Goal: Contribute content: Add original content to the website for others to see

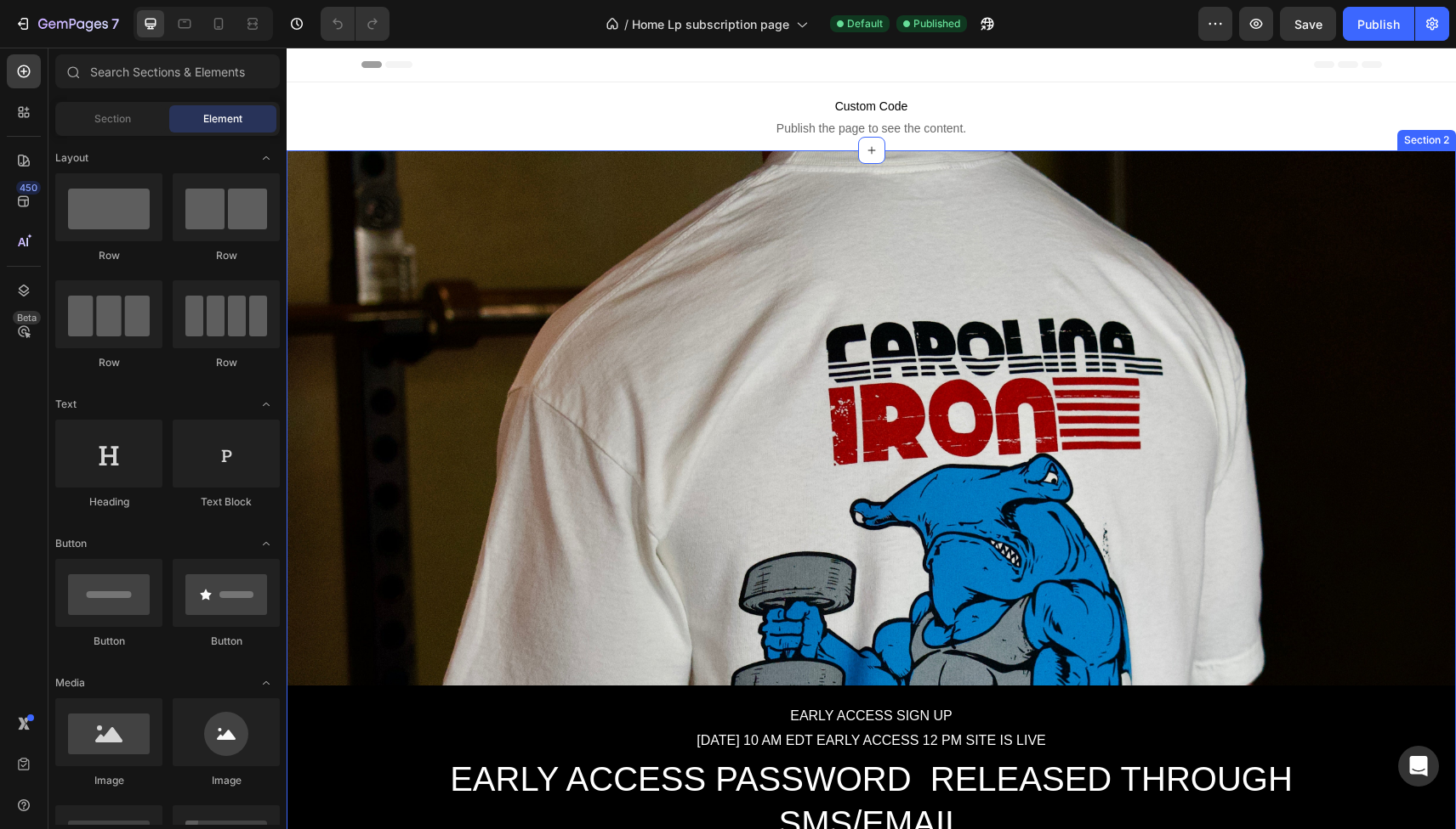
click at [520, 369] on div "EARLY ACCESS SIGN UP [DATE] 10 AM EDT EARLY ACCESS 12 PM SITE IS LIVE Text Bloc…" at bounding box center [871, 542] width 1170 height 782
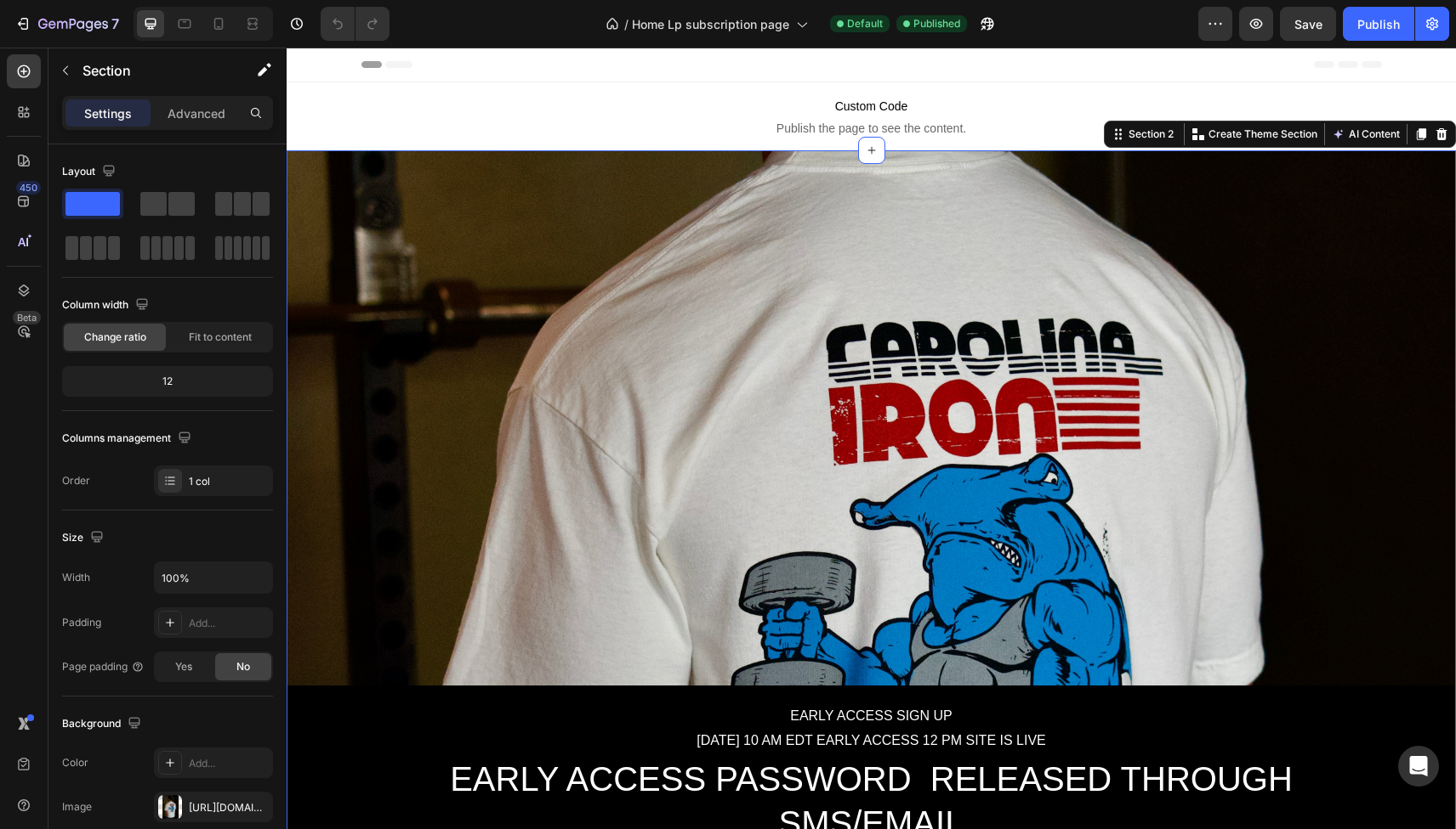
click at [581, 220] on div "EARLY ACCESS SIGN UP [DATE] 10 AM EDT EARLY ACCESS 12 PM SITE IS LIVE Text Bloc…" at bounding box center [871, 542] width 1170 height 782
click at [216, 24] on icon at bounding box center [218, 24] width 17 height 17
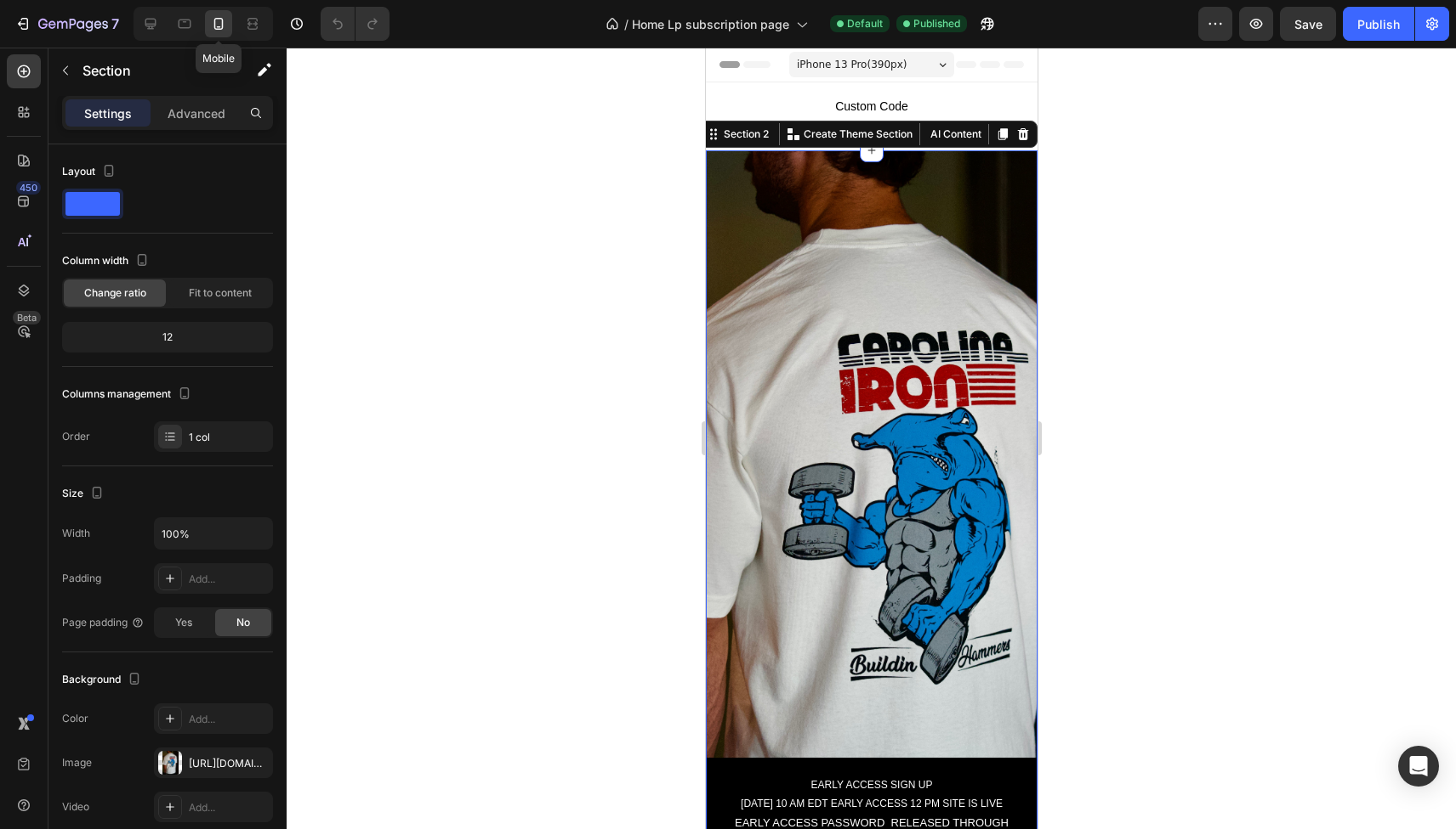
scroll to position [43, 0]
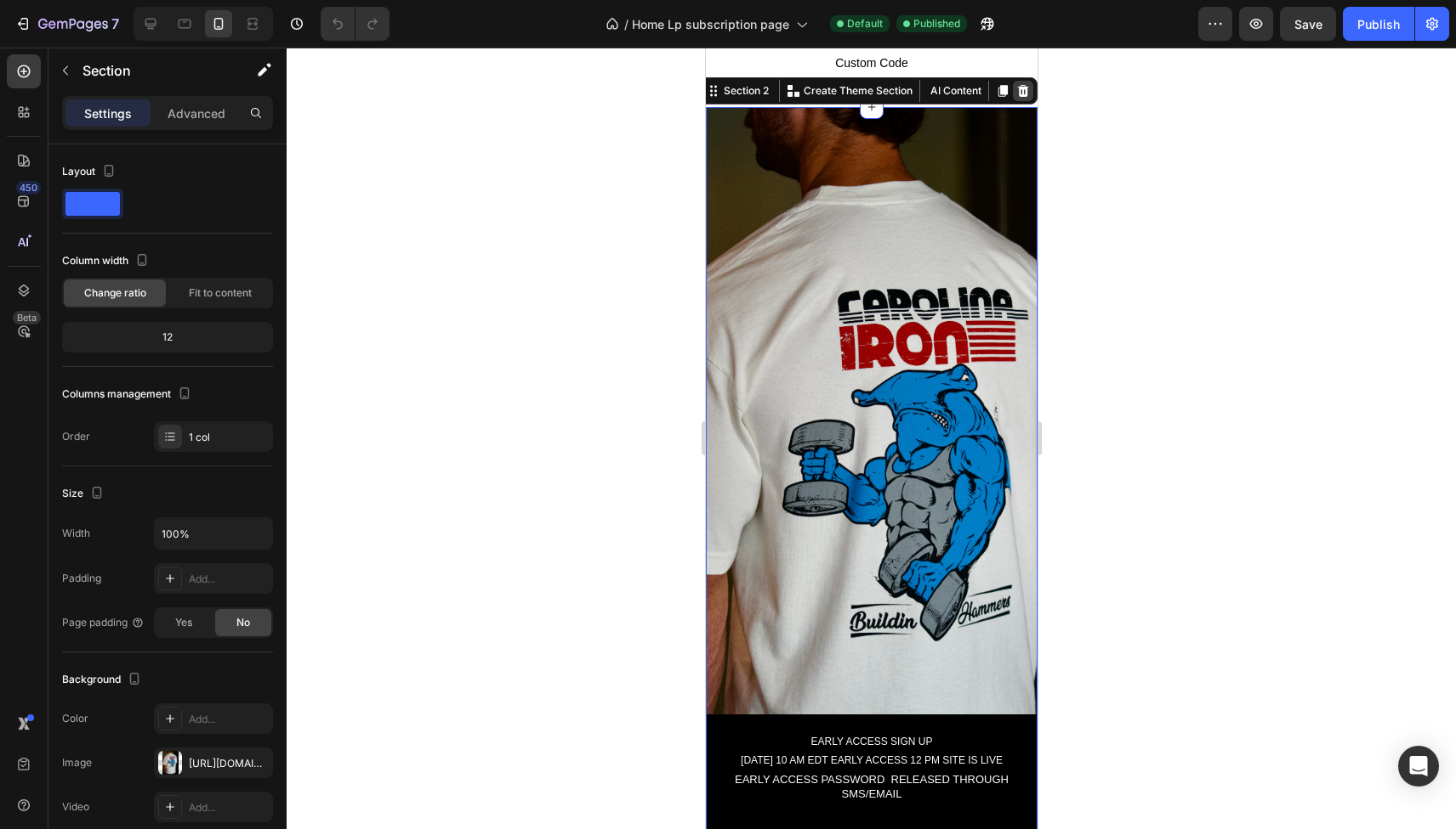
click at [1026, 88] on icon at bounding box center [1022, 91] width 11 height 12
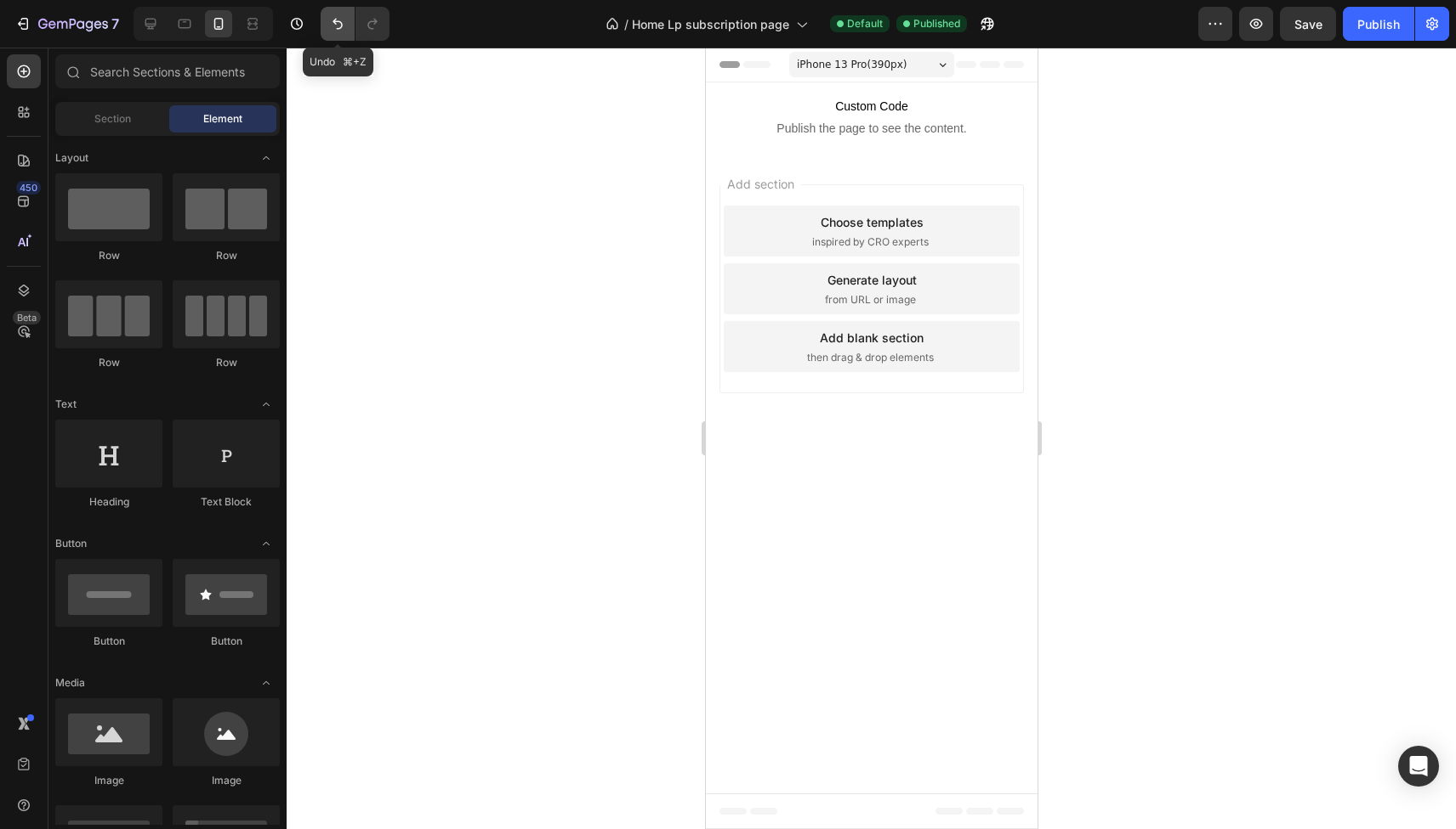
click at [330, 33] on button "Undo/Redo" at bounding box center [337, 24] width 34 height 34
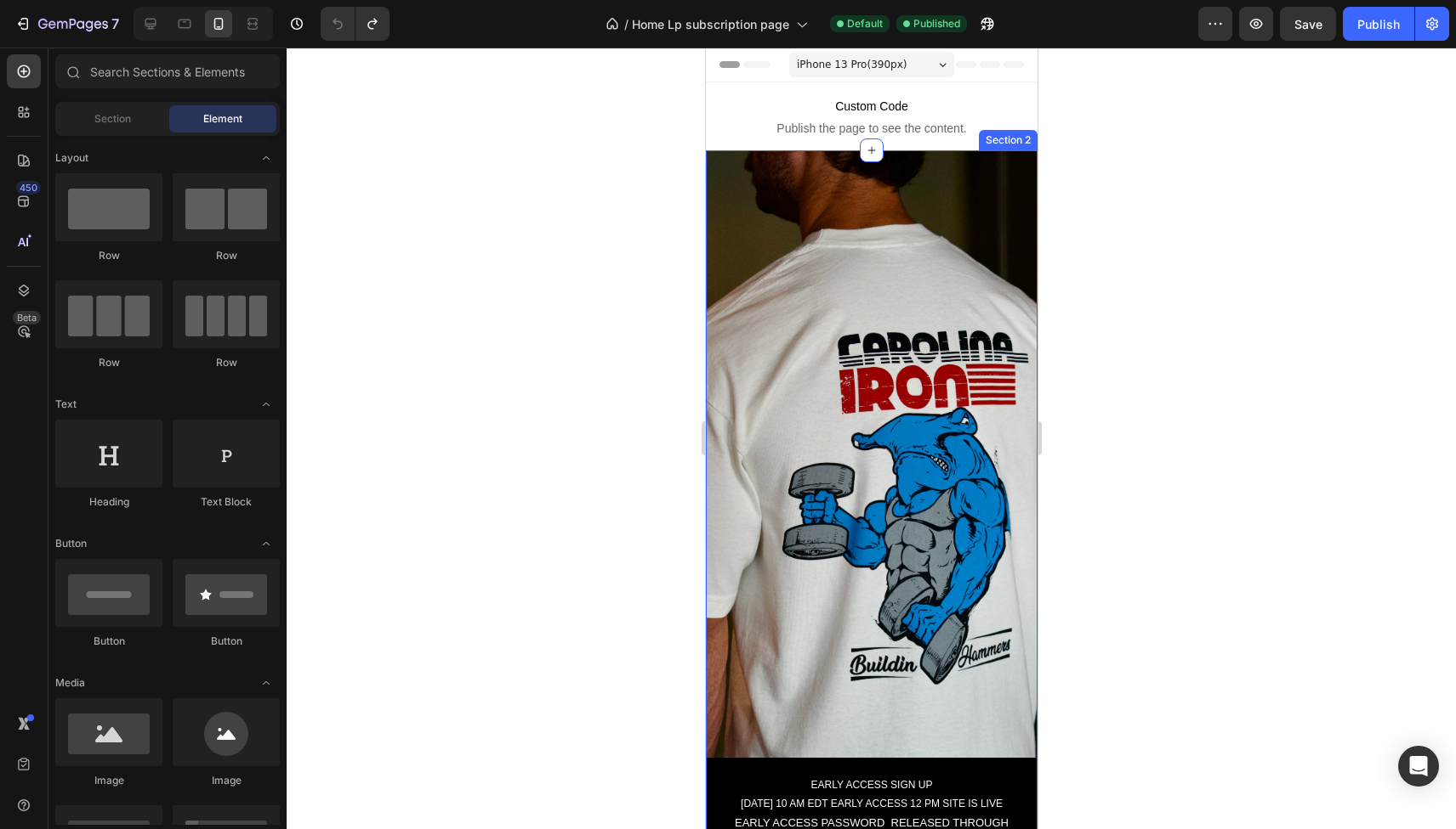
click at [876, 290] on div "EARLY ACCESS SIGN UP [DATE] 10 AM EDT EARLY ACCESS 12 PM SITE IS LIVE Text Bloc…" at bounding box center [871, 542] width 331 height 782
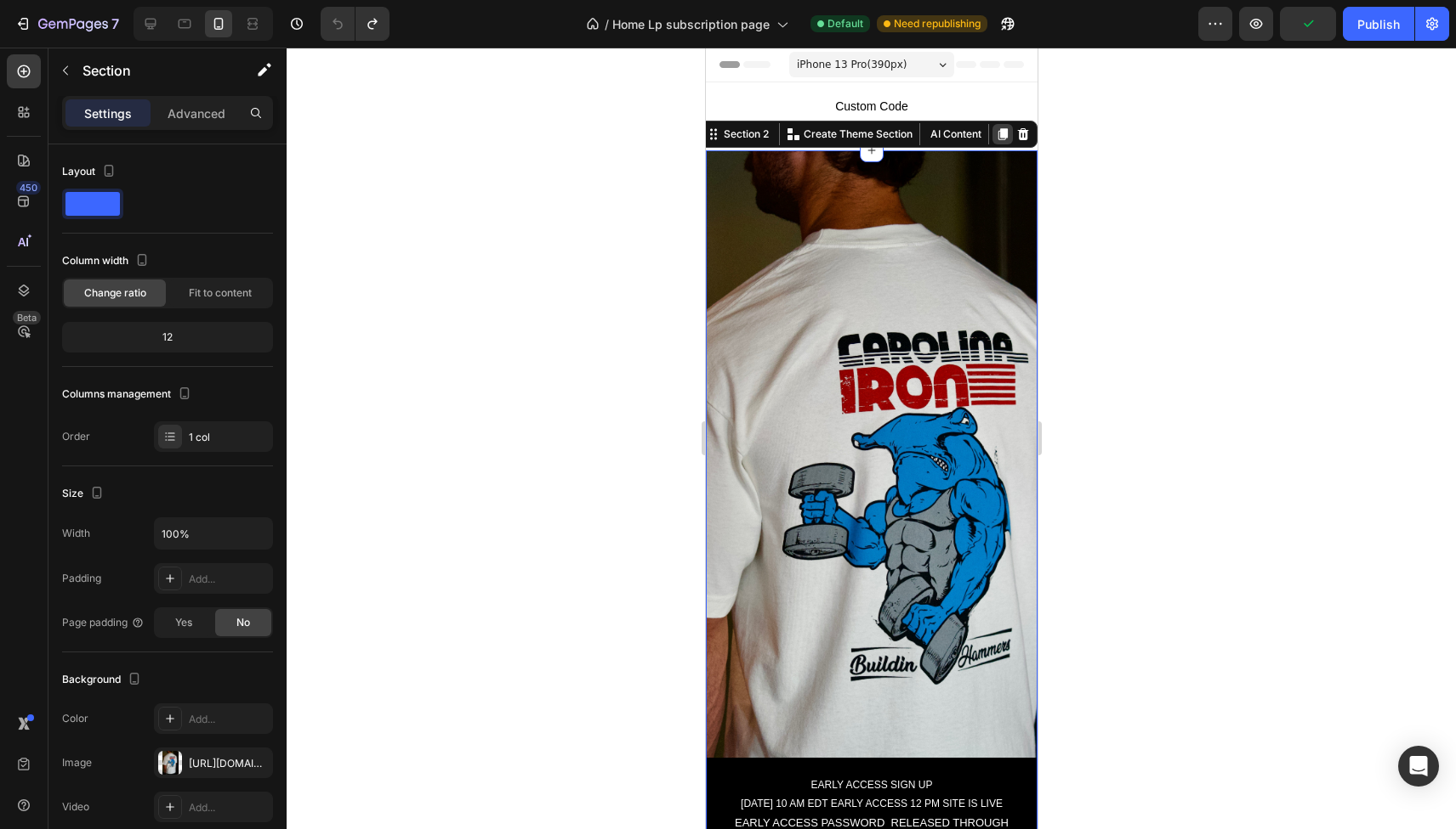
click at [998, 137] on icon at bounding box center [1002, 134] width 14 height 14
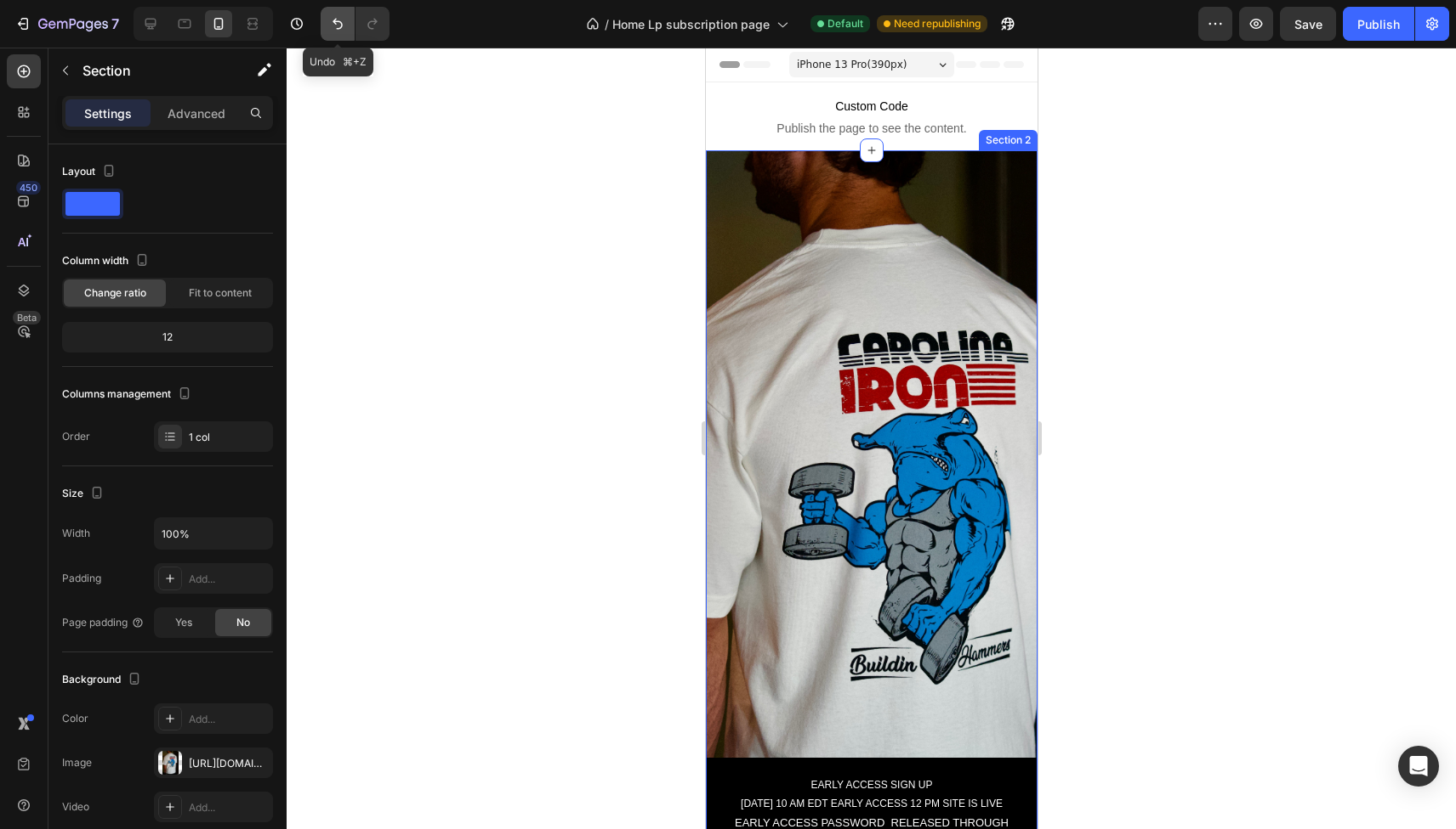
click at [336, 28] on icon "Undo/Redo" at bounding box center [337, 24] width 10 height 11
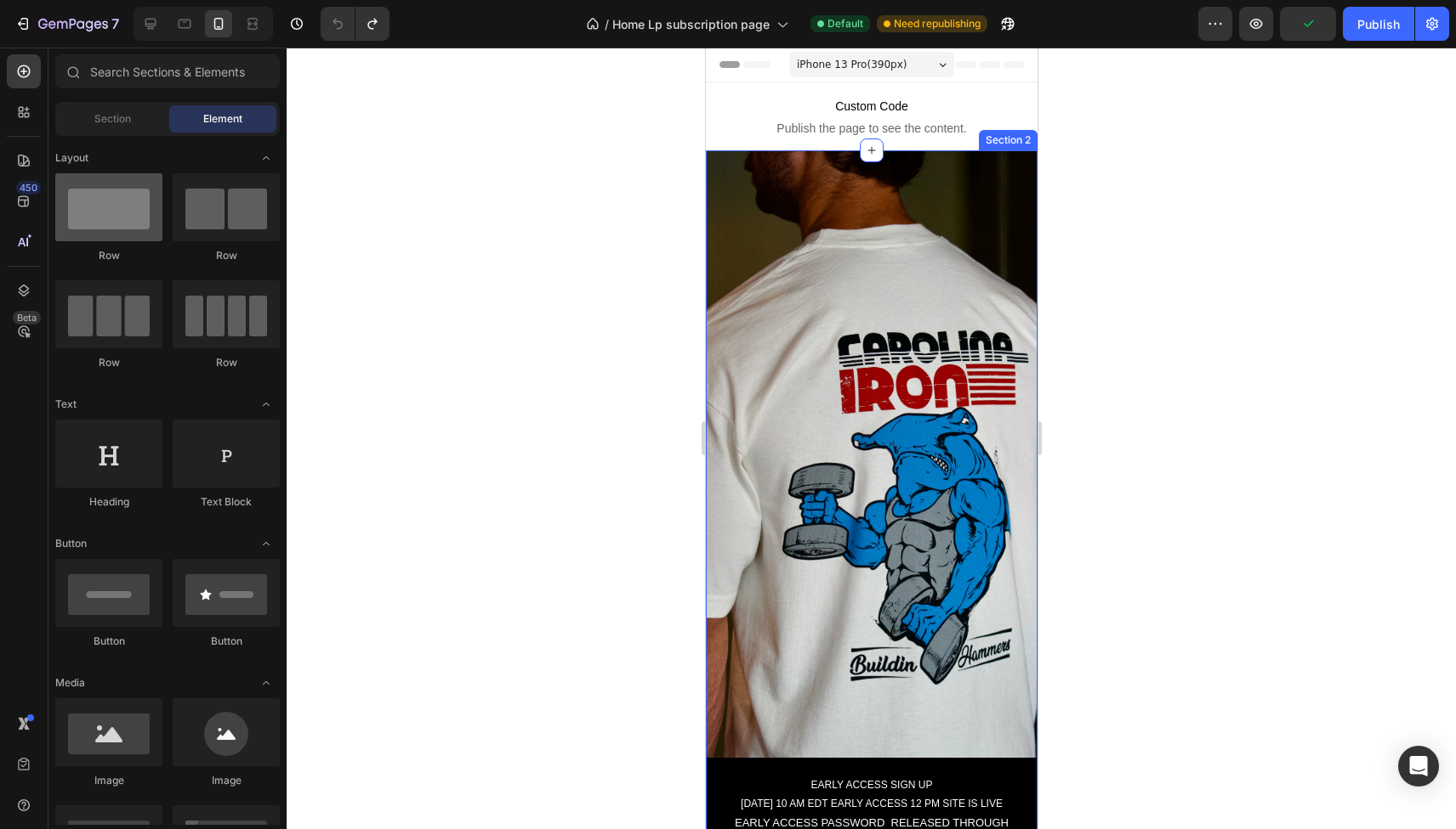
scroll to position [22, 0]
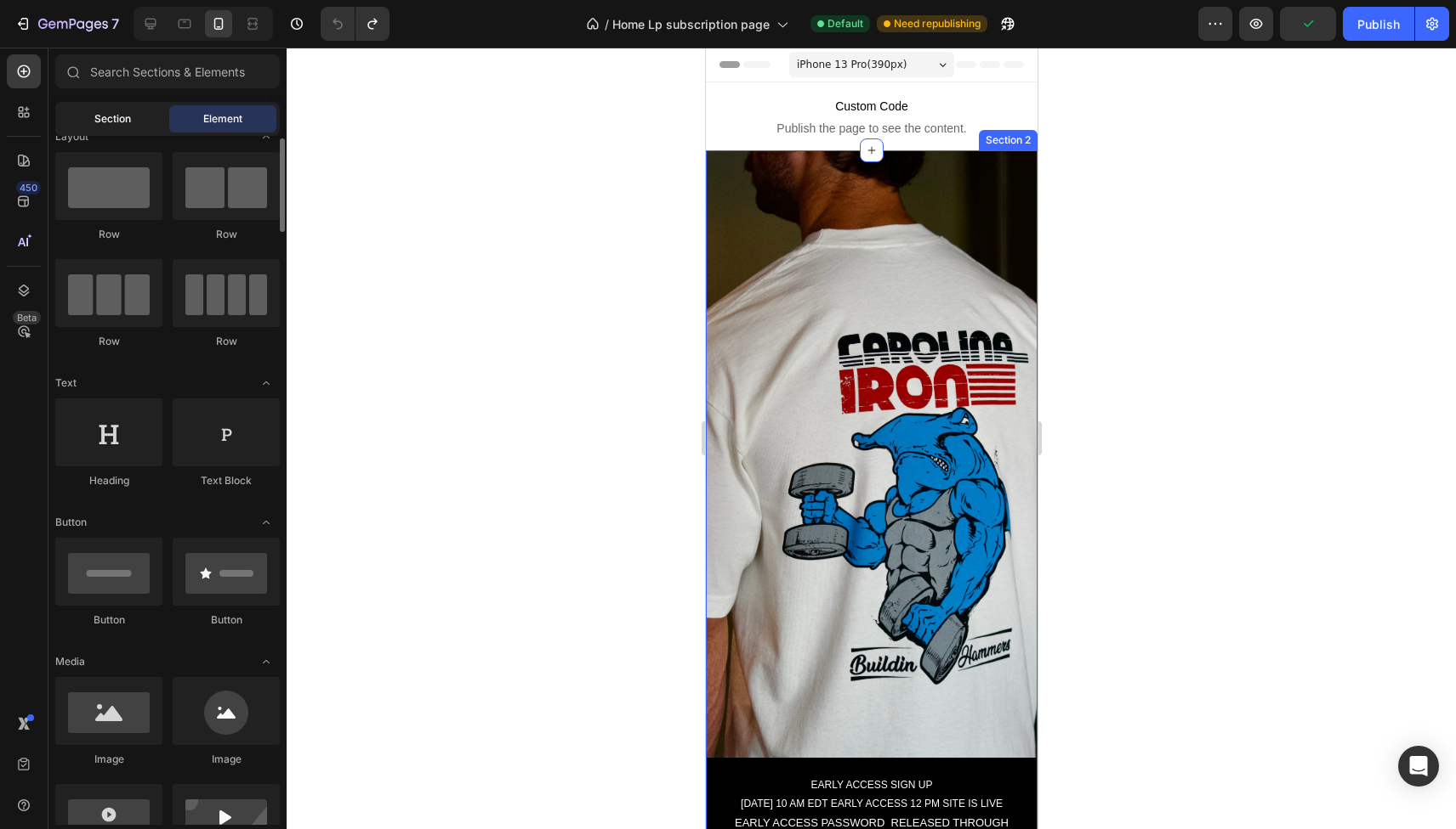
click at [127, 126] on div "Section" at bounding box center [112, 120] width 107 height 27
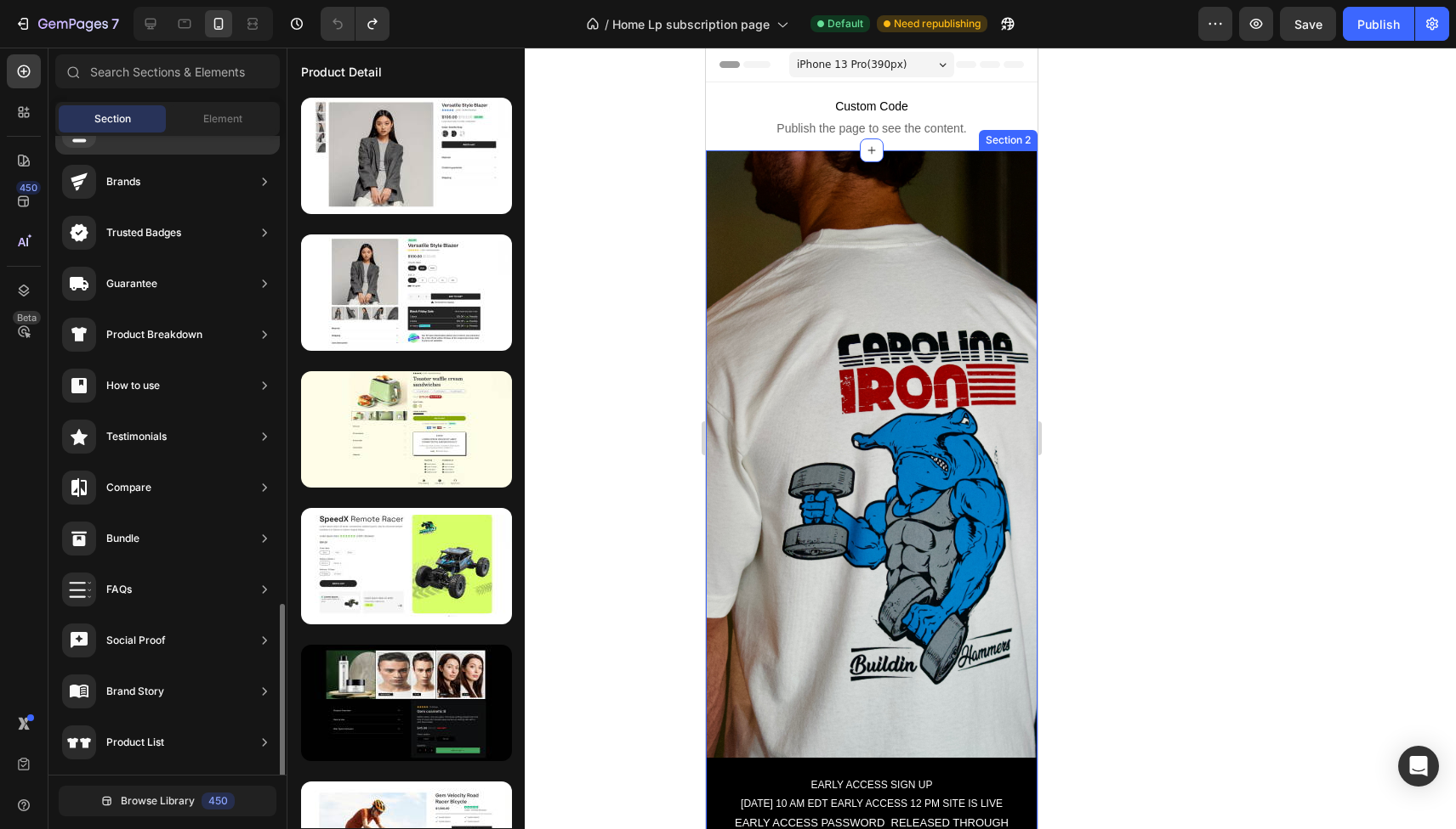
scroll to position [0, 0]
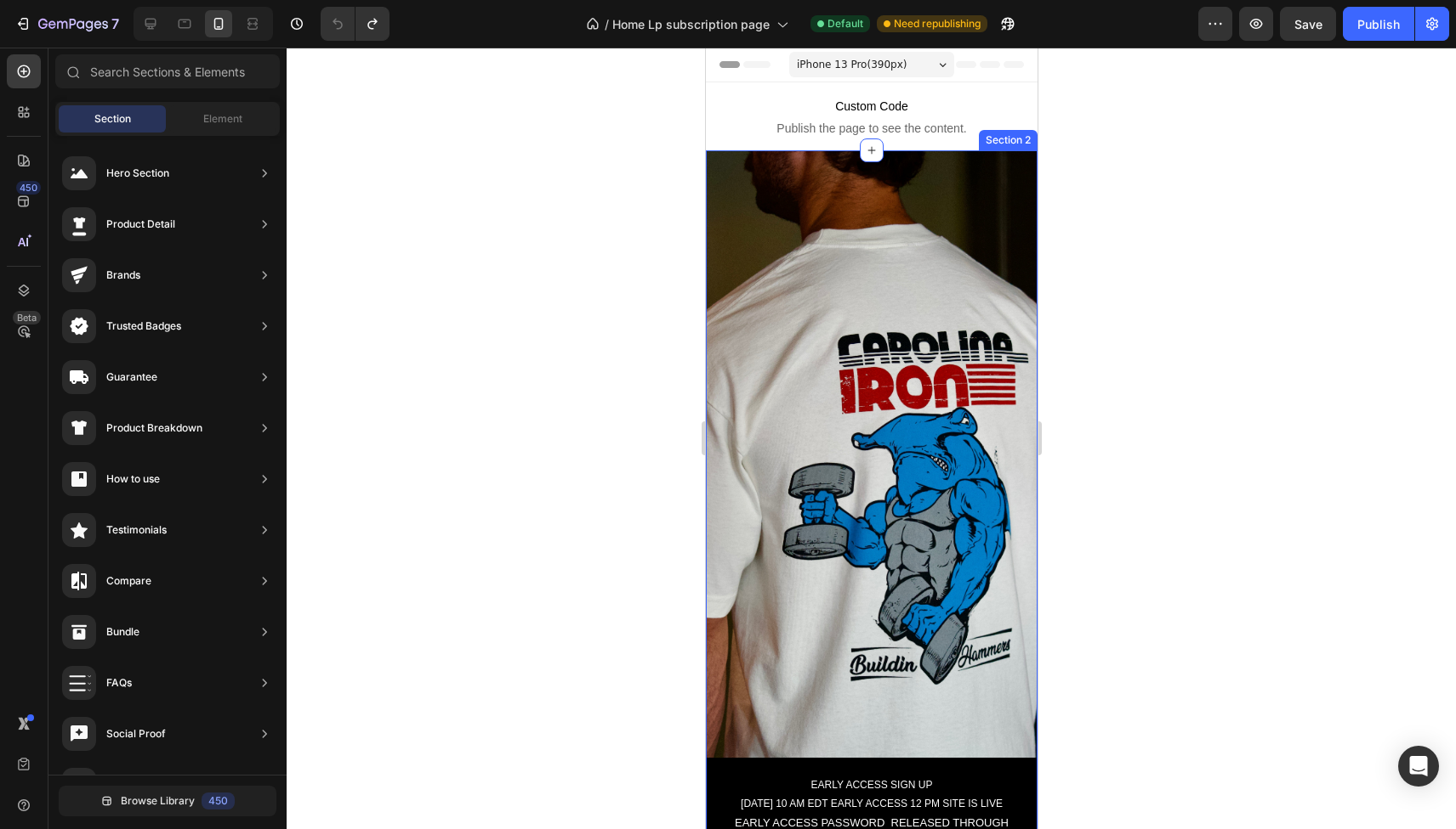
click at [836, 266] on div "EARLY ACCESS SIGN UP [DATE] 10 AM EDT EARLY ACCESS 12 PM SITE IS LIVE Text Bloc…" at bounding box center [871, 542] width 331 height 782
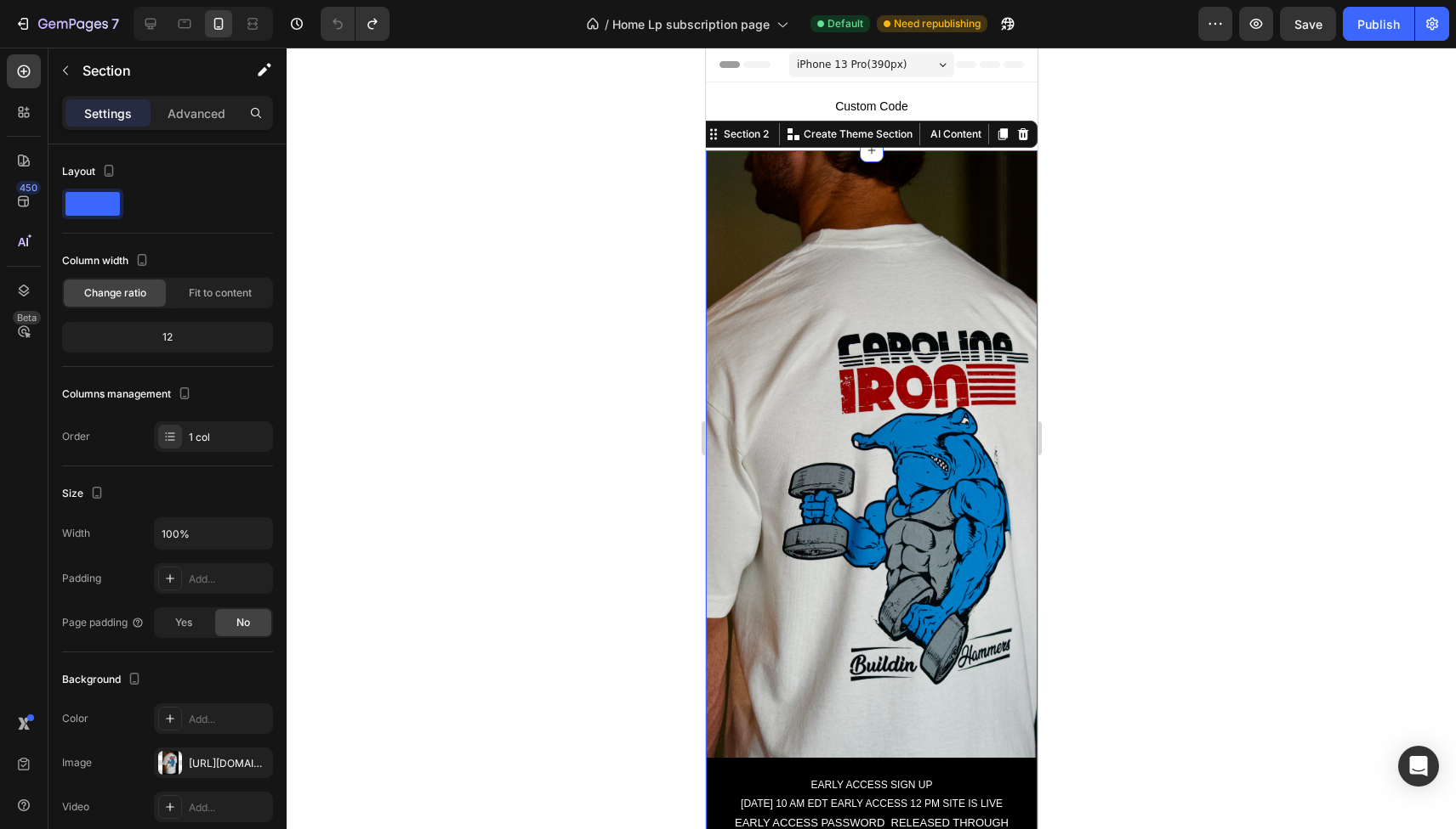
click at [836, 266] on div "EARLY ACCESS SIGN UP [DATE] 10 AM EDT EARLY ACCESS 12 PM SITE IS LIVE Text Bloc…" at bounding box center [871, 542] width 331 height 782
click at [260, 760] on icon "button" at bounding box center [255, 763] width 14 height 14
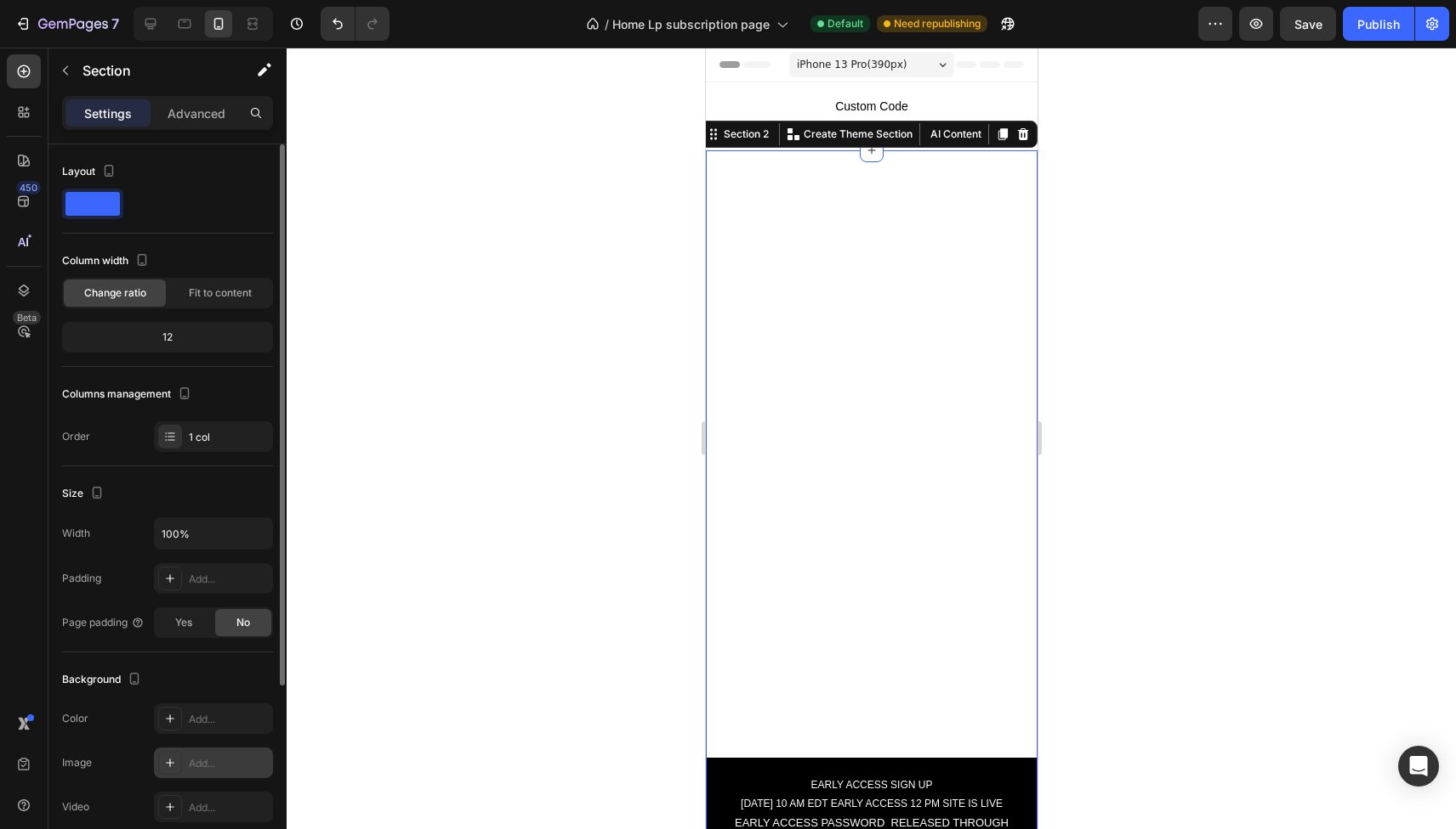
click at [170, 764] on icon at bounding box center [171, 763] width 14 height 14
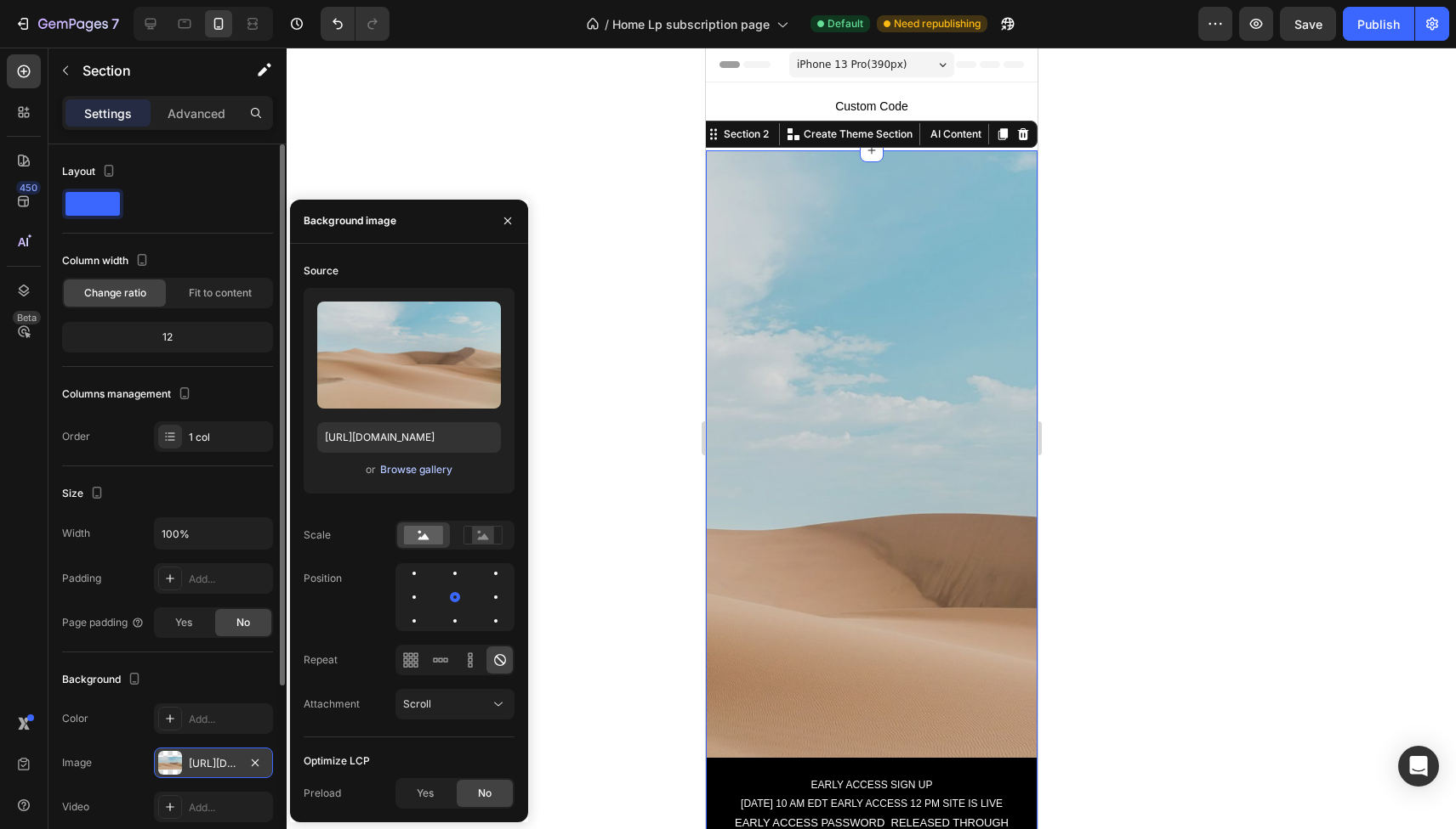
click at [413, 471] on div "Browse gallery" at bounding box center [417, 470] width 73 height 16
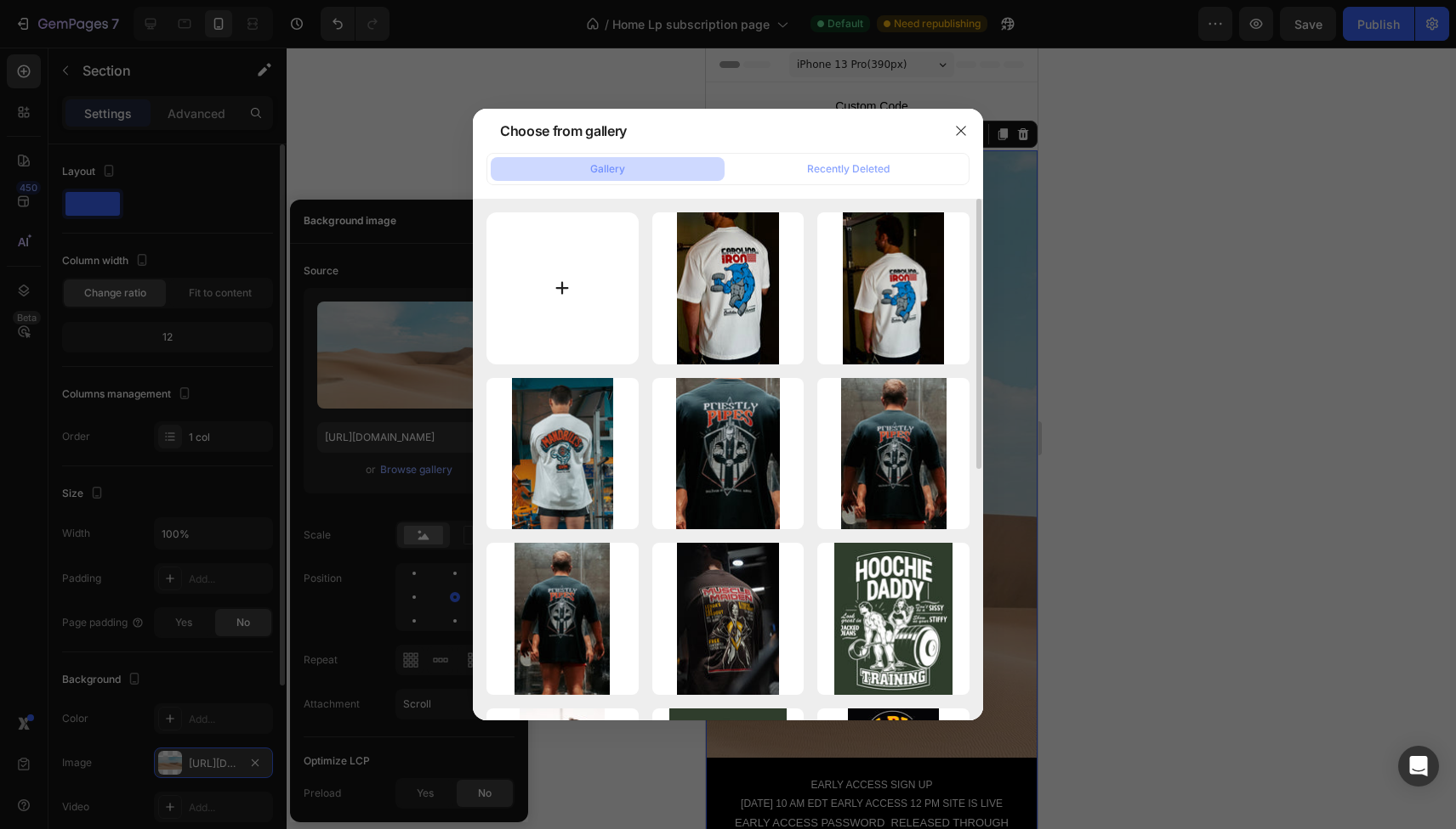
click at [588, 299] on input "file" at bounding box center [562, 288] width 152 height 152
type input "C:\fakepath\DSC08447.jpg"
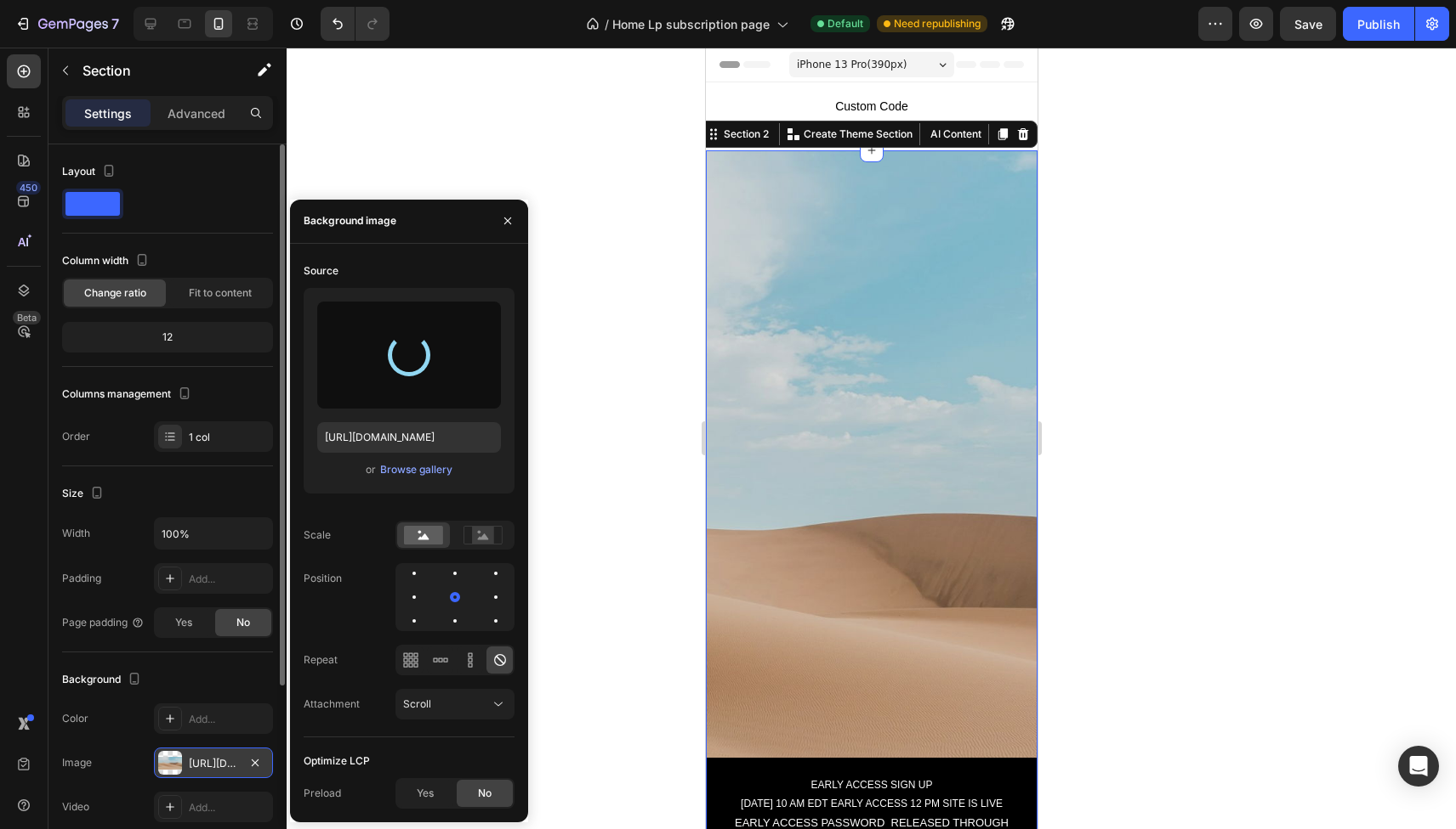
type input "[URL][DOMAIN_NAME]"
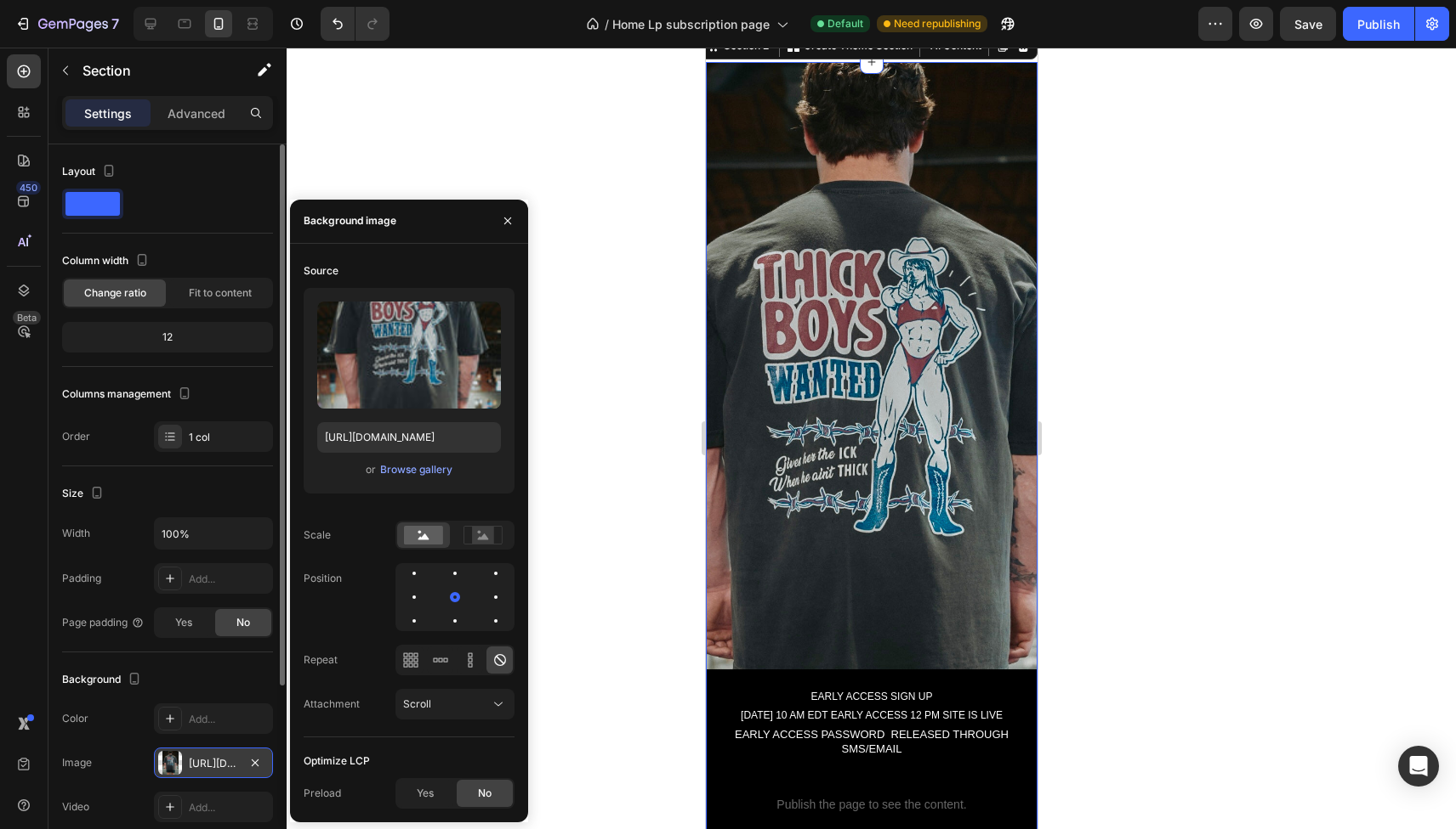
scroll to position [93, 0]
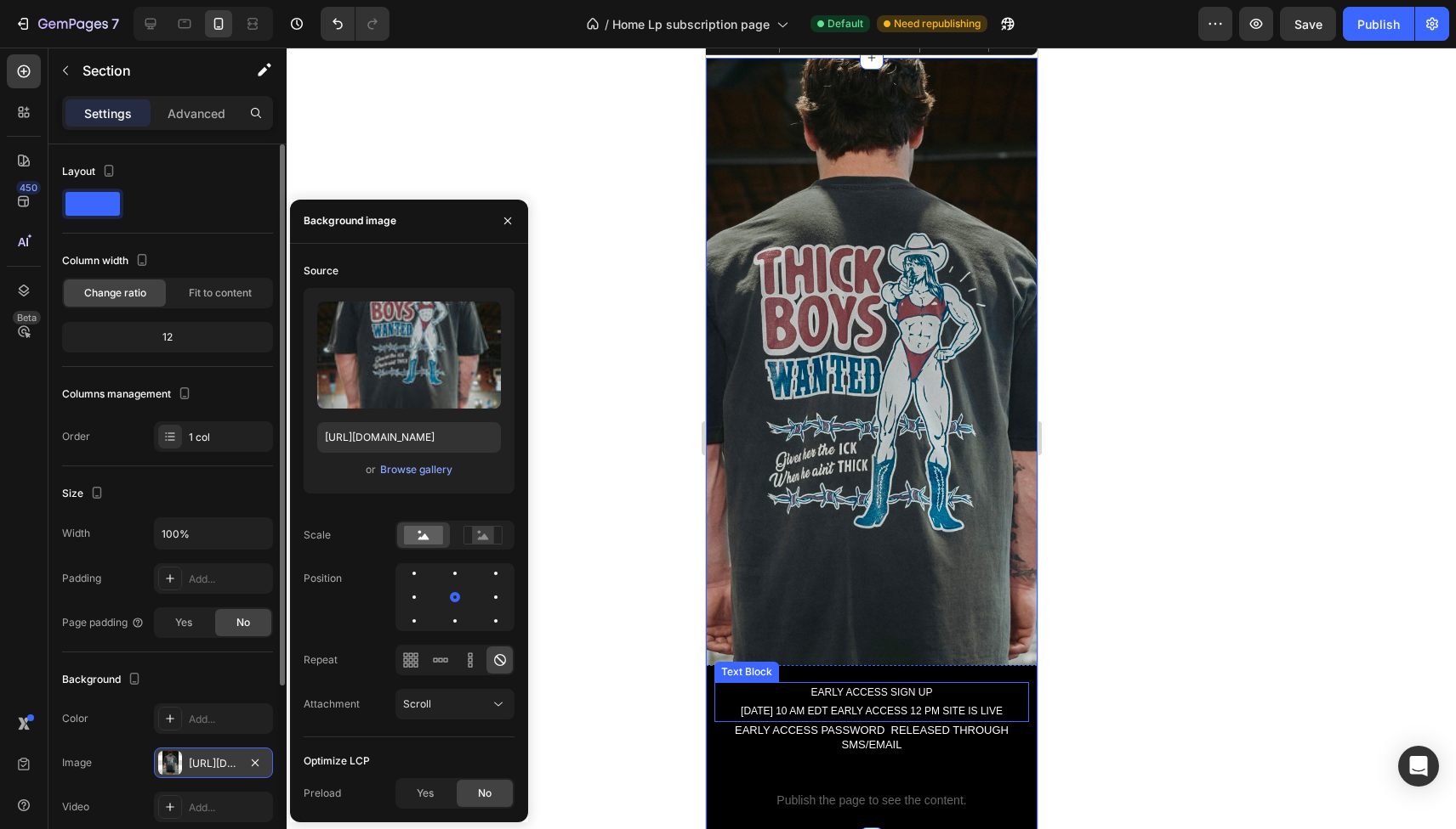
click at [760, 710] on p "[DATE] 10 AM EDT EARLY ACCESS 12 PM SITE IS LIVE" at bounding box center [870, 711] width 311 height 19
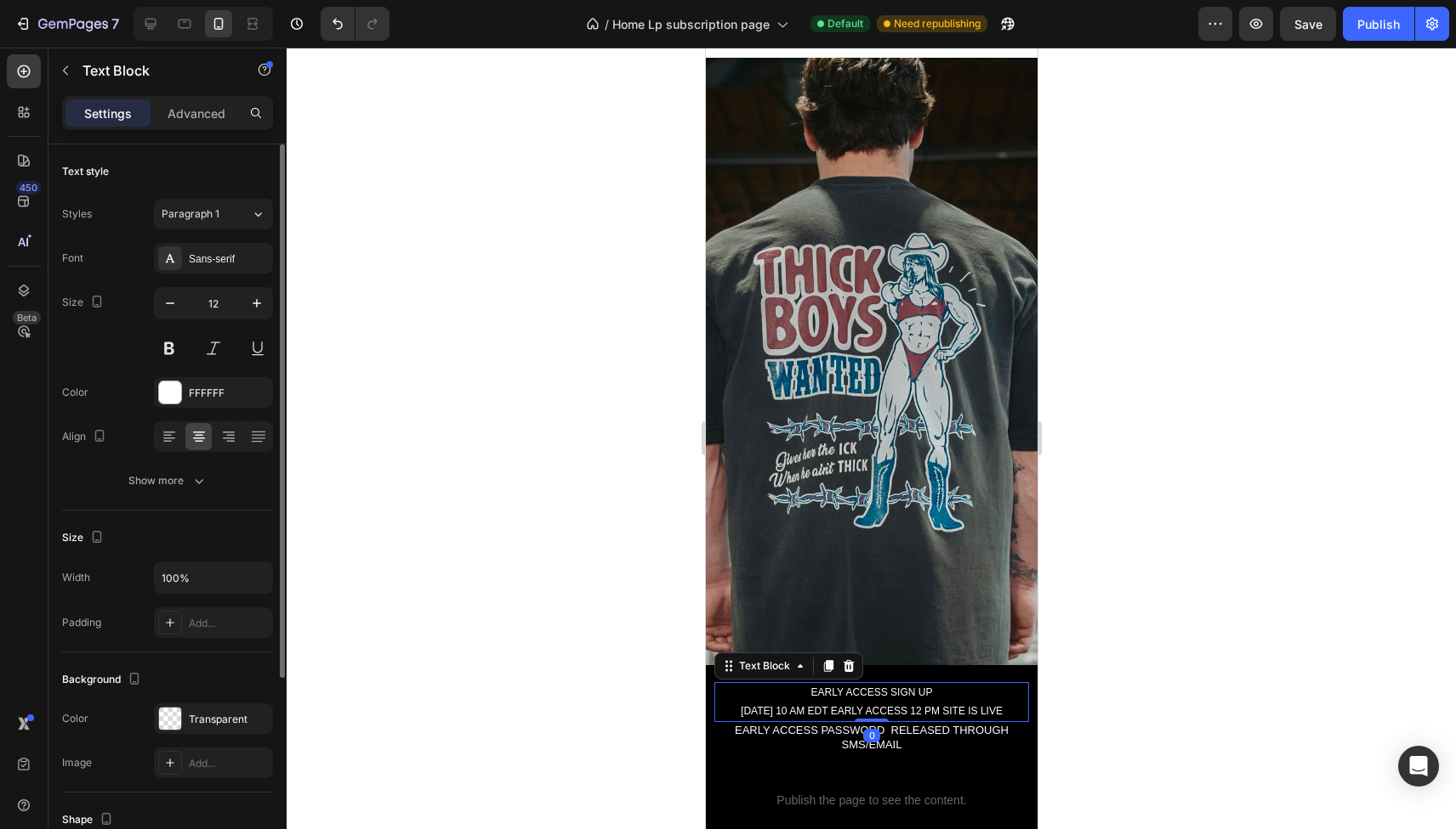
click at [760, 710] on p "[DATE] 10 AM EDT EARLY ACCESS 12 PM SITE IS LIVE" at bounding box center [870, 711] width 311 height 19
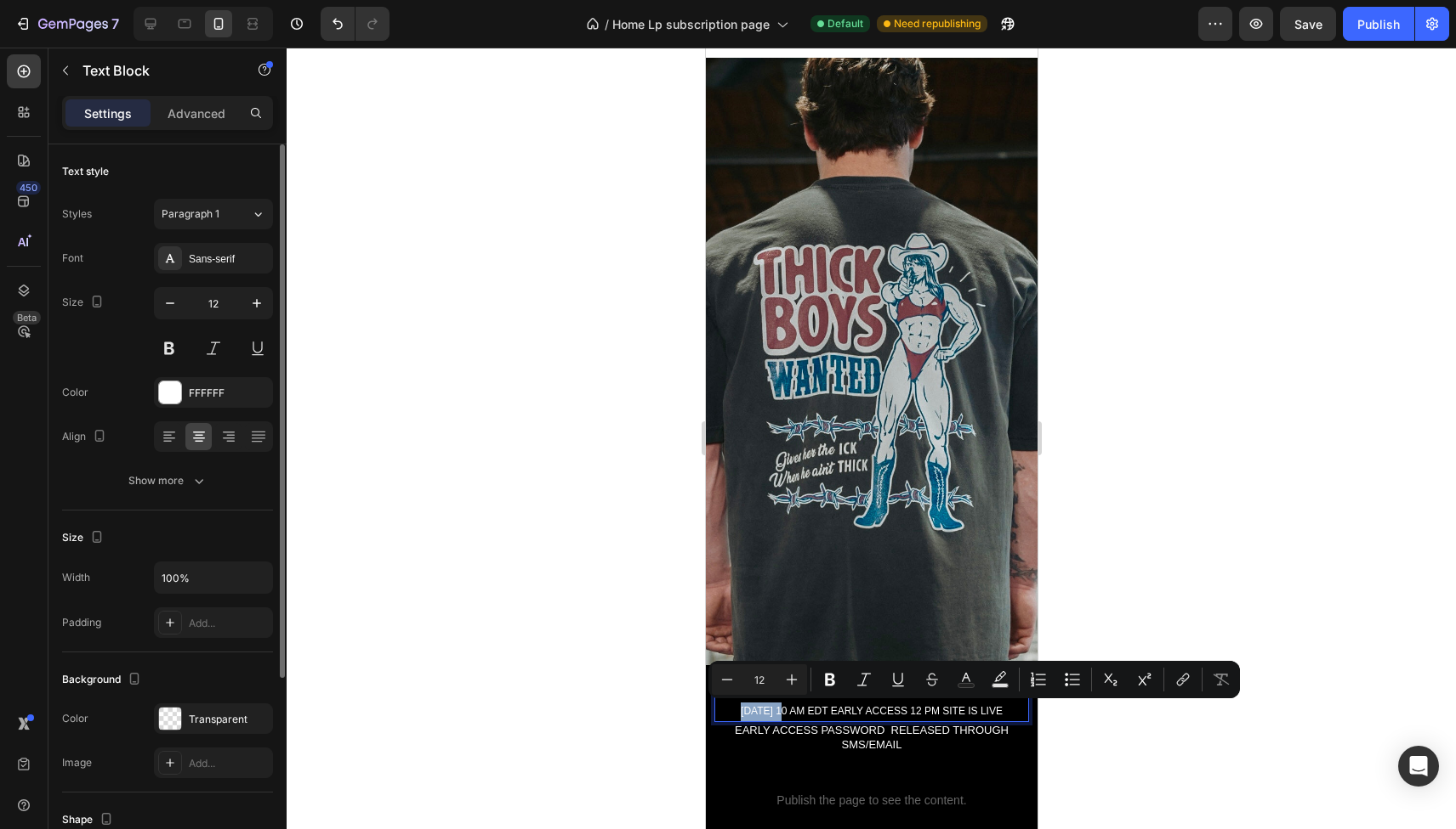
click at [761, 714] on p "[DATE] 10 AM EDT EARLY ACCESS 12 PM SITE IS LIVE" at bounding box center [870, 711] width 311 height 19
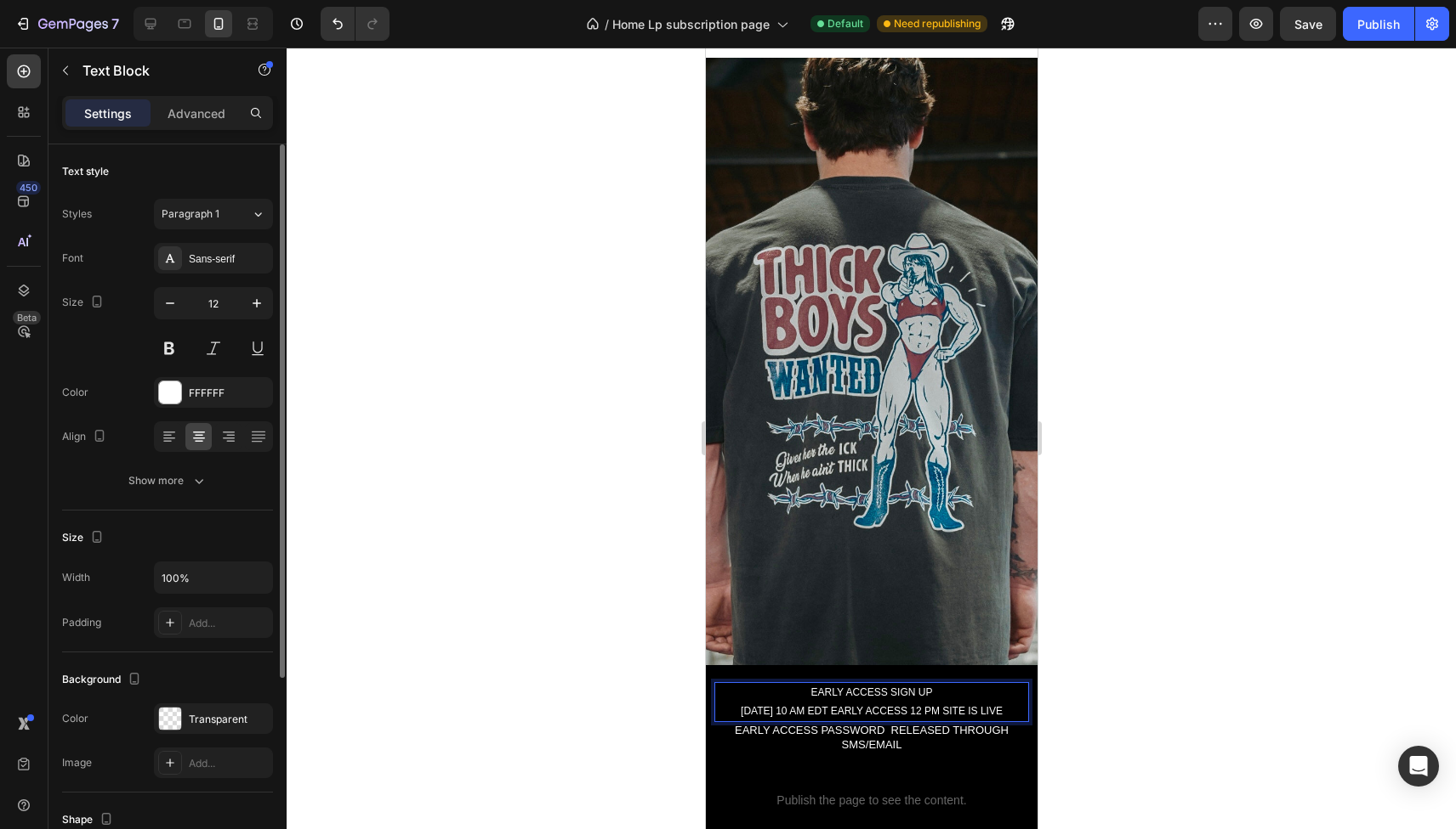
click at [761, 714] on p "[DATE] 10 AM EDT EARLY ACCESS 12 PM SITE IS LIVE" at bounding box center [870, 711] width 311 height 19
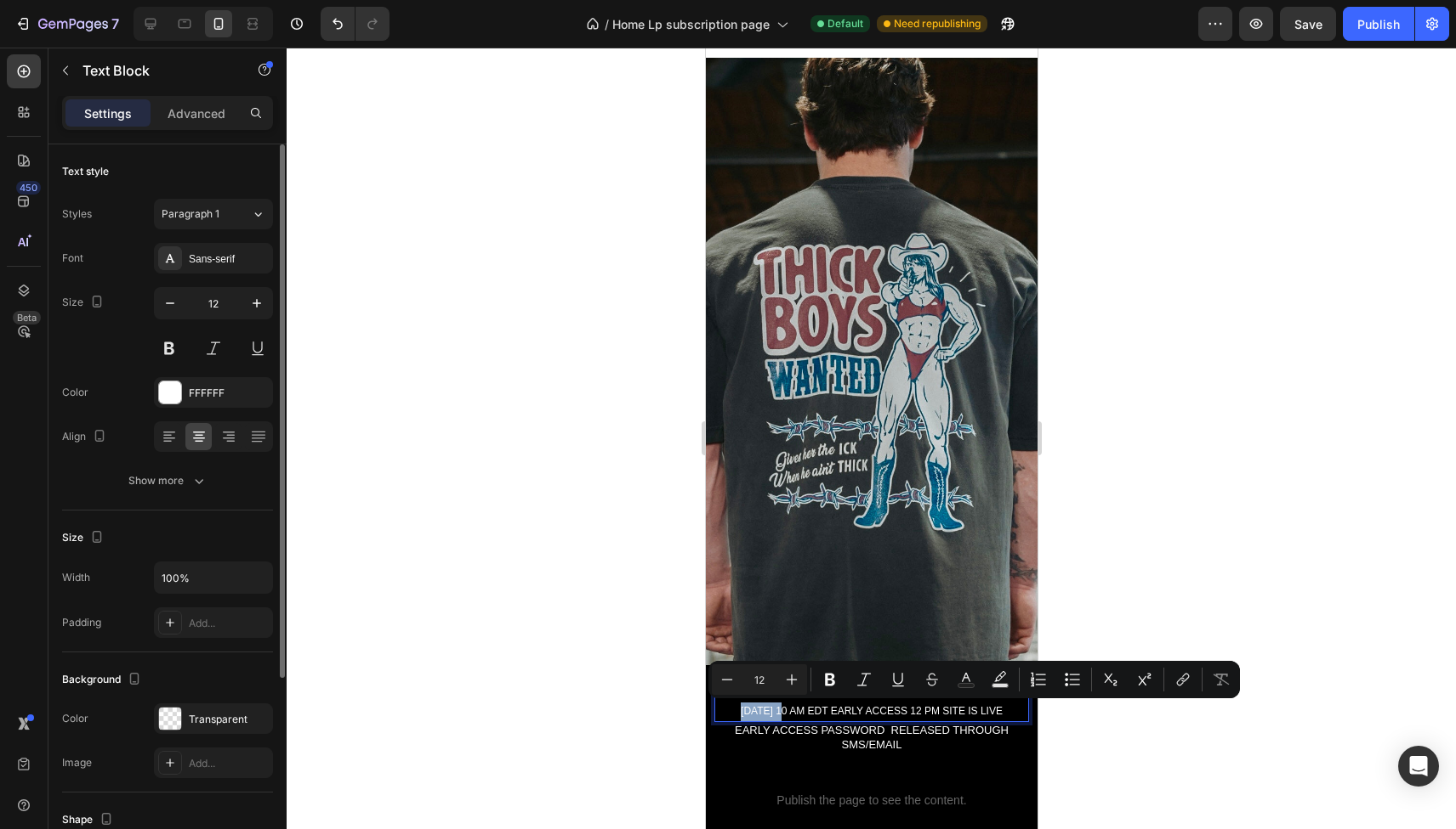
click at [761, 714] on p "[DATE] 10 AM EDT EARLY ACCESS 12 PM SITE IS LIVE" at bounding box center [870, 711] width 311 height 19
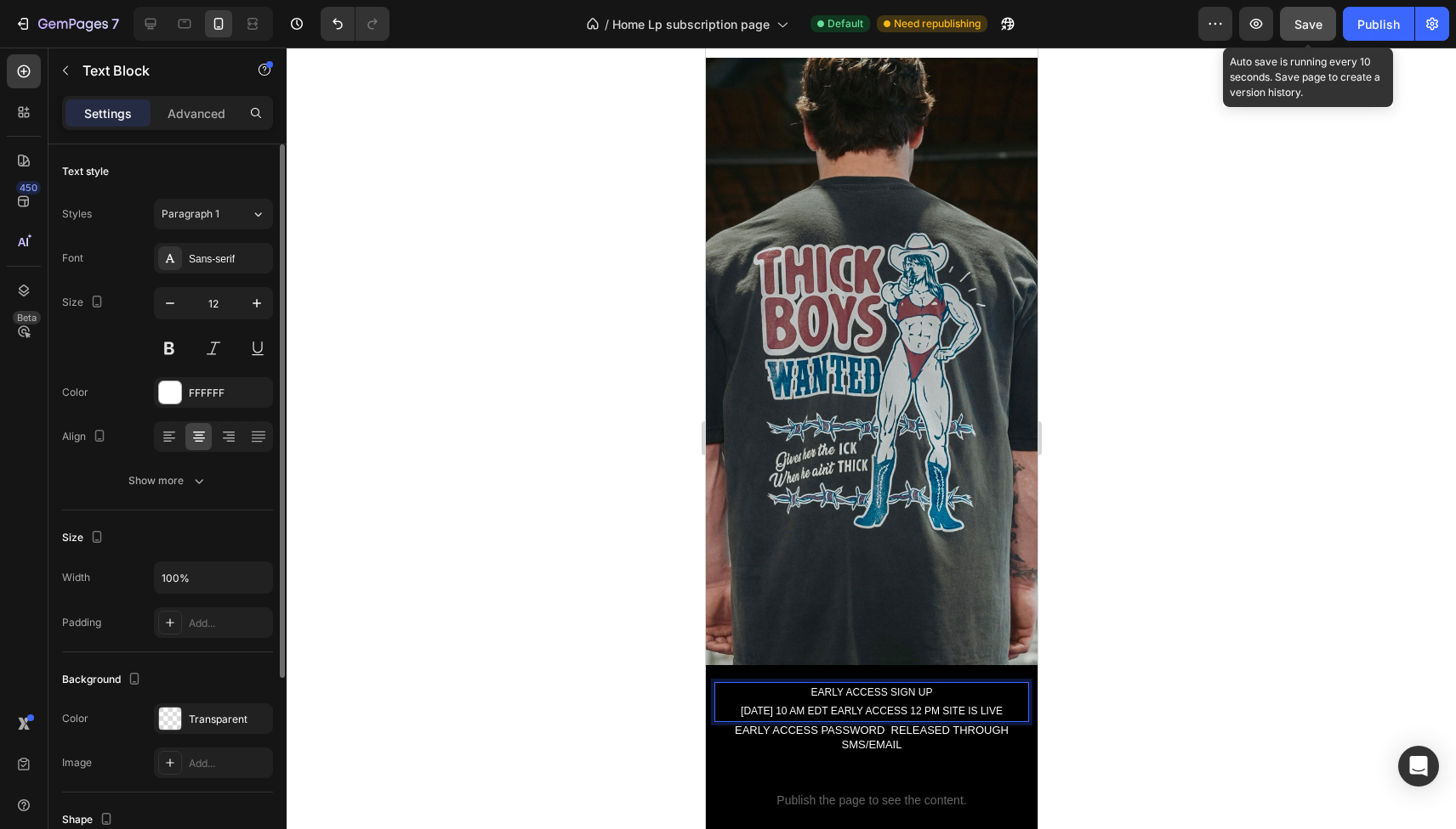
click at [1300, 28] on span "Save" at bounding box center [1308, 24] width 28 height 15
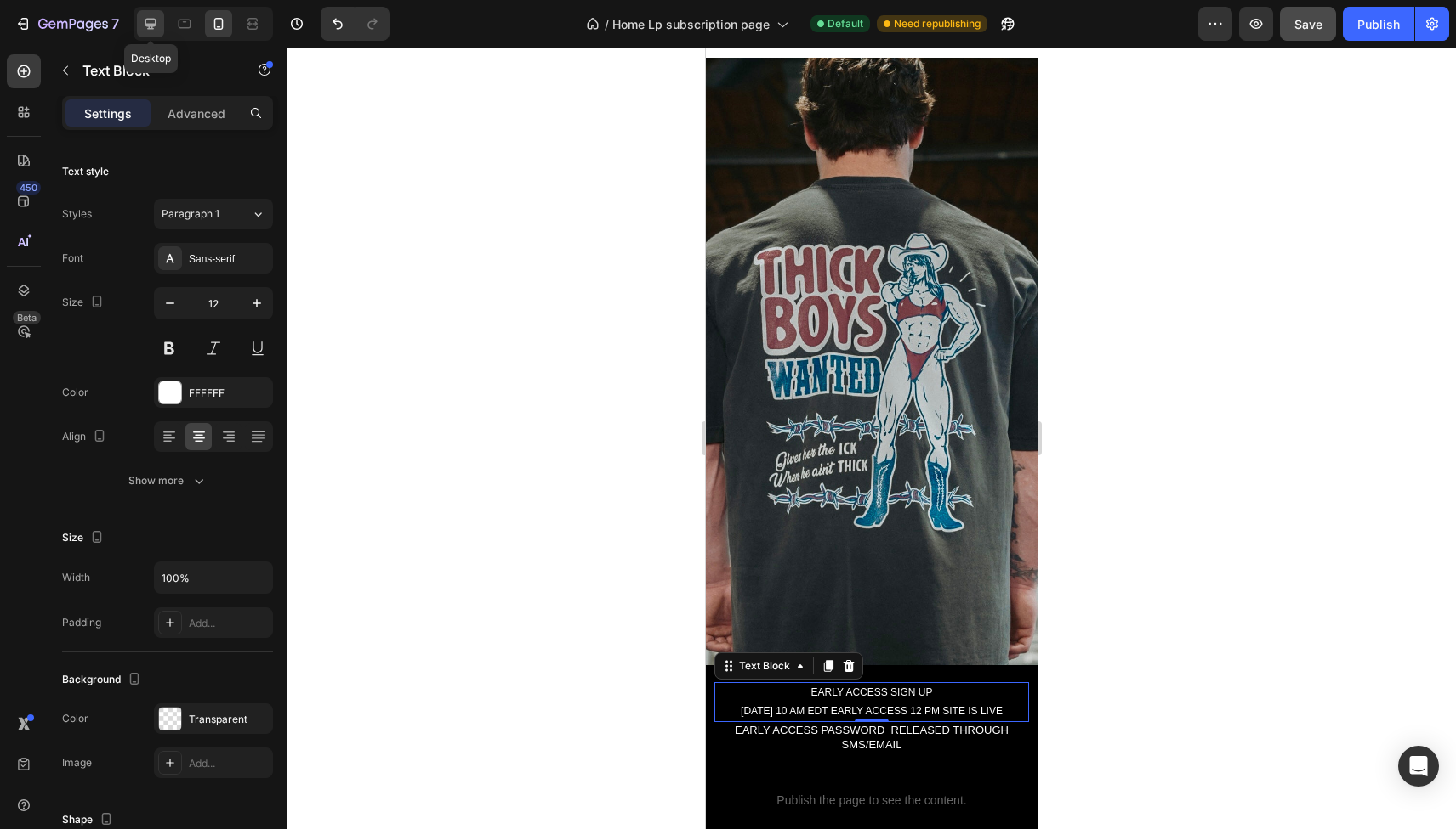
click at [147, 27] on icon at bounding box center [150, 24] width 17 height 17
type input "16"
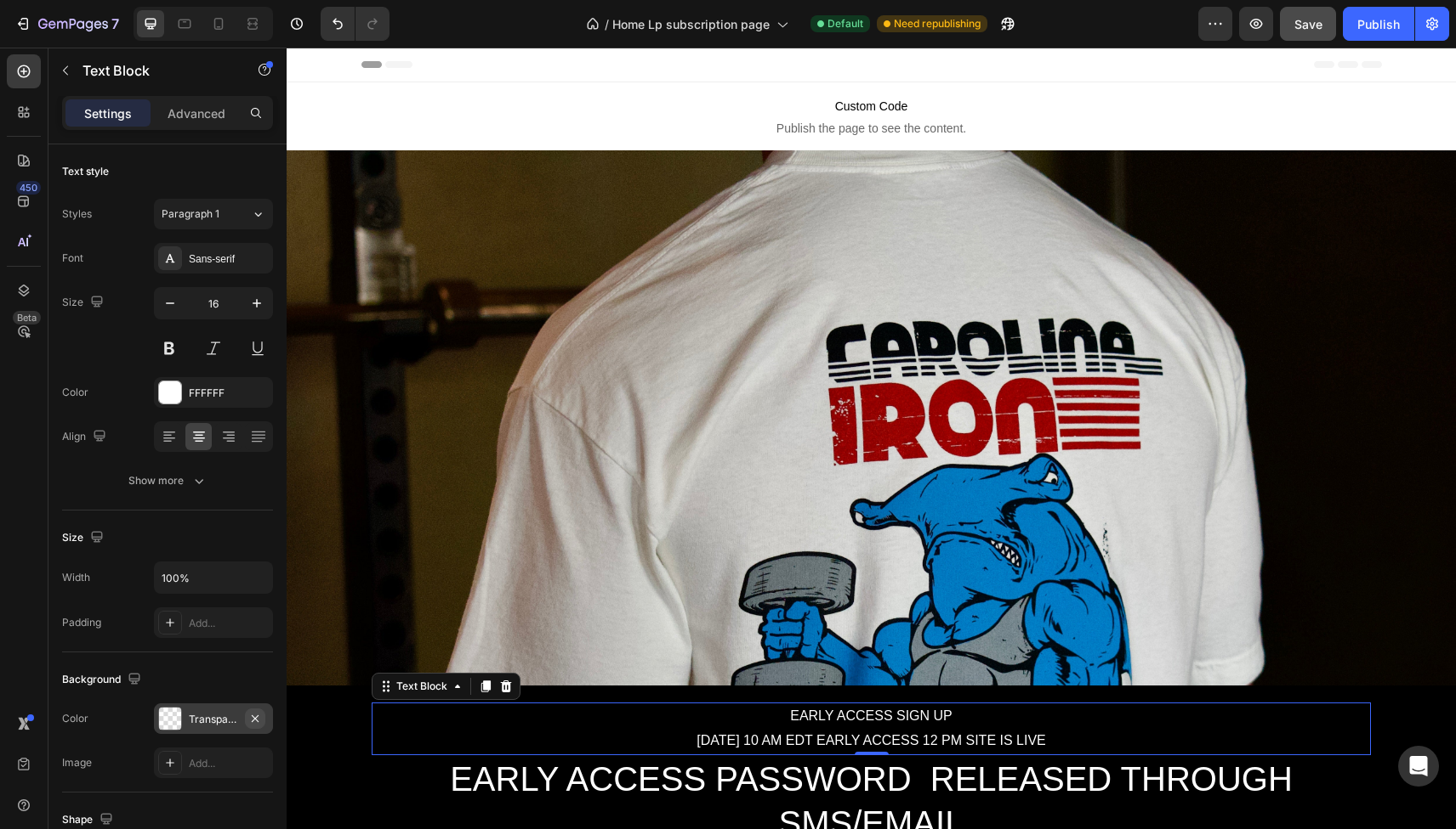
click at [259, 720] on icon "button" at bounding box center [255, 719] width 14 height 14
click at [251, 722] on div "Add..." at bounding box center [229, 720] width 80 height 16
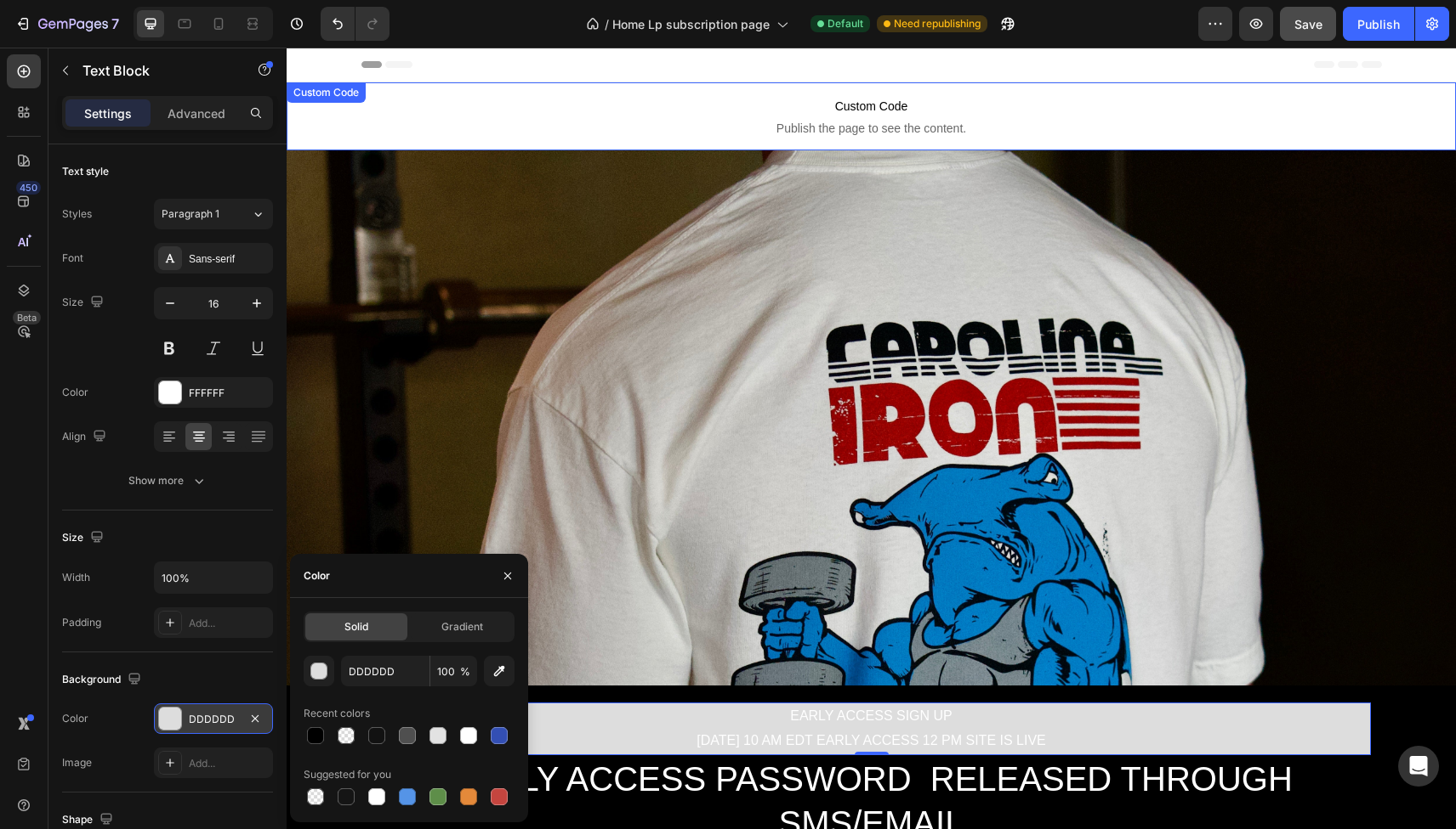
click at [427, 111] on span "Custom Code" at bounding box center [871, 106] width 1170 height 21
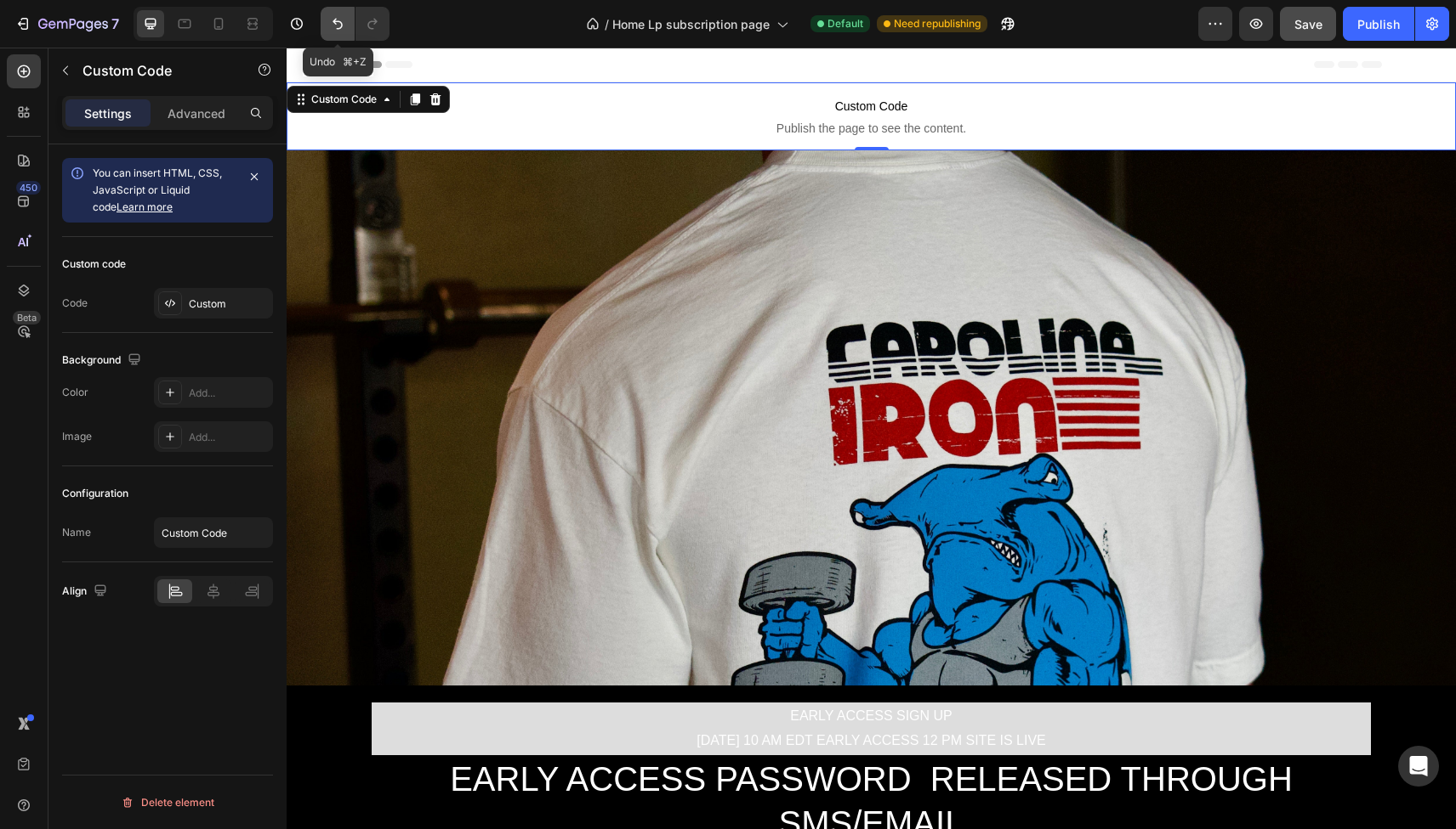
click at [343, 25] on icon "Undo/Redo" at bounding box center [337, 24] width 17 height 17
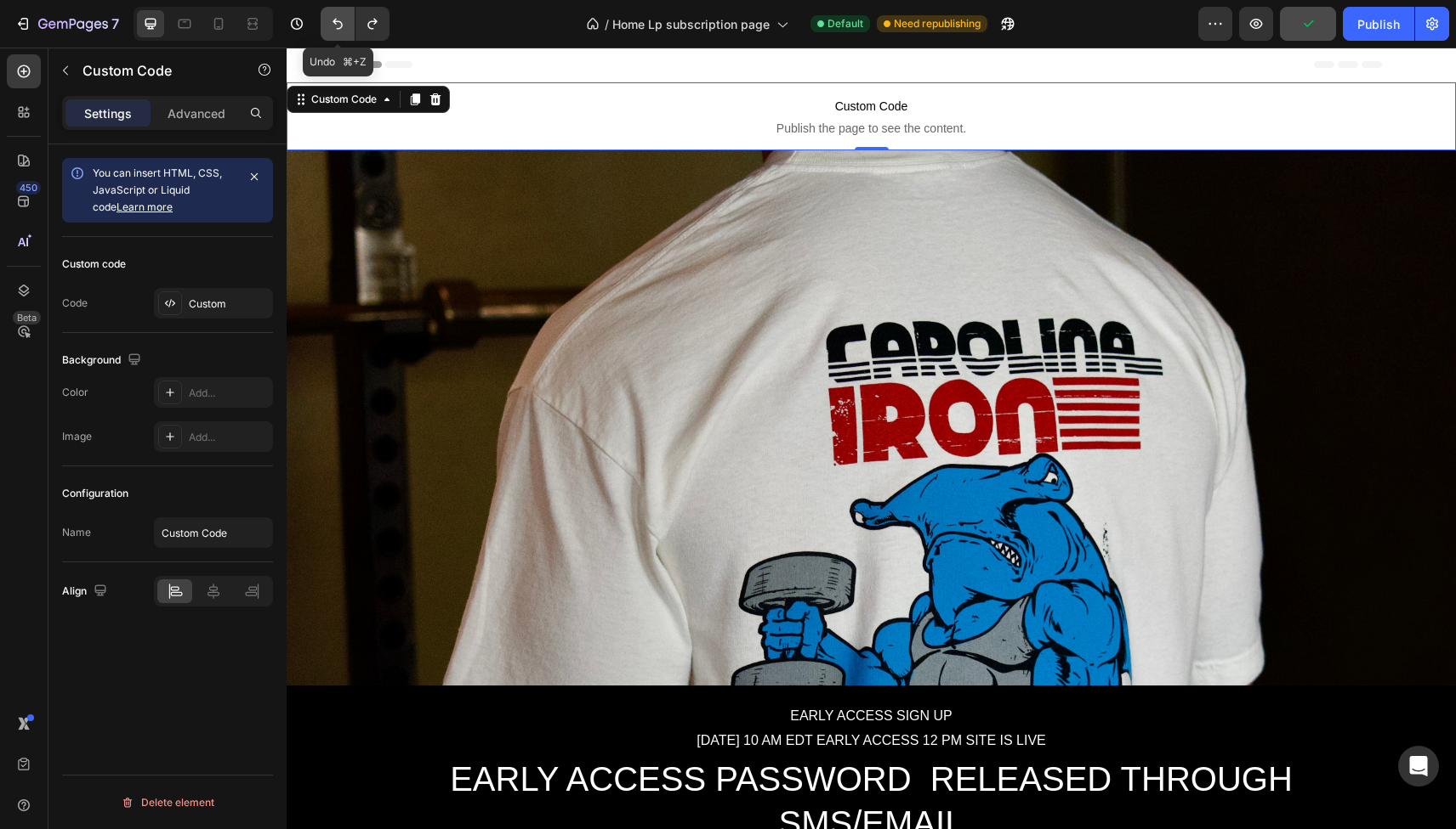
click at [343, 25] on icon "Undo/Redo" at bounding box center [337, 24] width 17 height 17
click at [215, 28] on icon at bounding box center [220, 24] width 10 height 12
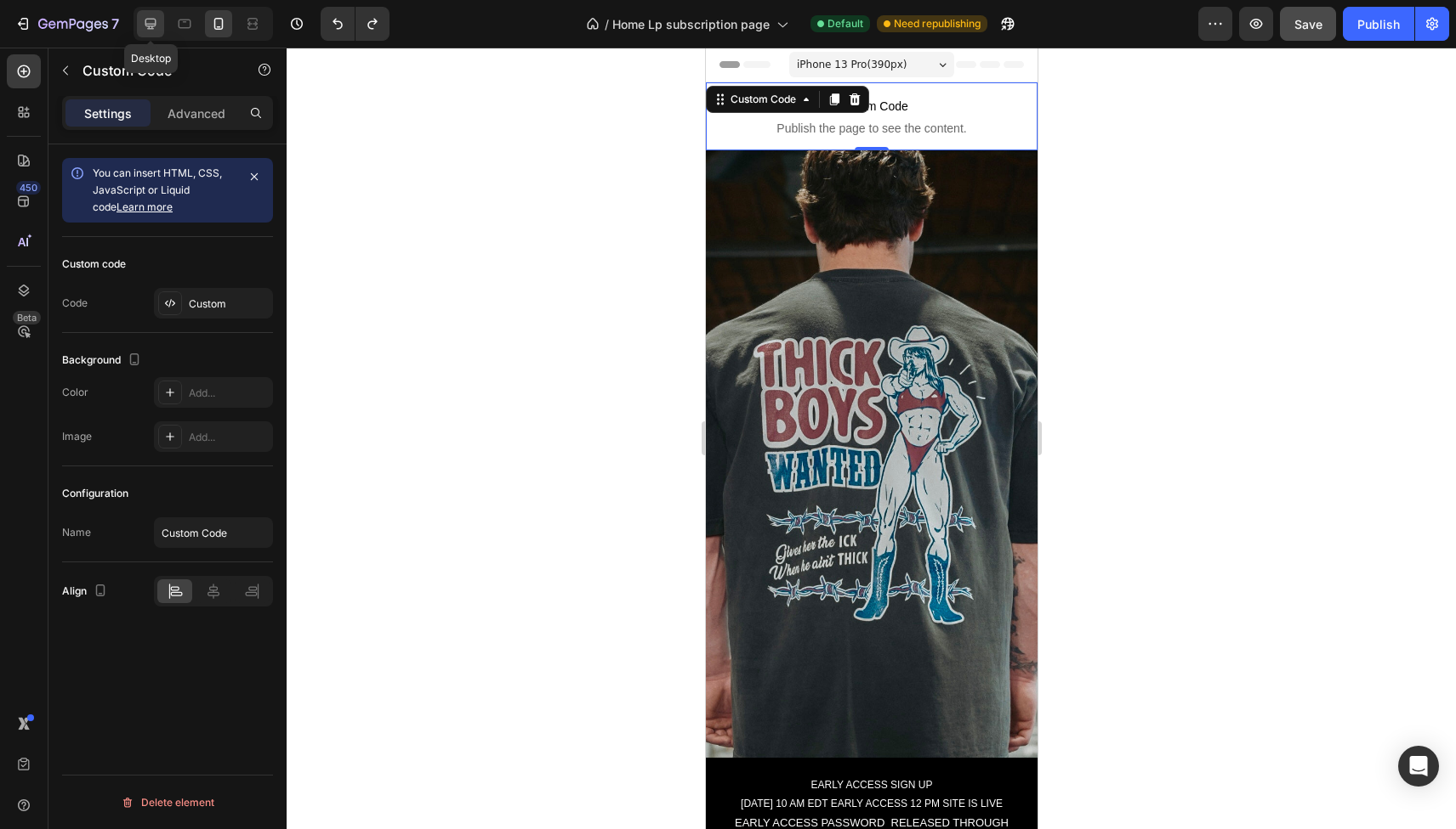
click at [143, 23] on icon at bounding box center [150, 24] width 17 height 17
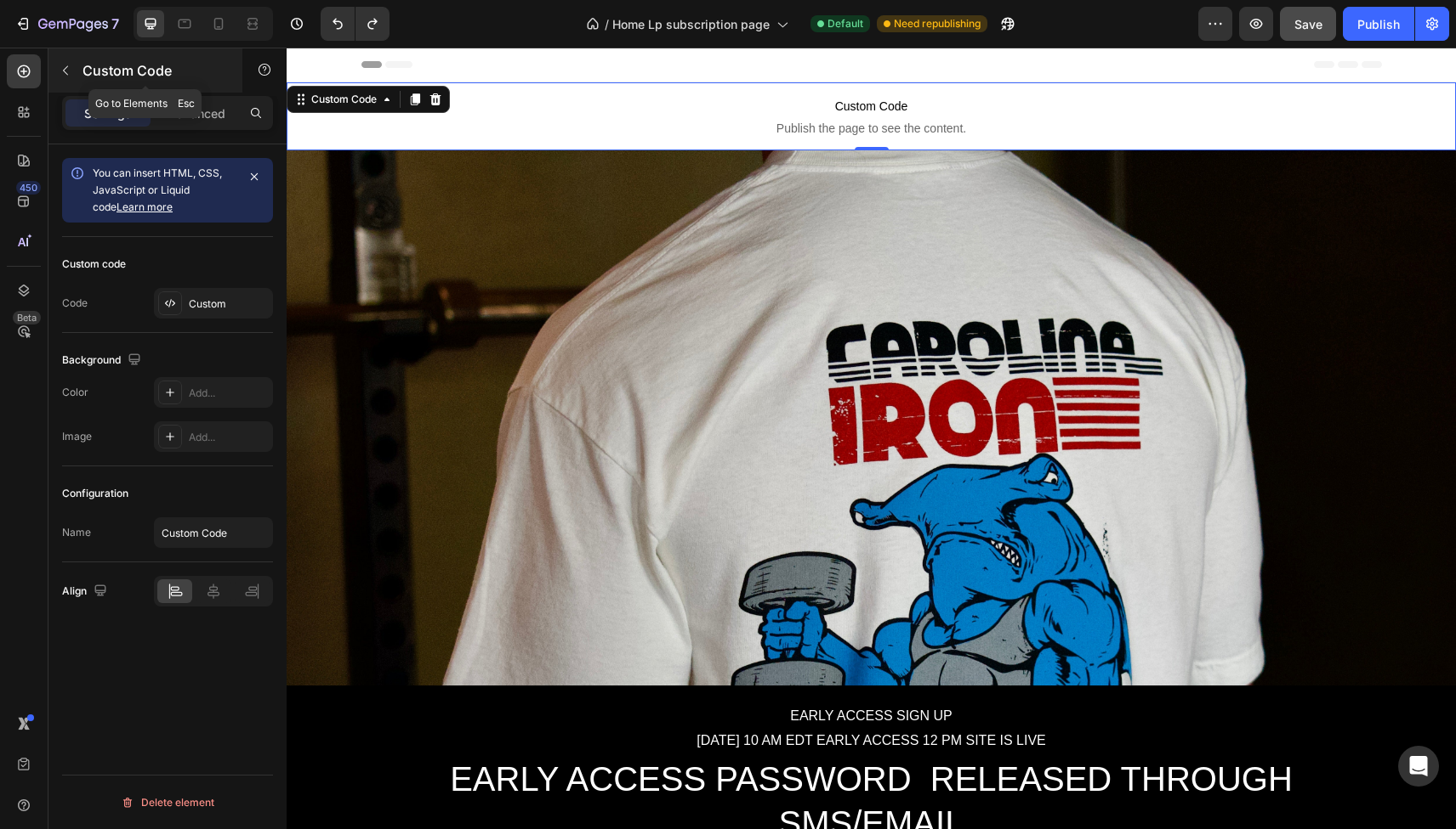
click at [67, 73] on icon "button" at bounding box center [66, 71] width 14 height 14
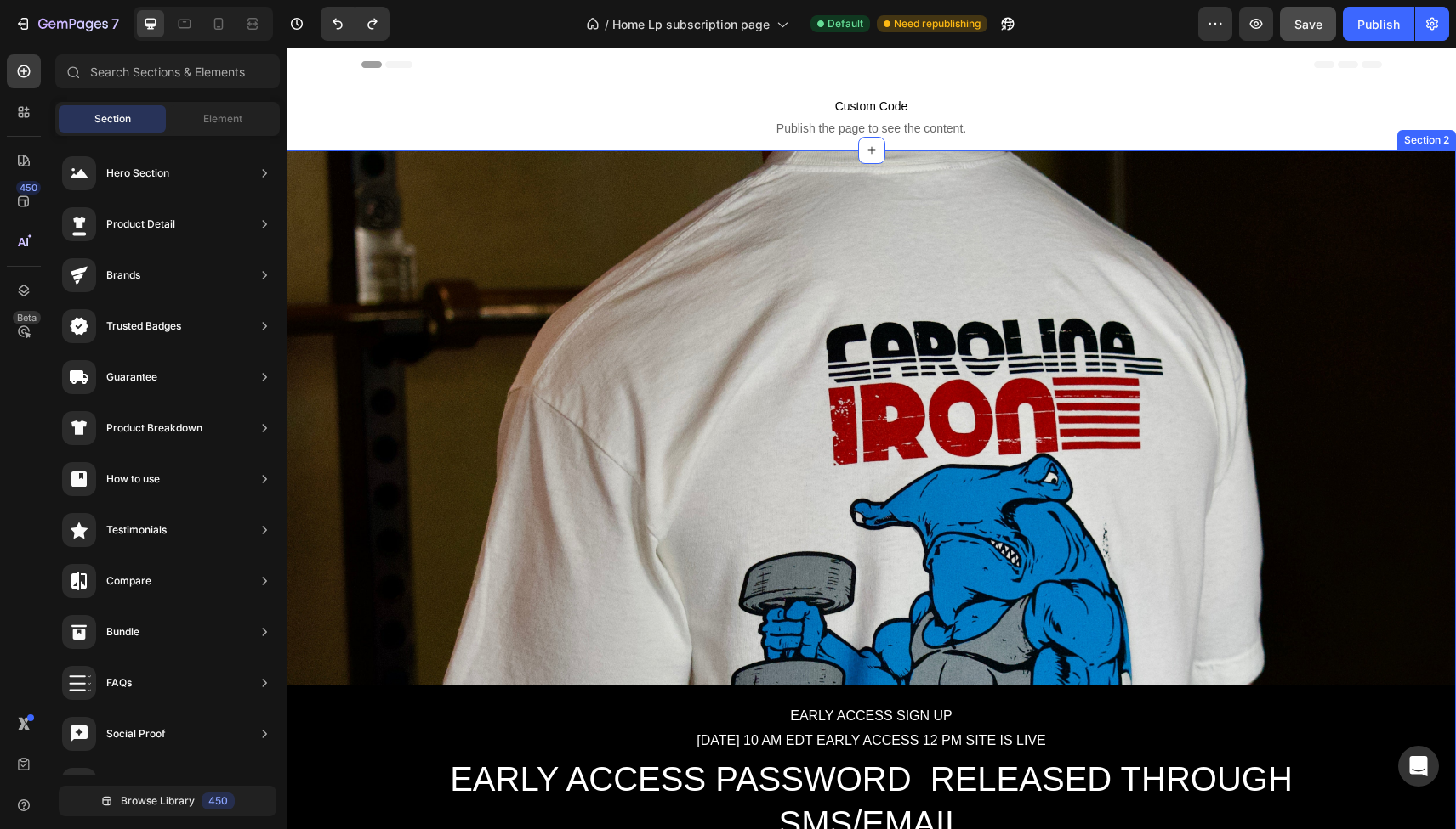
click at [699, 464] on div "EARLY ACCESS SIGN UP [DATE] 10 AM EDT EARLY ACCESS 12 PM SITE IS LIVE Text Bloc…" at bounding box center [871, 542] width 1170 height 782
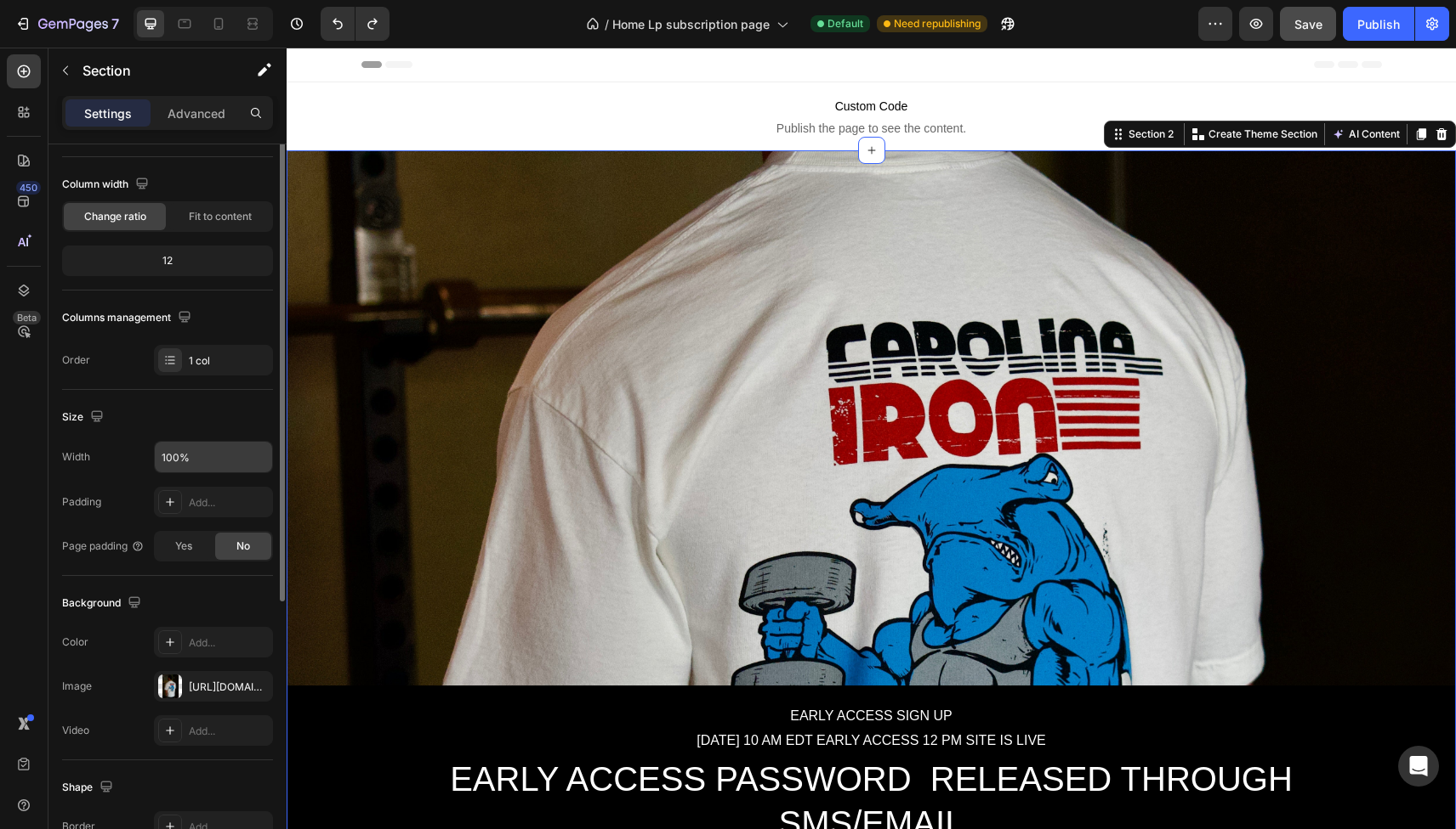
scroll to position [304, 0]
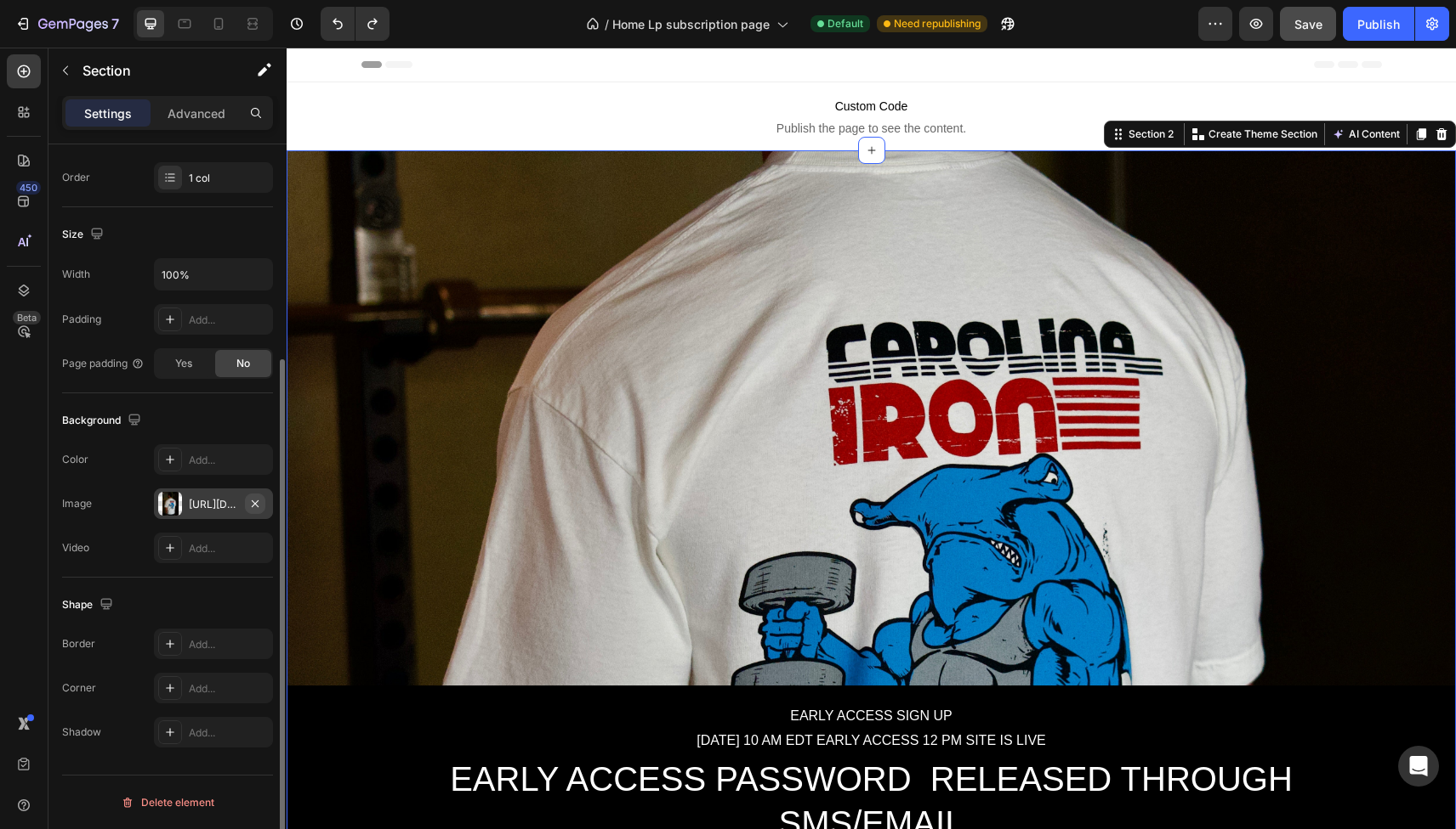
click at [258, 503] on icon "button" at bounding box center [255, 504] width 14 height 14
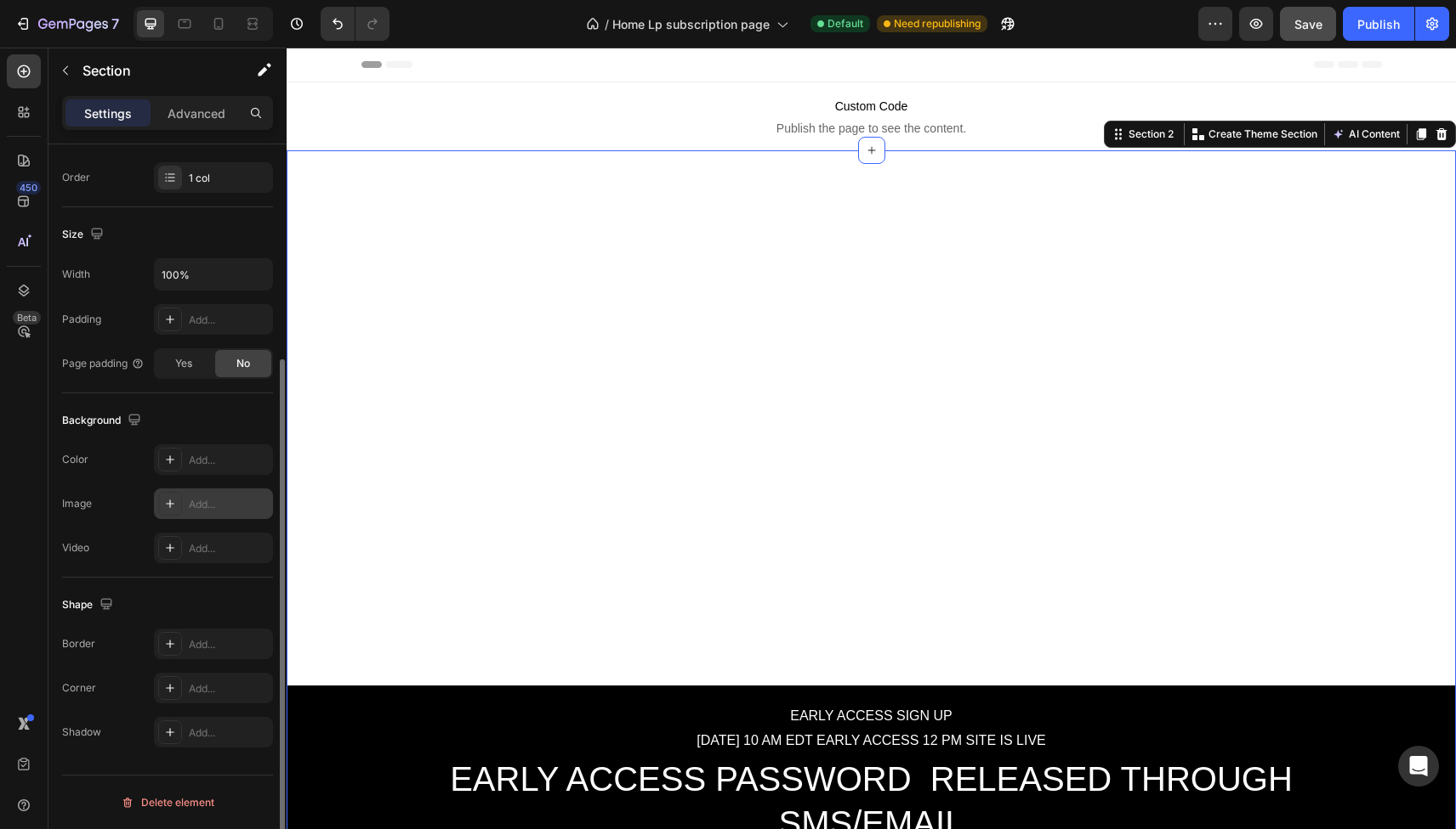
click at [170, 508] on icon at bounding box center [171, 504] width 14 height 14
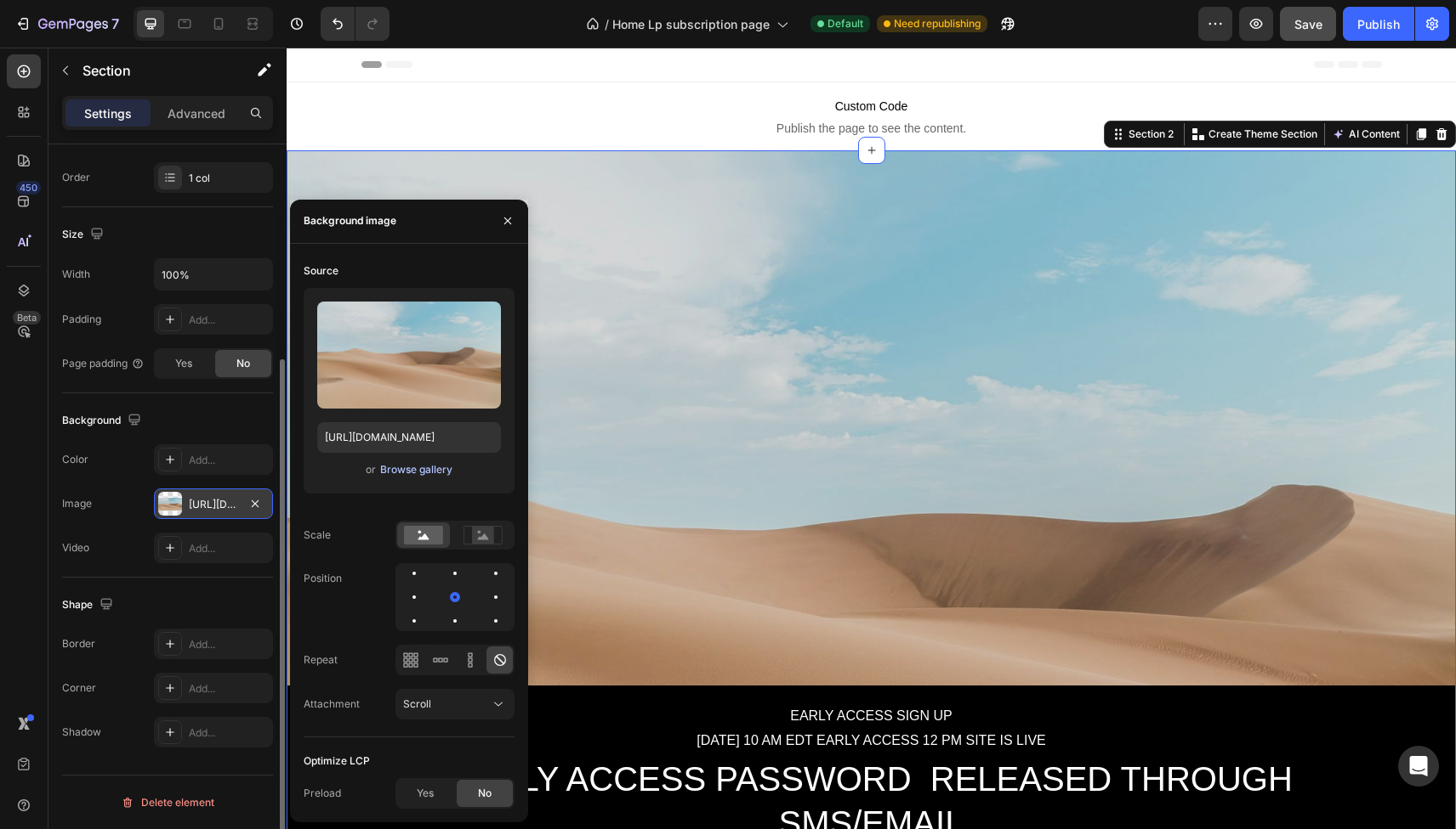
click at [412, 469] on div "Browse gallery" at bounding box center [417, 470] width 73 height 16
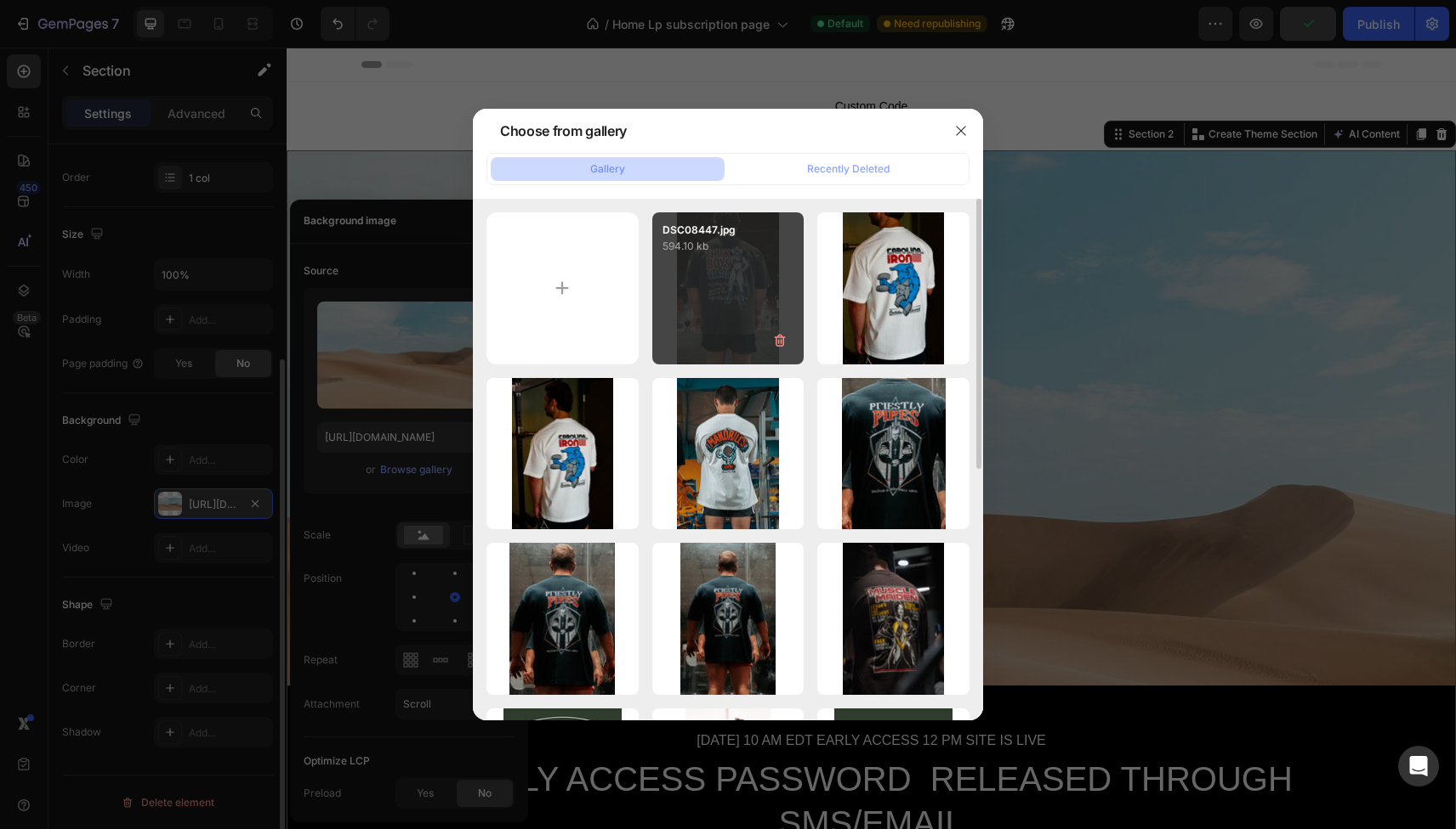
click at [735, 281] on div "DSC08447.jpg 594.10 kb" at bounding box center [728, 288] width 152 height 152
type input "[URL][DOMAIN_NAME]"
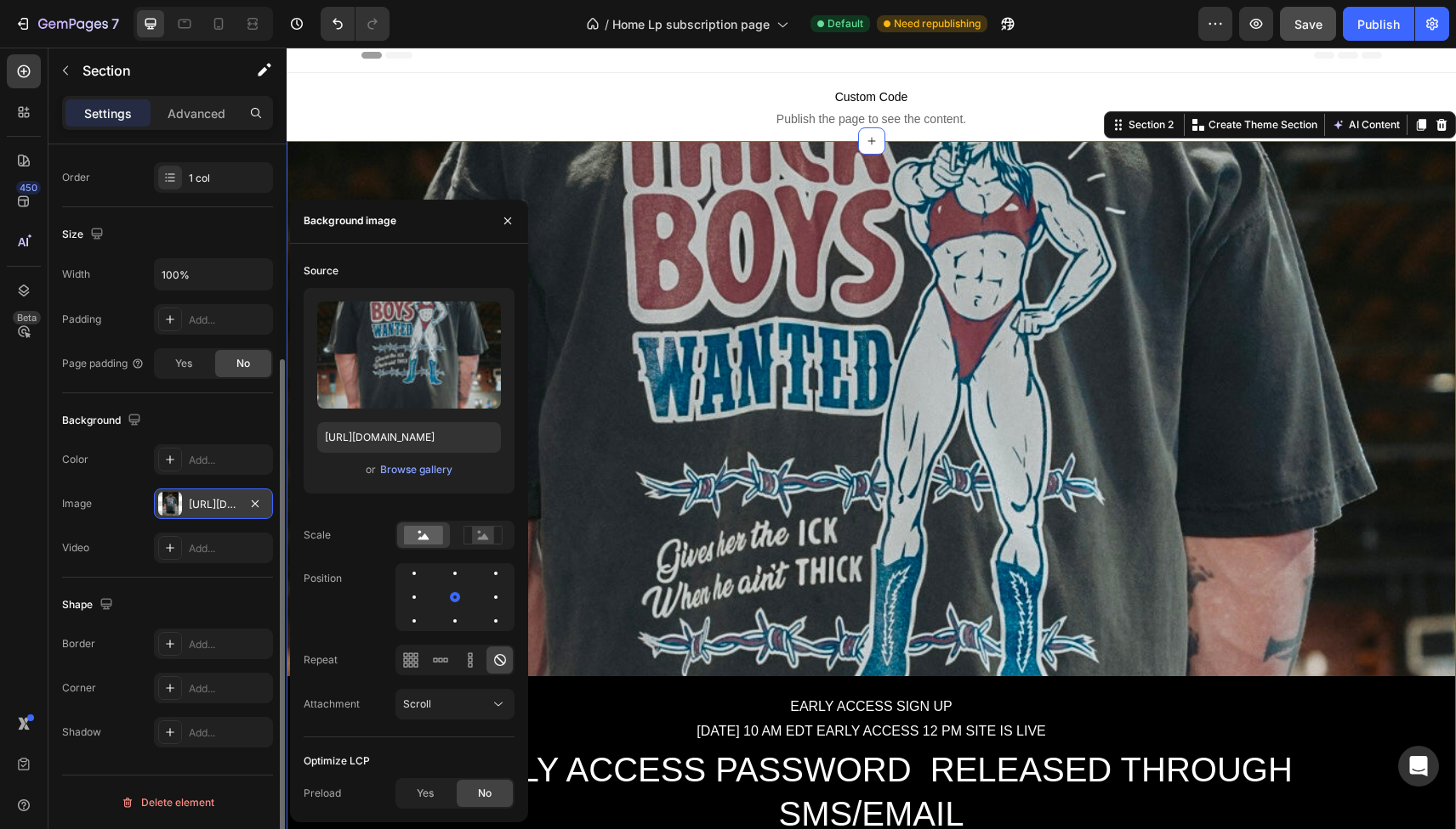
scroll to position [0, 0]
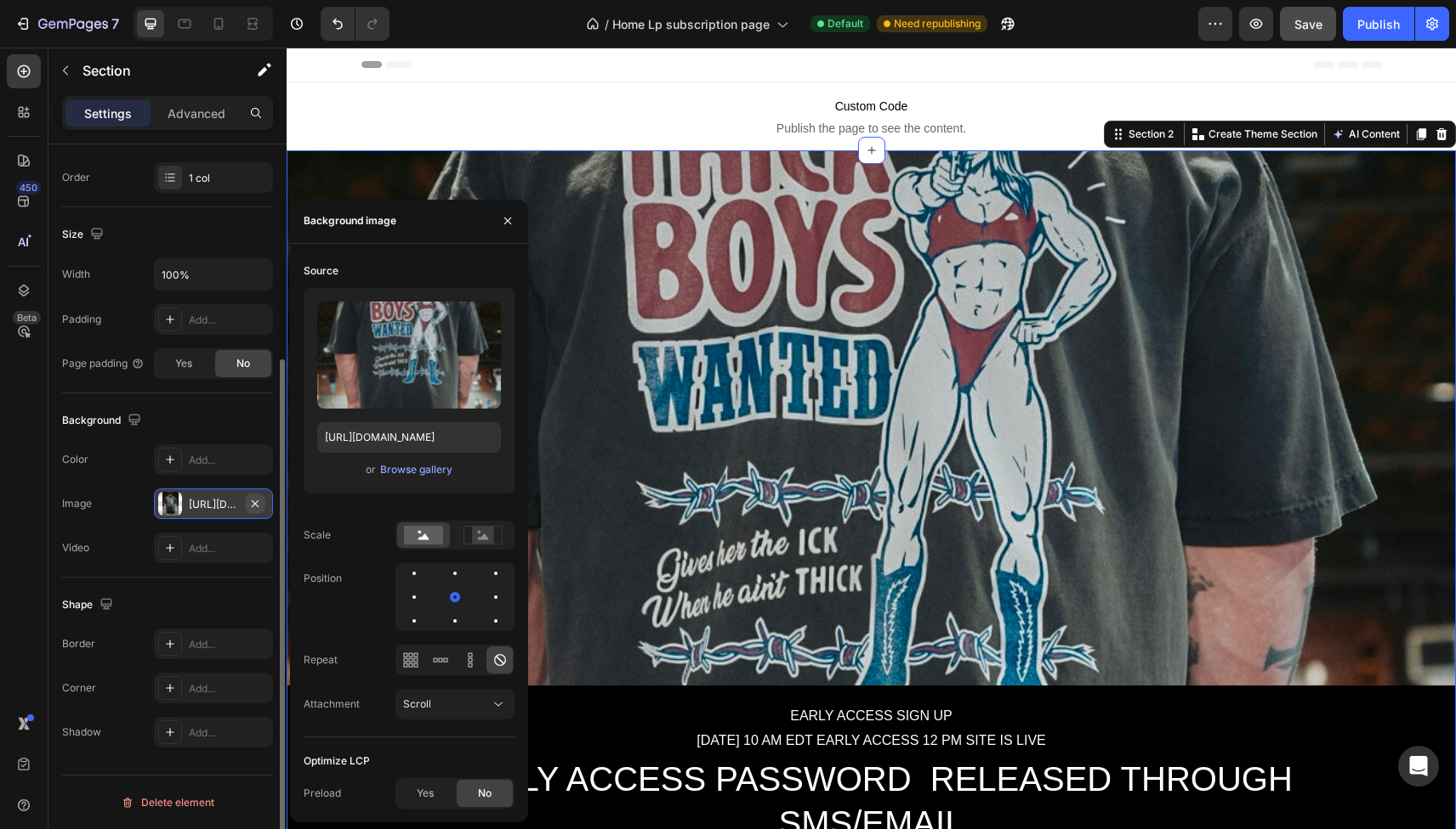
click at [252, 510] on icon "button" at bounding box center [255, 504] width 14 height 14
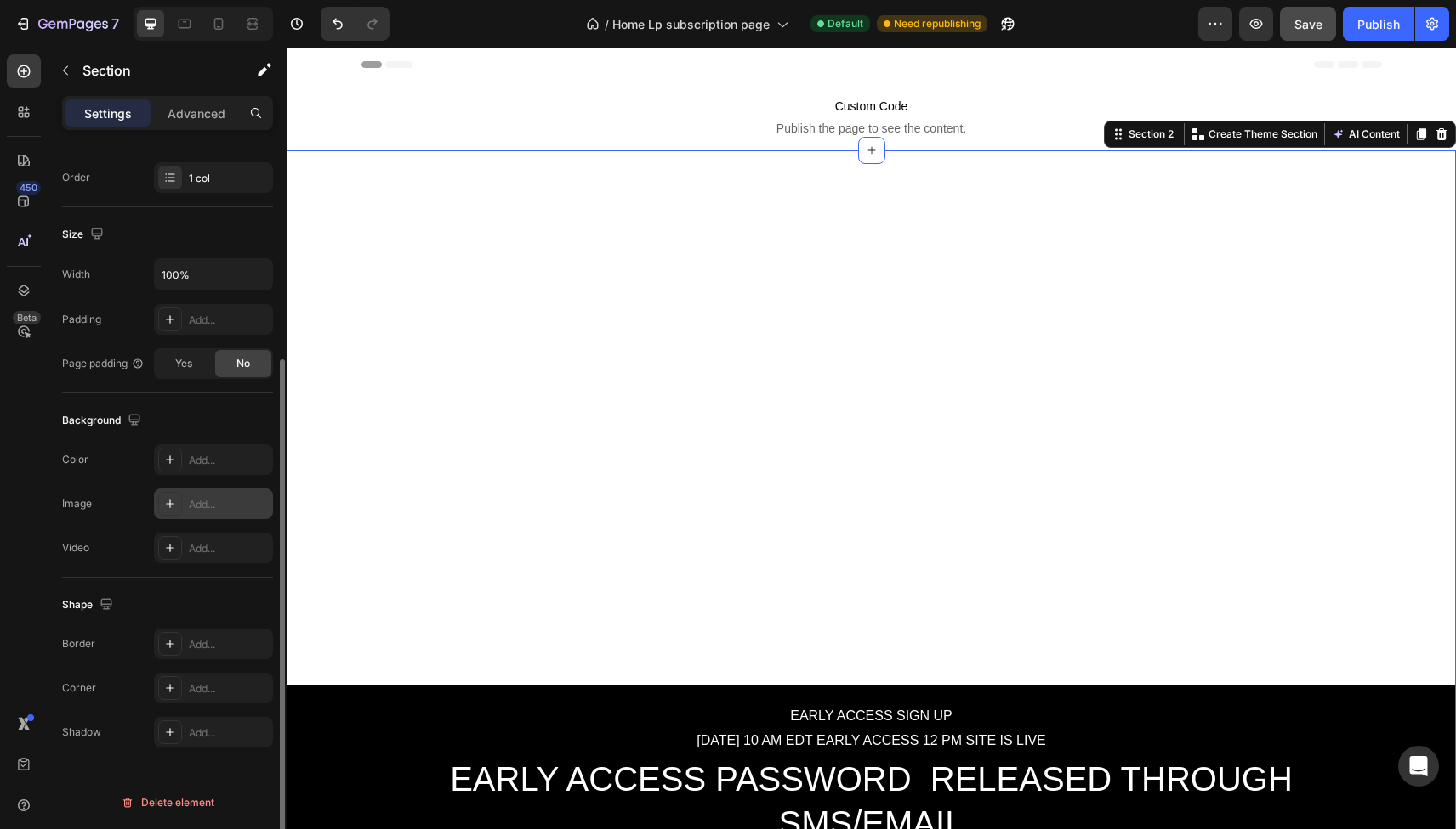
click at [223, 504] on div "Add..." at bounding box center [229, 505] width 80 height 16
type input "[URL][DOMAIN_NAME]"
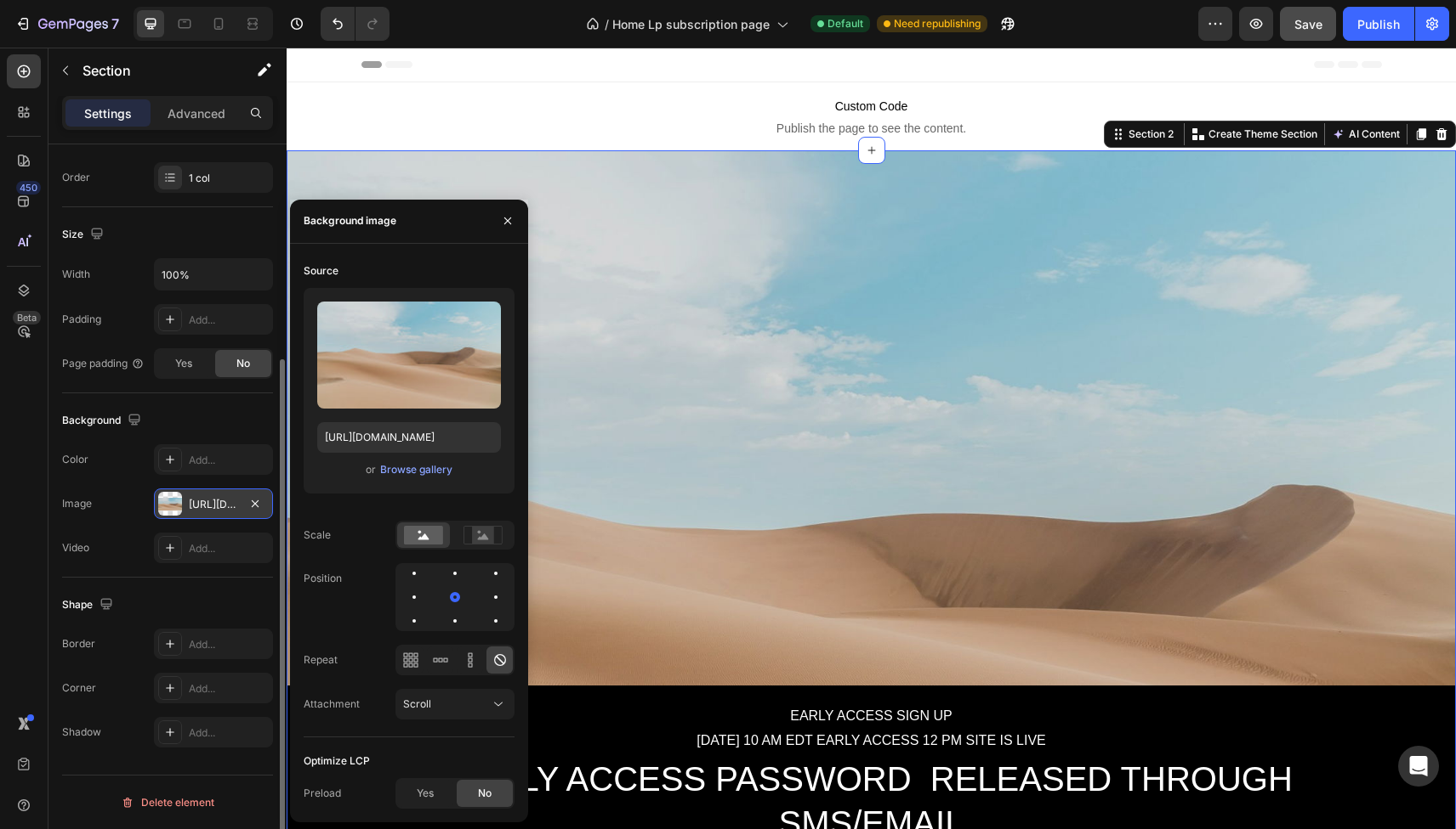
click at [223, 504] on div "[URL][DOMAIN_NAME]" at bounding box center [214, 505] width 49 height 16
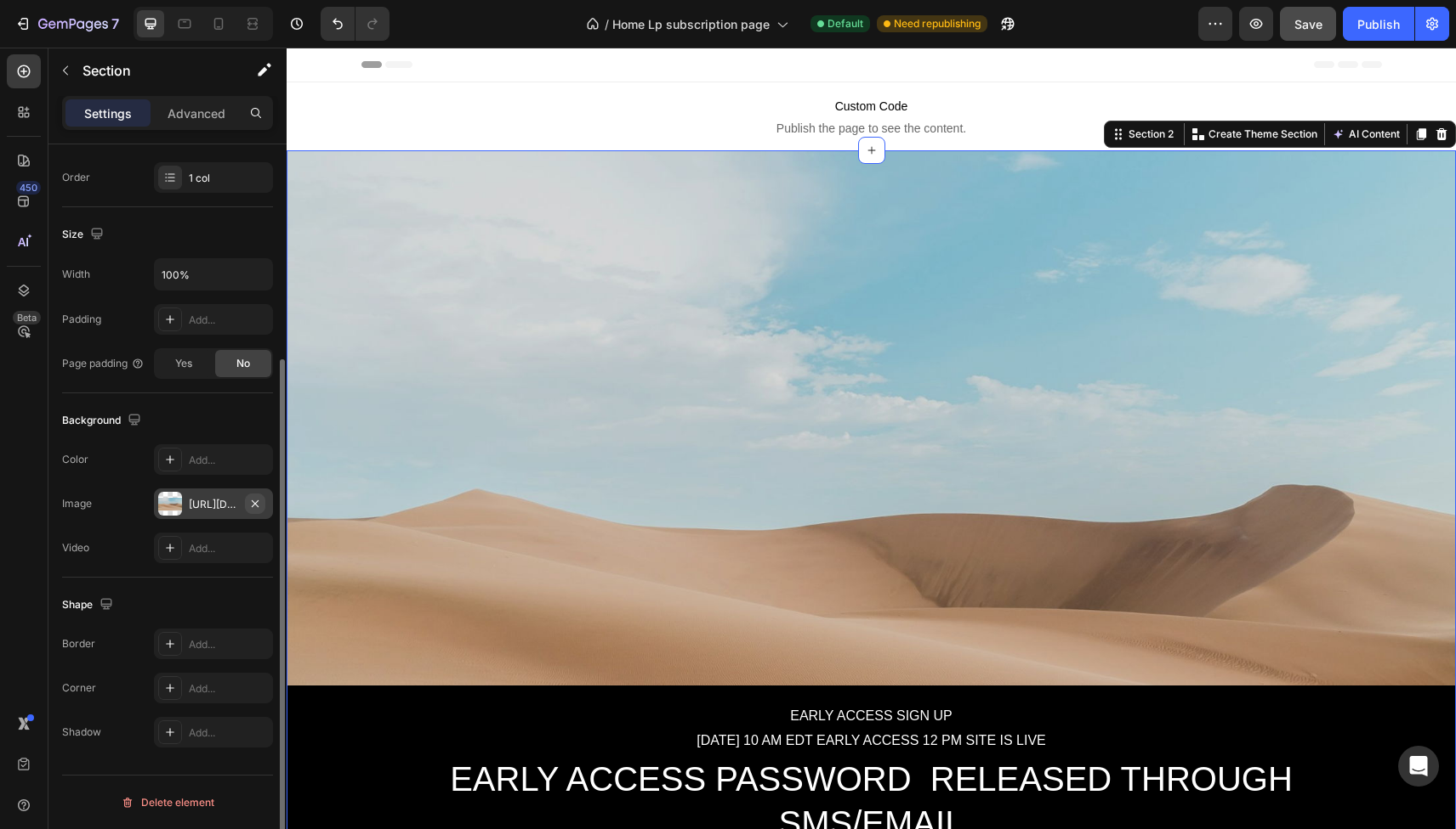
click at [259, 502] on icon "button" at bounding box center [255, 504] width 14 height 14
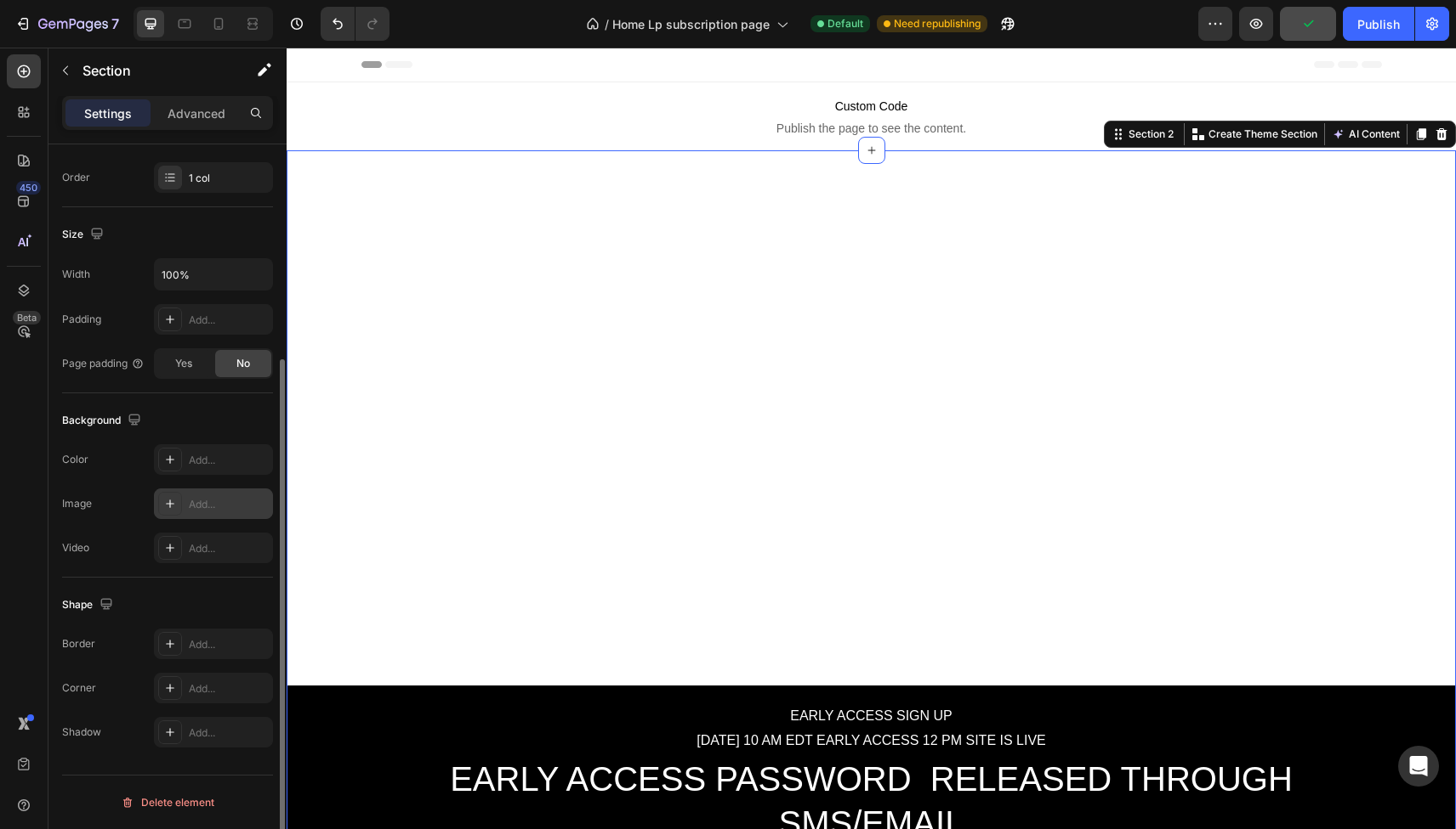
click at [225, 503] on div "Add..." at bounding box center [229, 505] width 80 height 16
type input "[URL][DOMAIN_NAME]"
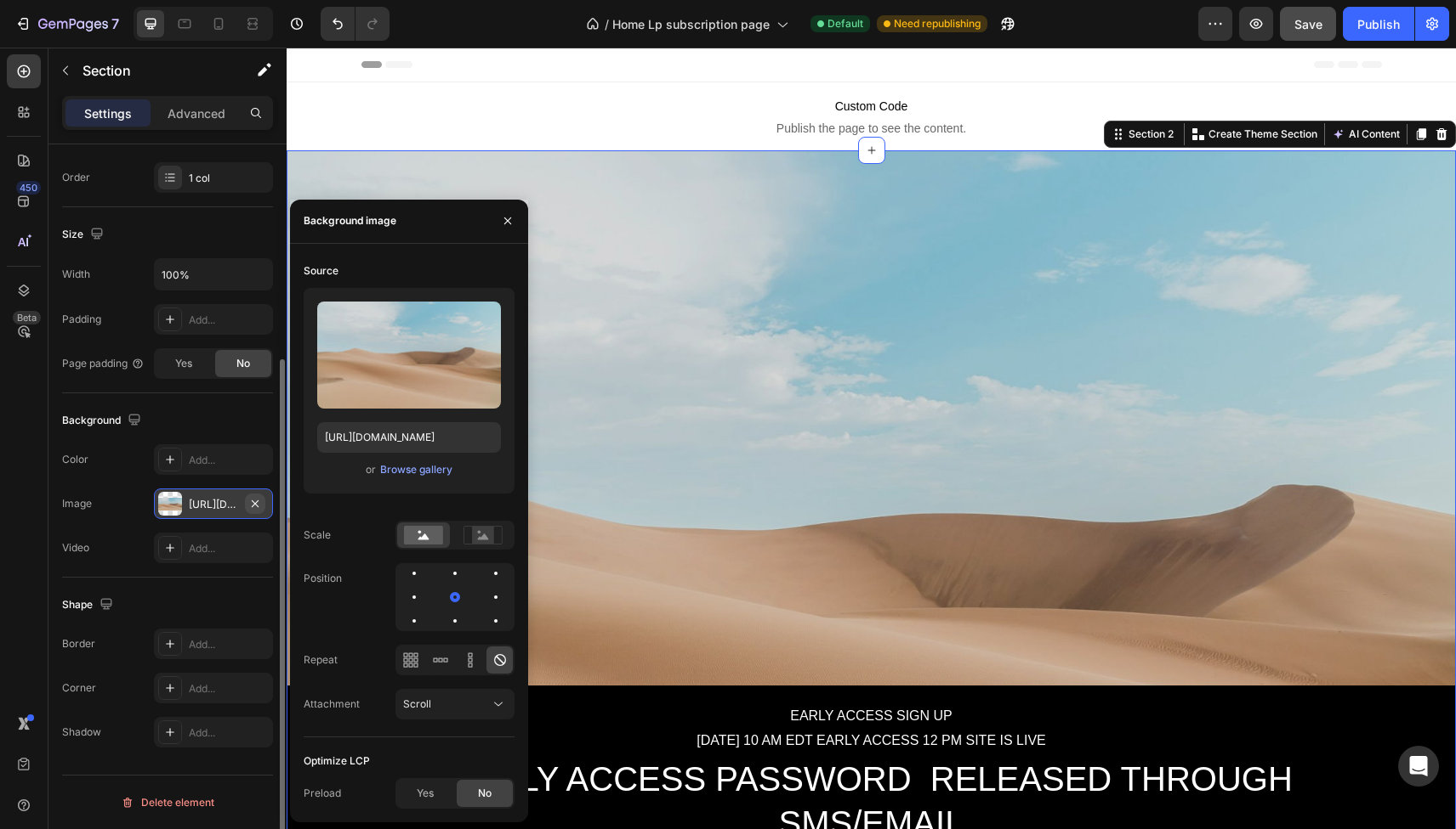
click at [255, 504] on icon "button" at bounding box center [255, 504] width 14 height 14
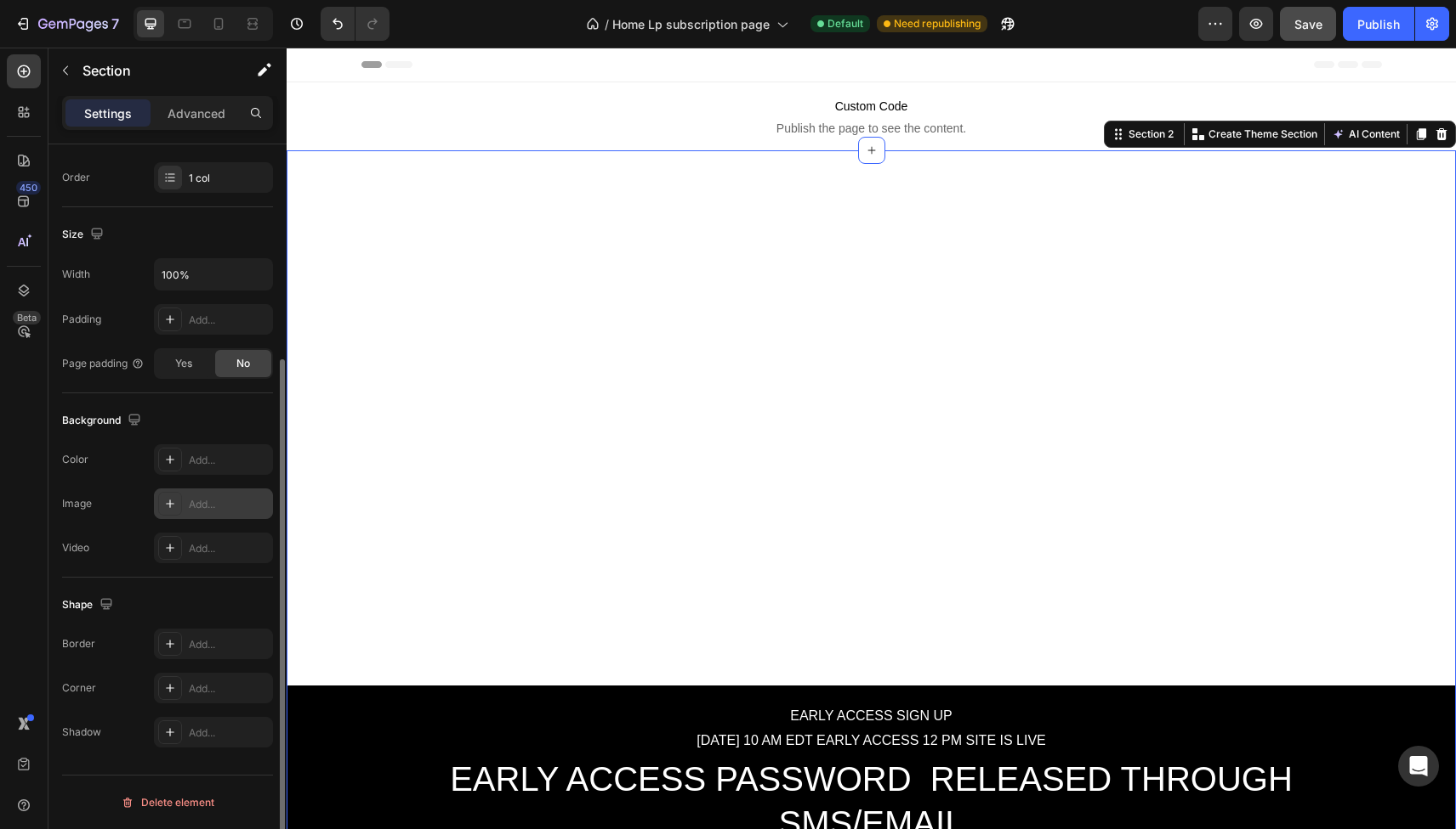
click at [170, 504] on icon at bounding box center [170, 504] width 9 height 9
type input "[URL][DOMAIN_NAME]"
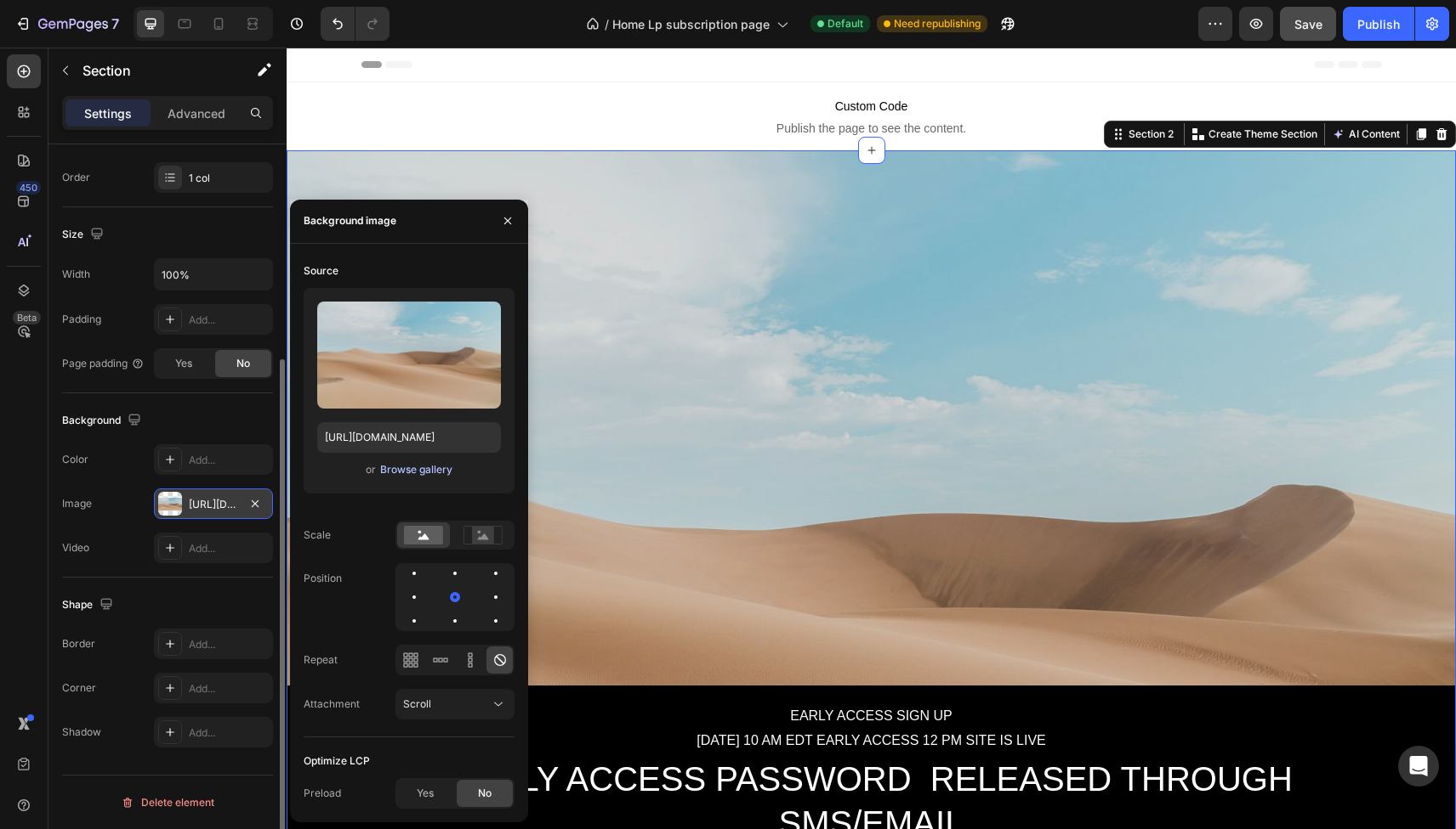
click at [429, 466] on div "Browse gallery" at bounding box center [417, 470] width 73 height 16
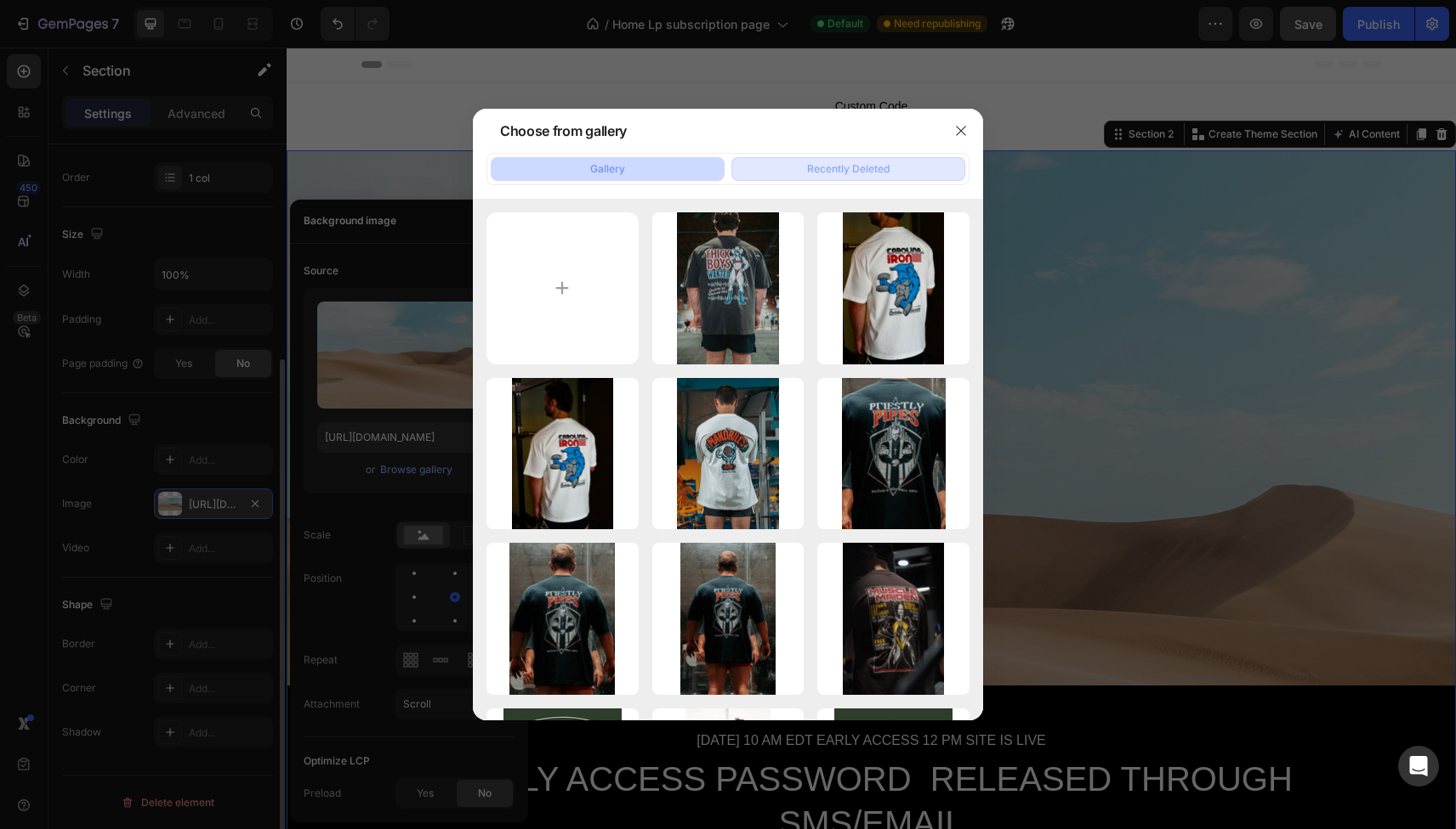
click at [787, 162] on button "Recently Deleted" at bounding box center [848, 169] width 234 height 24
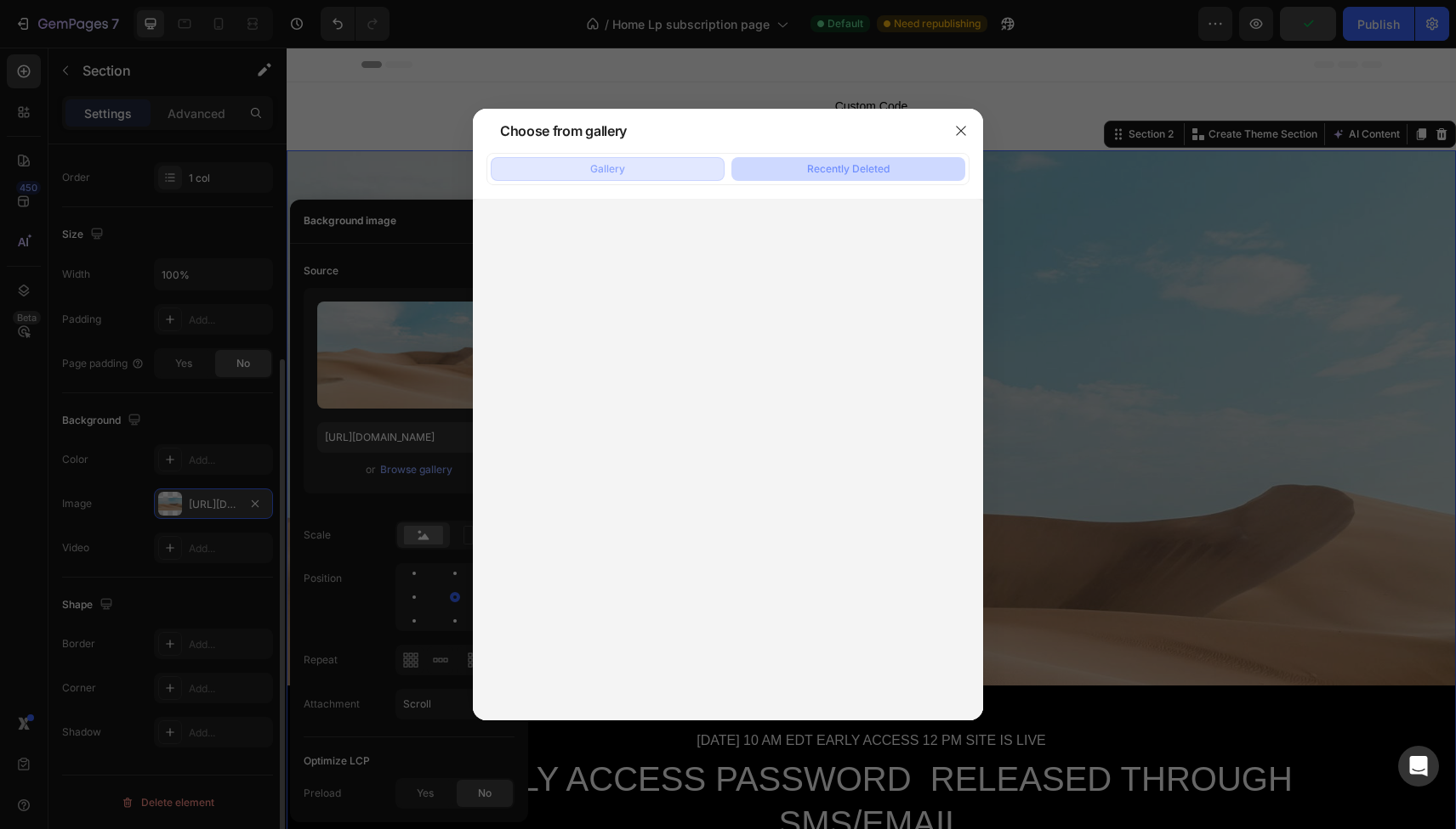
click at [637, 176] on button "Gallery" at bounding box center [607, 169] width 234 height 24
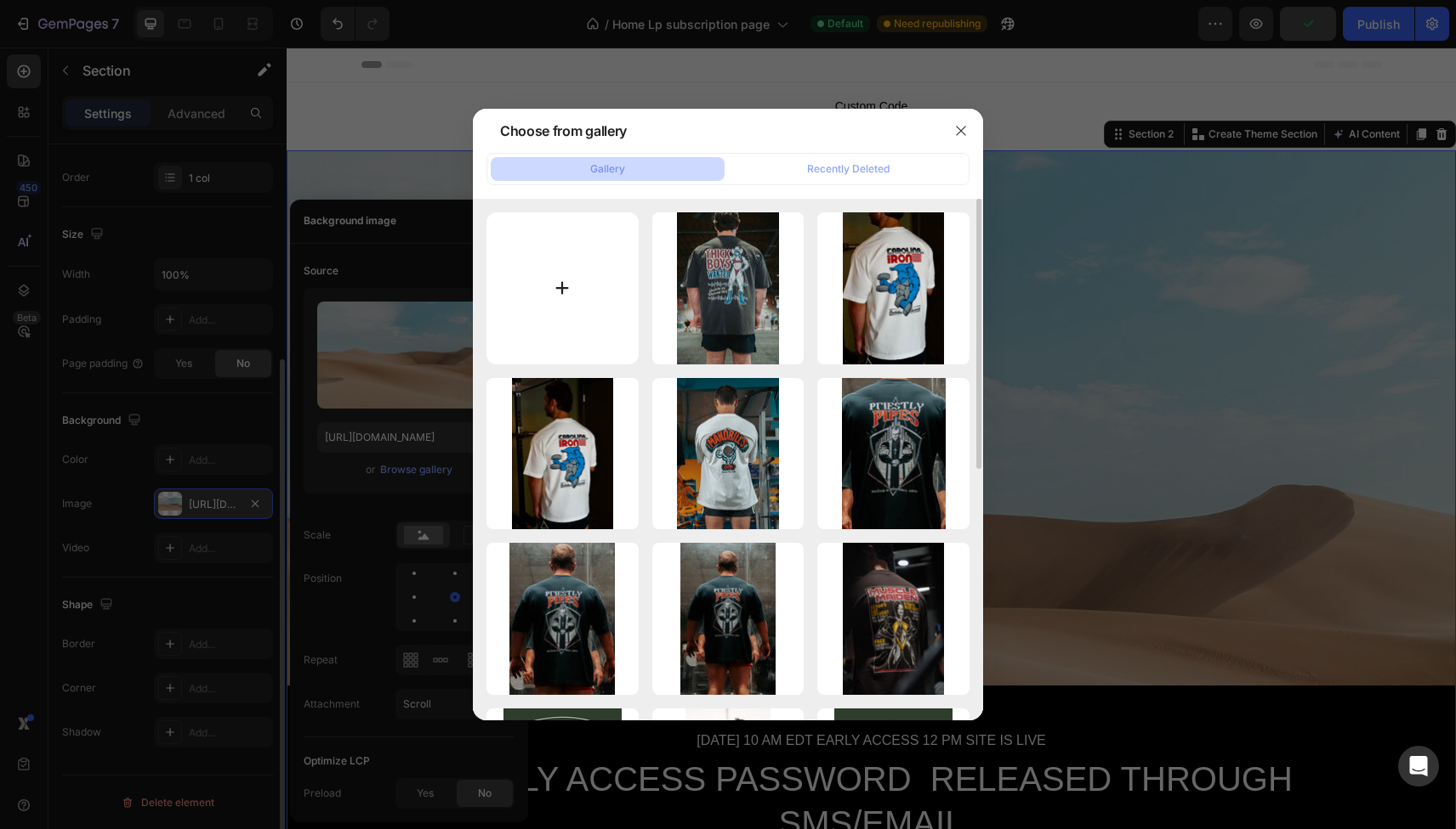
click at [560, 304] on input "file" at bounding box center [562, 288] width 152 height 152
type input "C:\fakepath\IMG_5921 2.jpg"
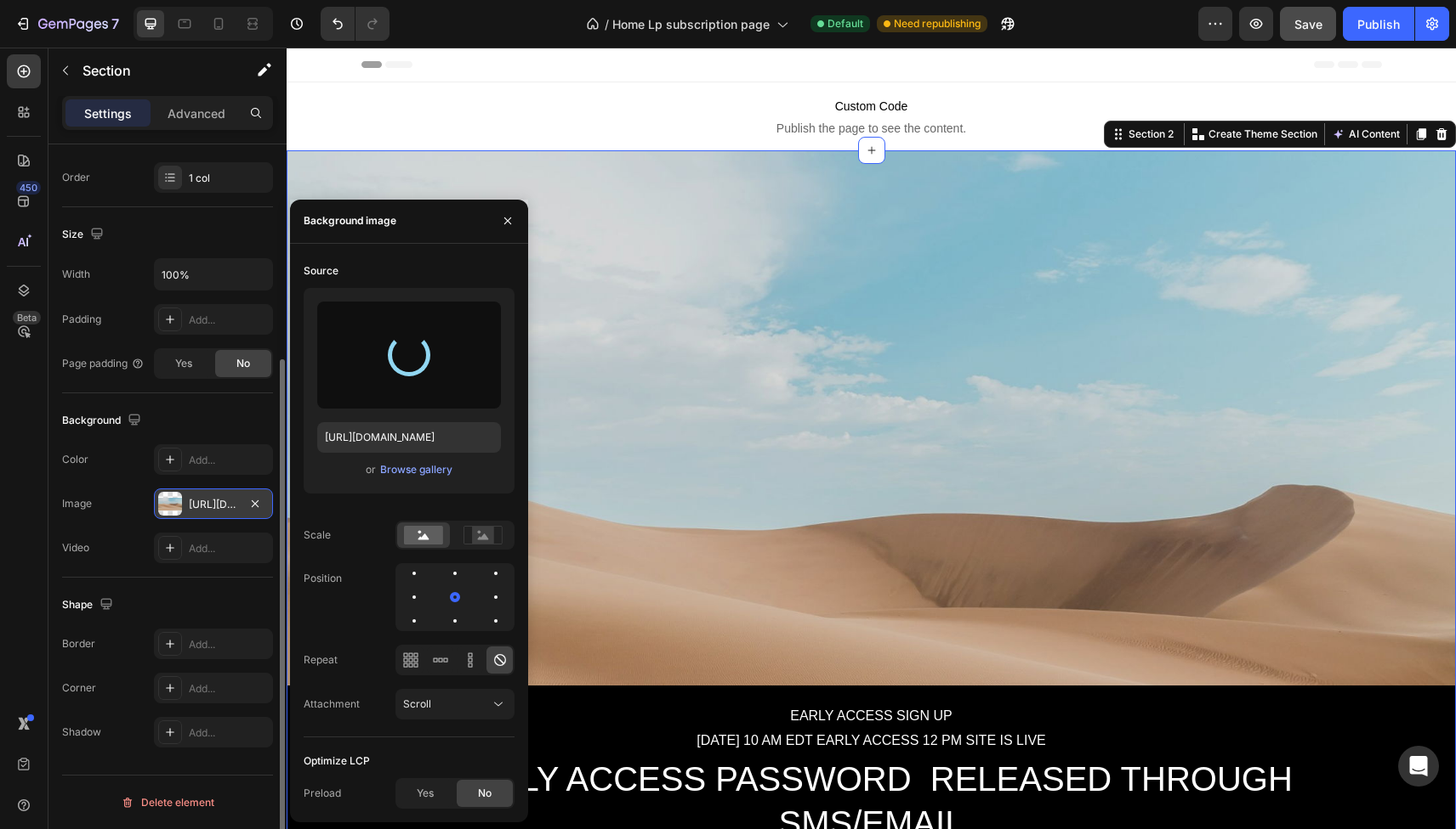
type input "[URL][DOMAIN_NAME]"
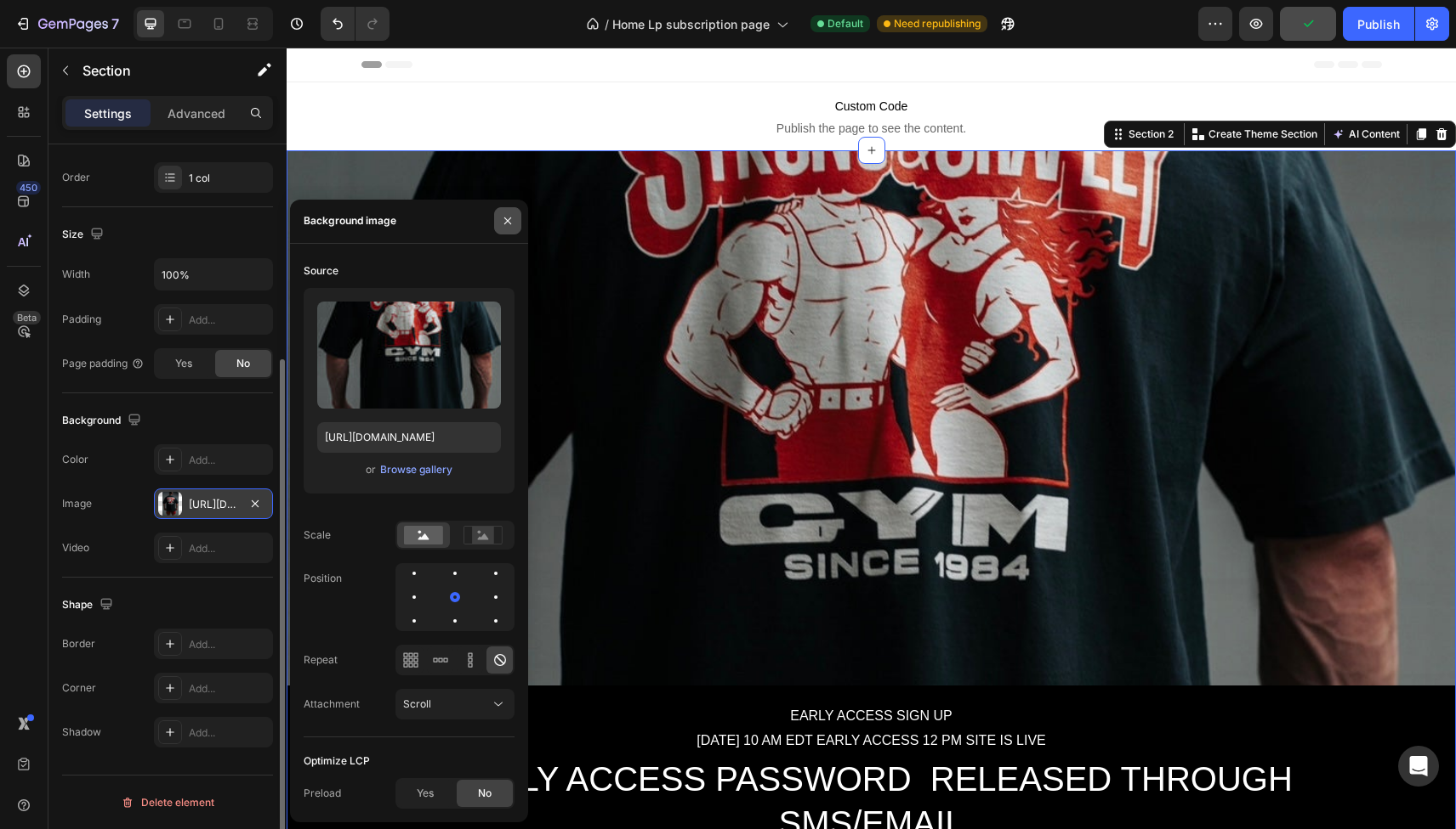
click at [508, 222] on icon "button" at bounding box center [508, 221] width 14 height 14
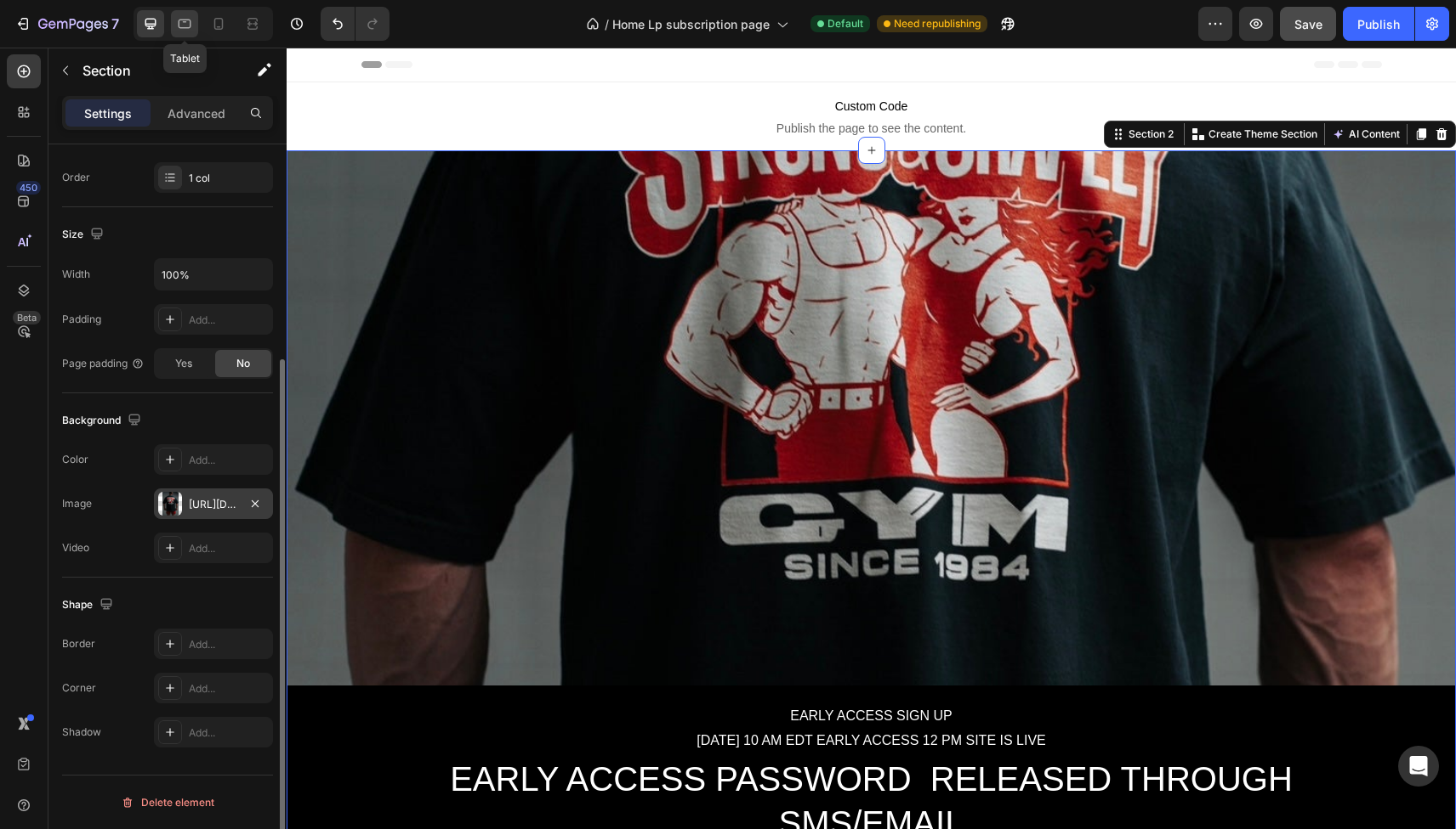
click at [183, 24] on icon at bounding box center [184, 24] width 17 height 17
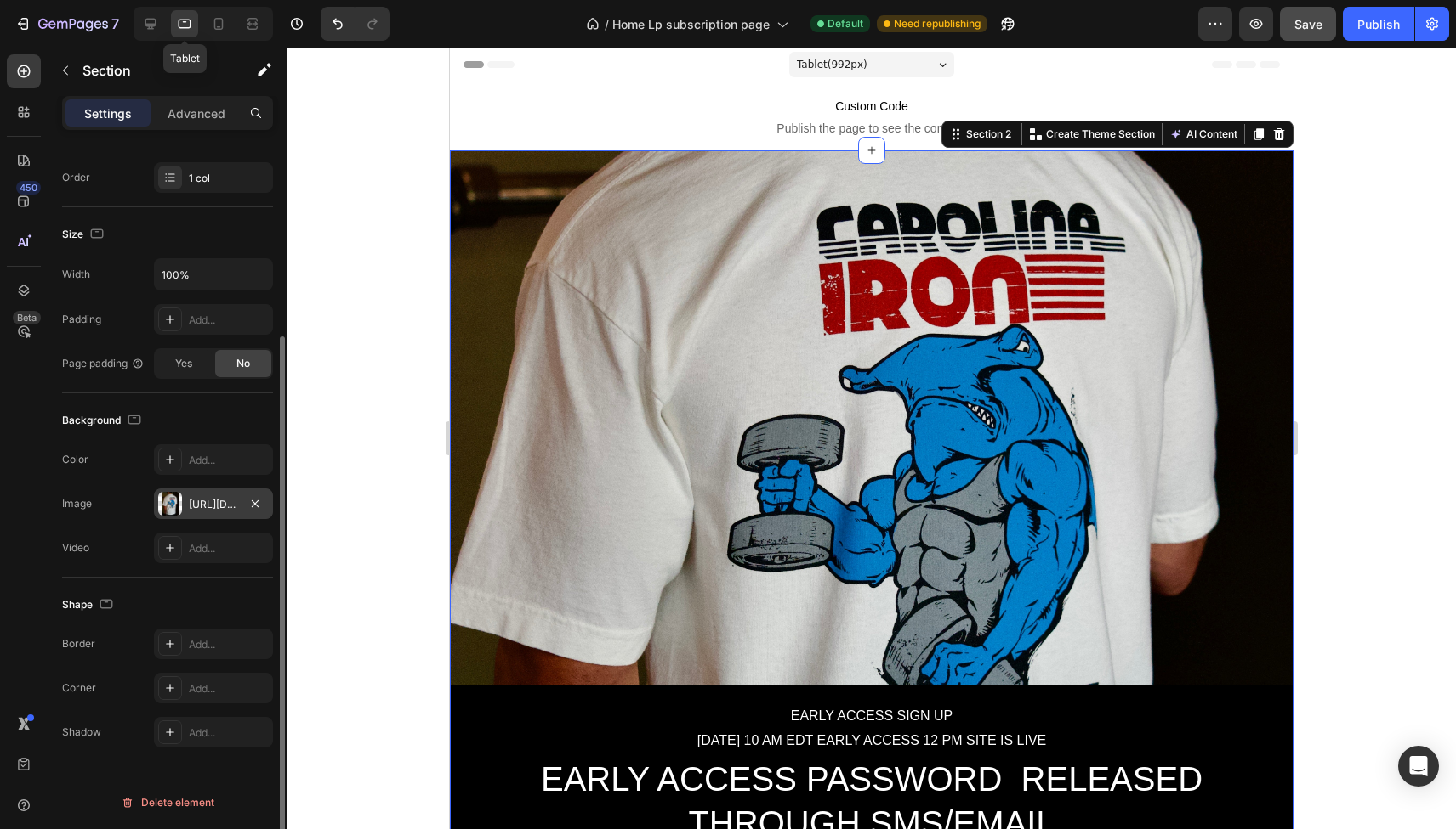
scroll to position [43, 0]
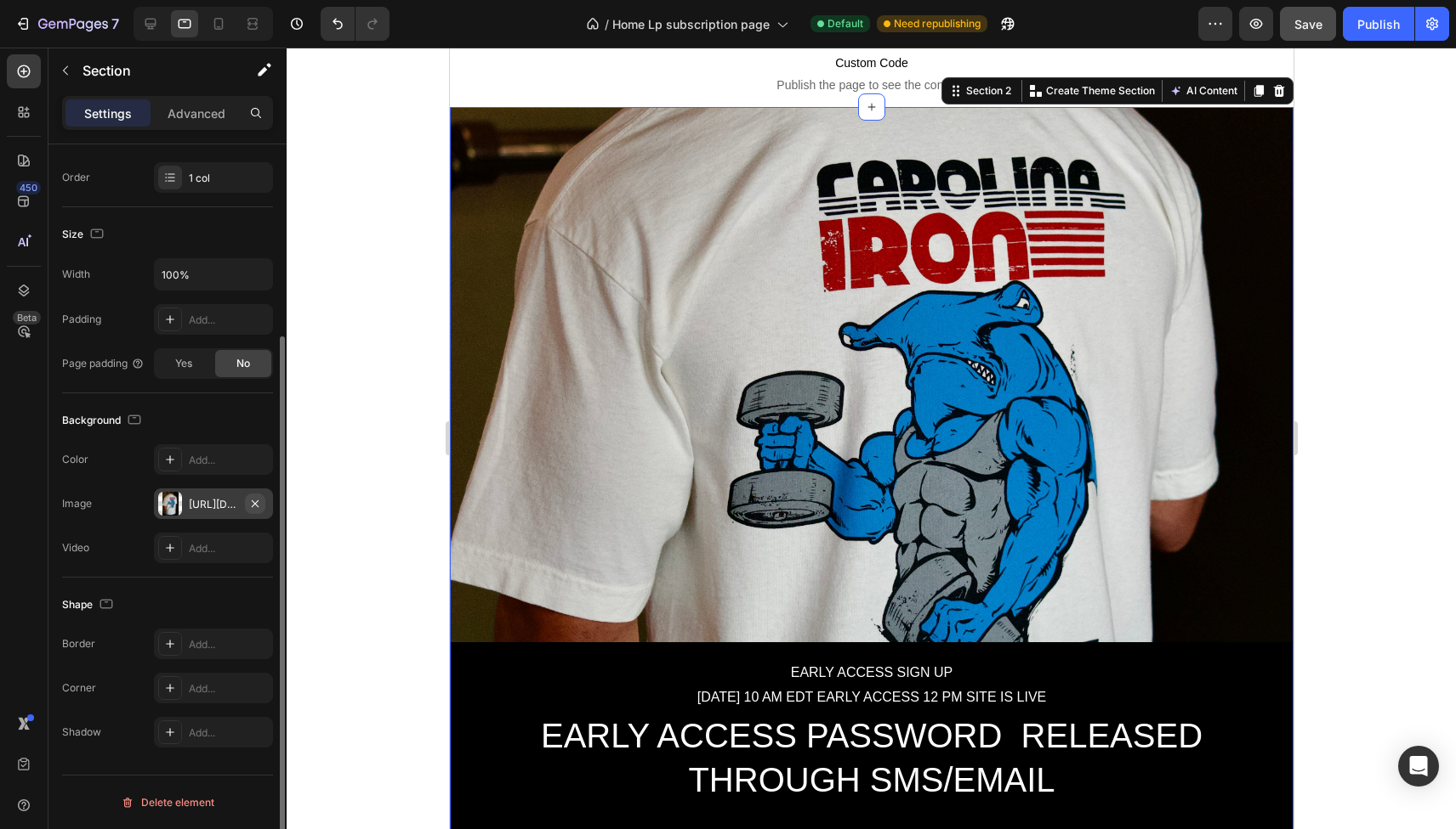
click at [255, 503] on icon "button" at bounding box center [255, 503] width 7 height 7
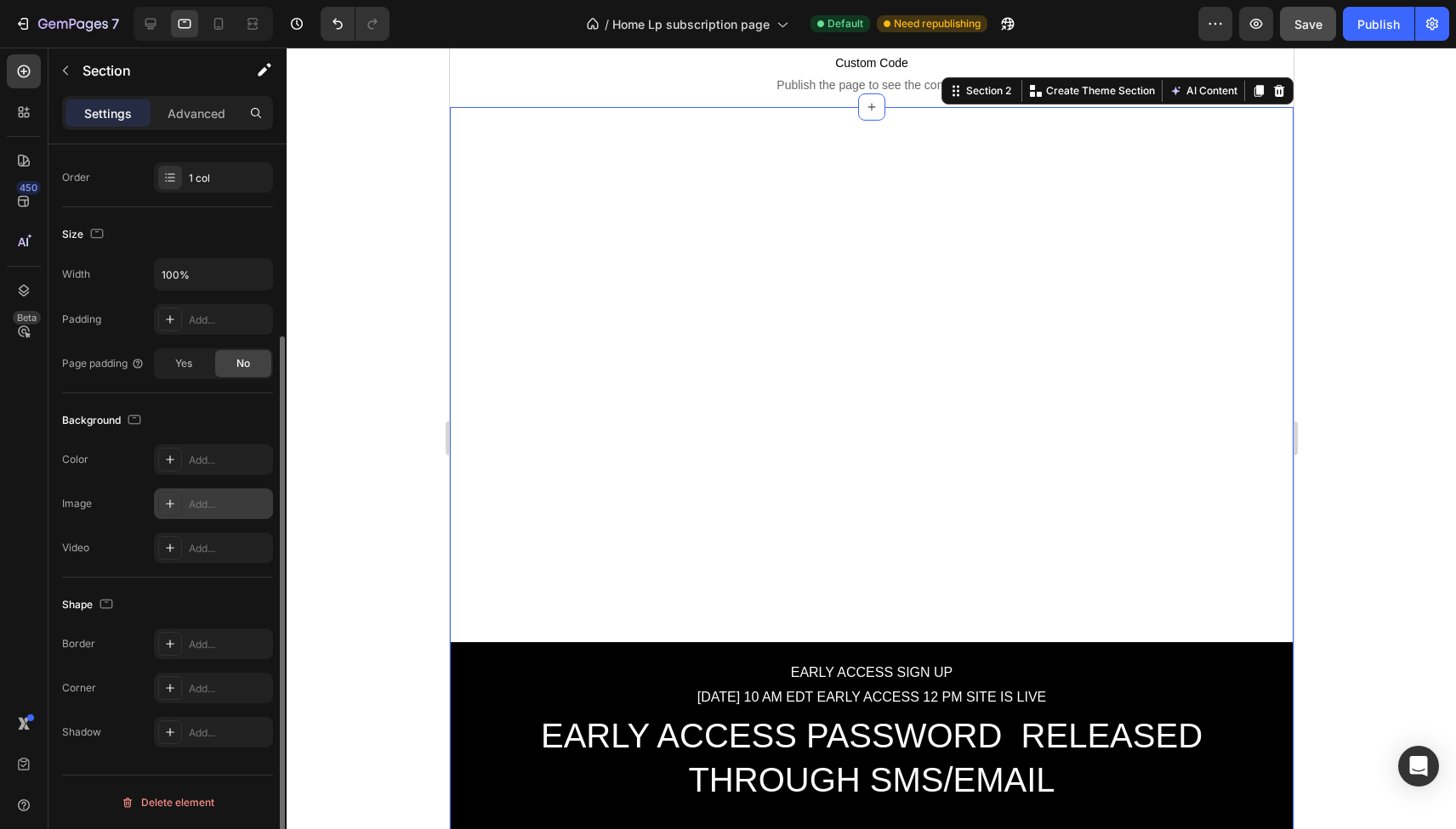
click at [170, 502] on icon at bounding box center [170, 504] width 9 height 9
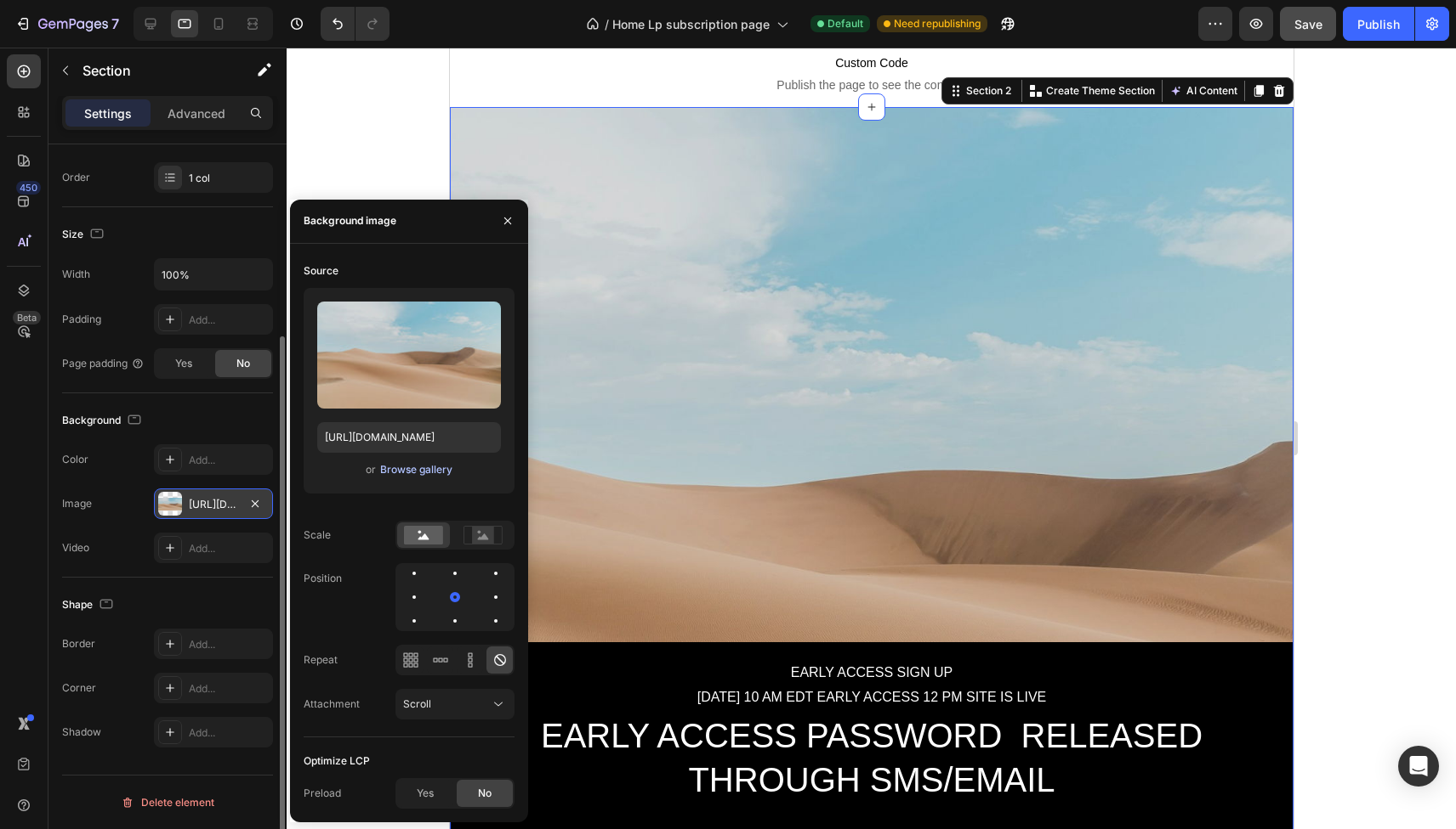
click at [401, 467] on div "Browse gallery" at bounding box center [417, 470] width 73 height 16
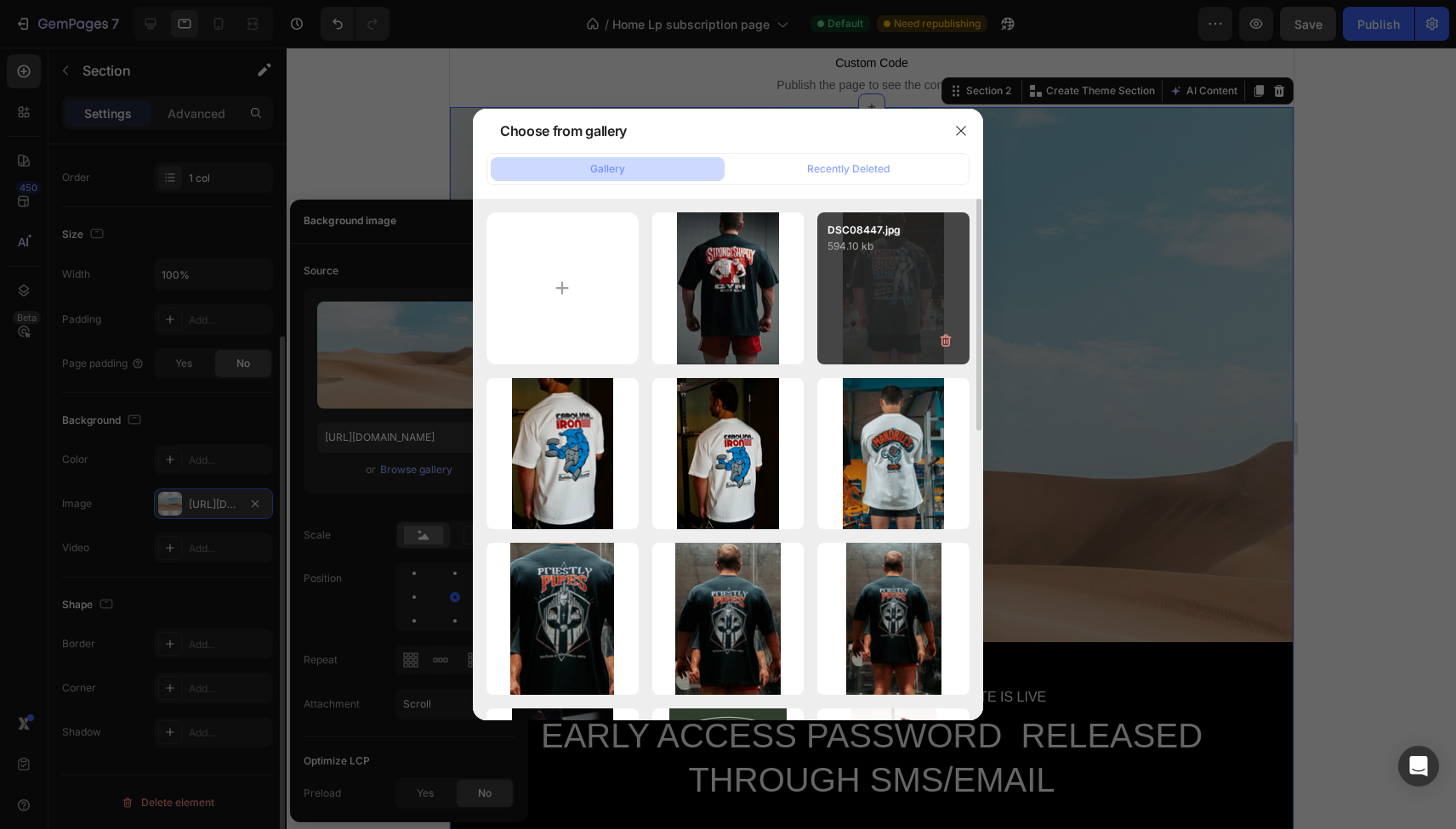
click at [873, 307] on div "DSC08447.jpg 594.10 kb" at bounding box center [892, 288] width 152 height 152
type input "[URL][DOMAIN_NAME]"
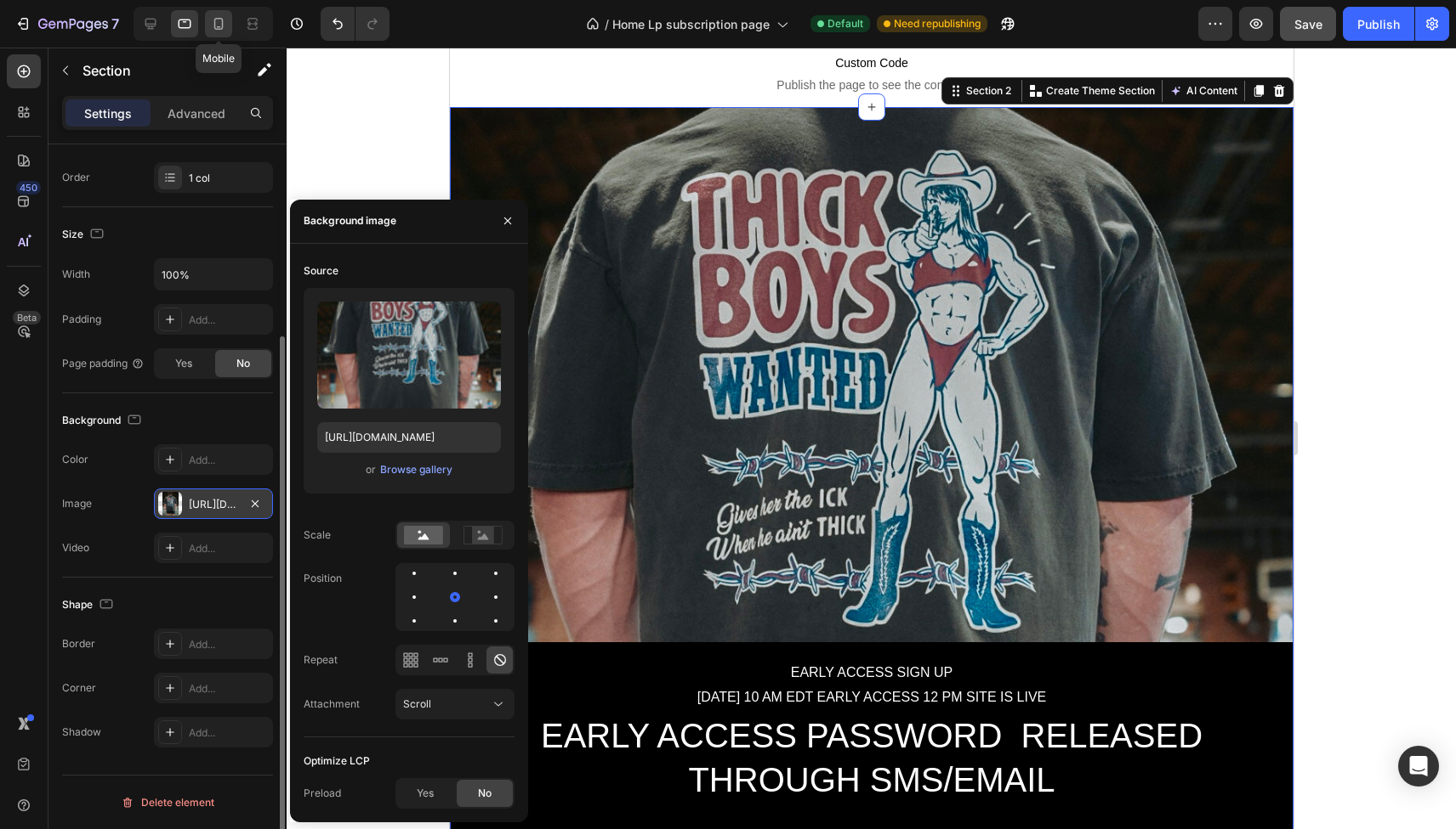
click at [219, 28] on icon at bounding box center [218, 24] width 17 height 17
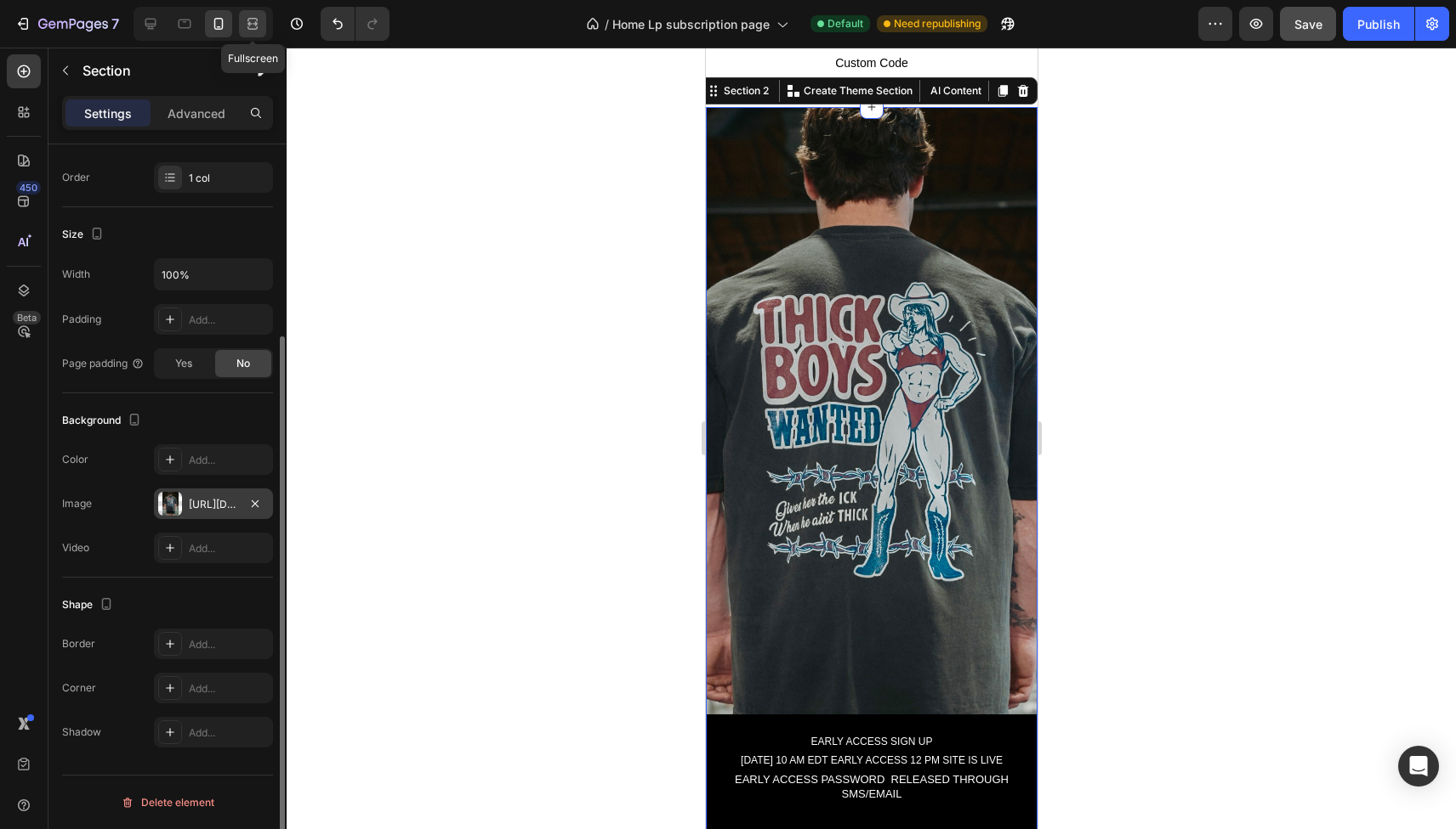
click at [248, 23] on icon at bounding box center [249, 24] width 5 height 4
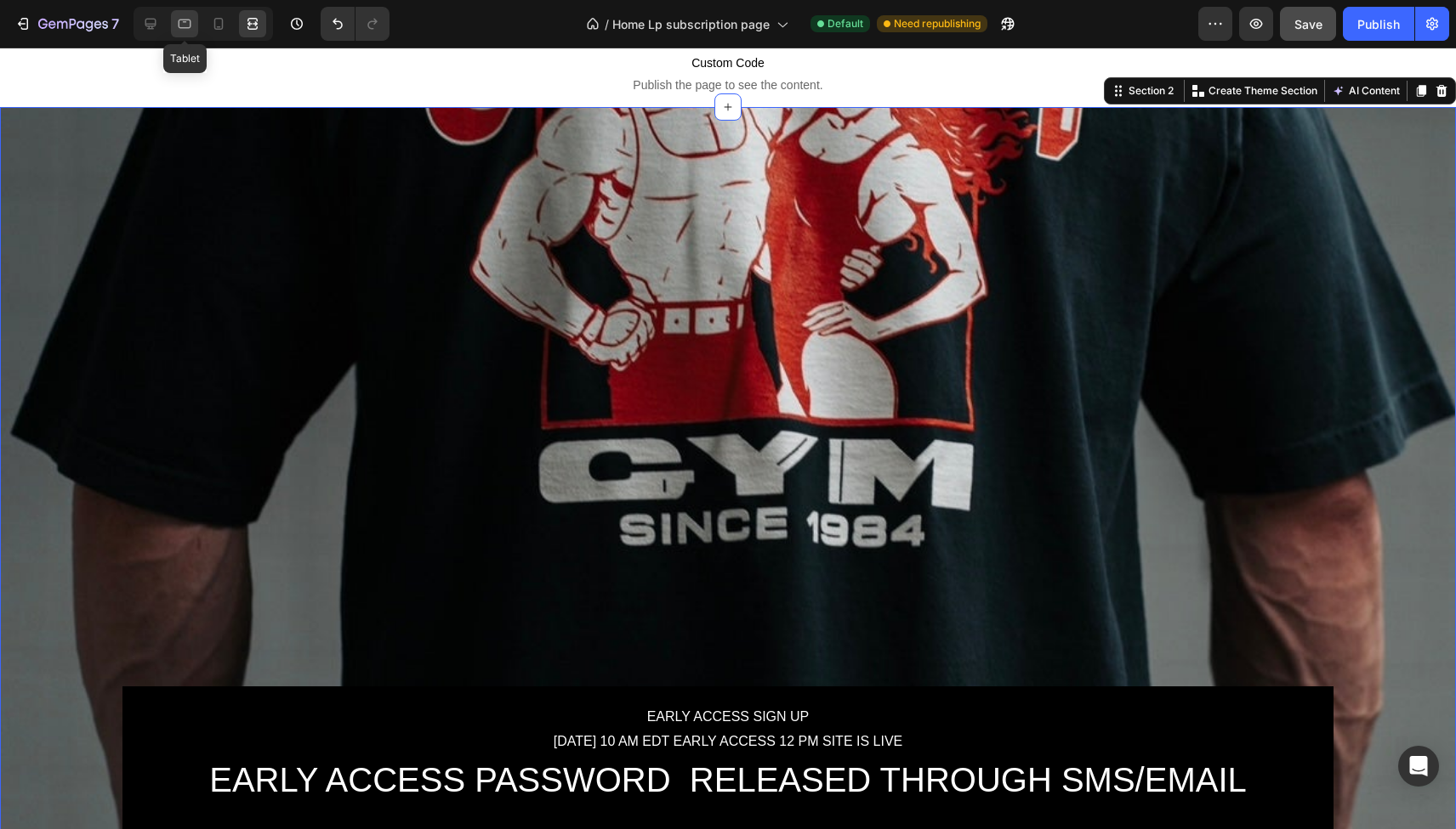
click at [180, 24] on icon at bounding box center [184, 24] width 17 height 17
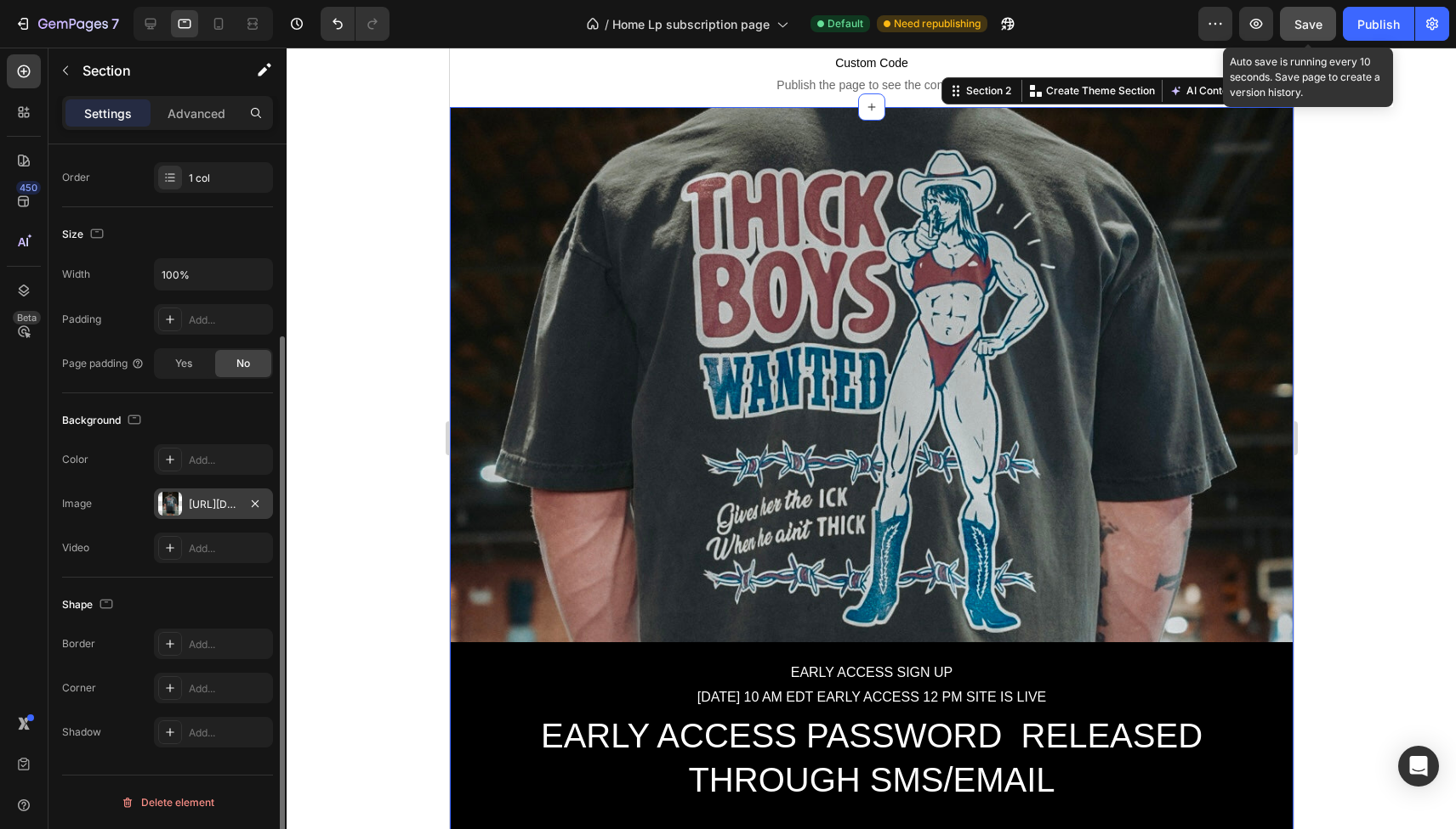
click at [1312, 23] on span "Save" at bounding box center [1308, 24] width 28 height 15
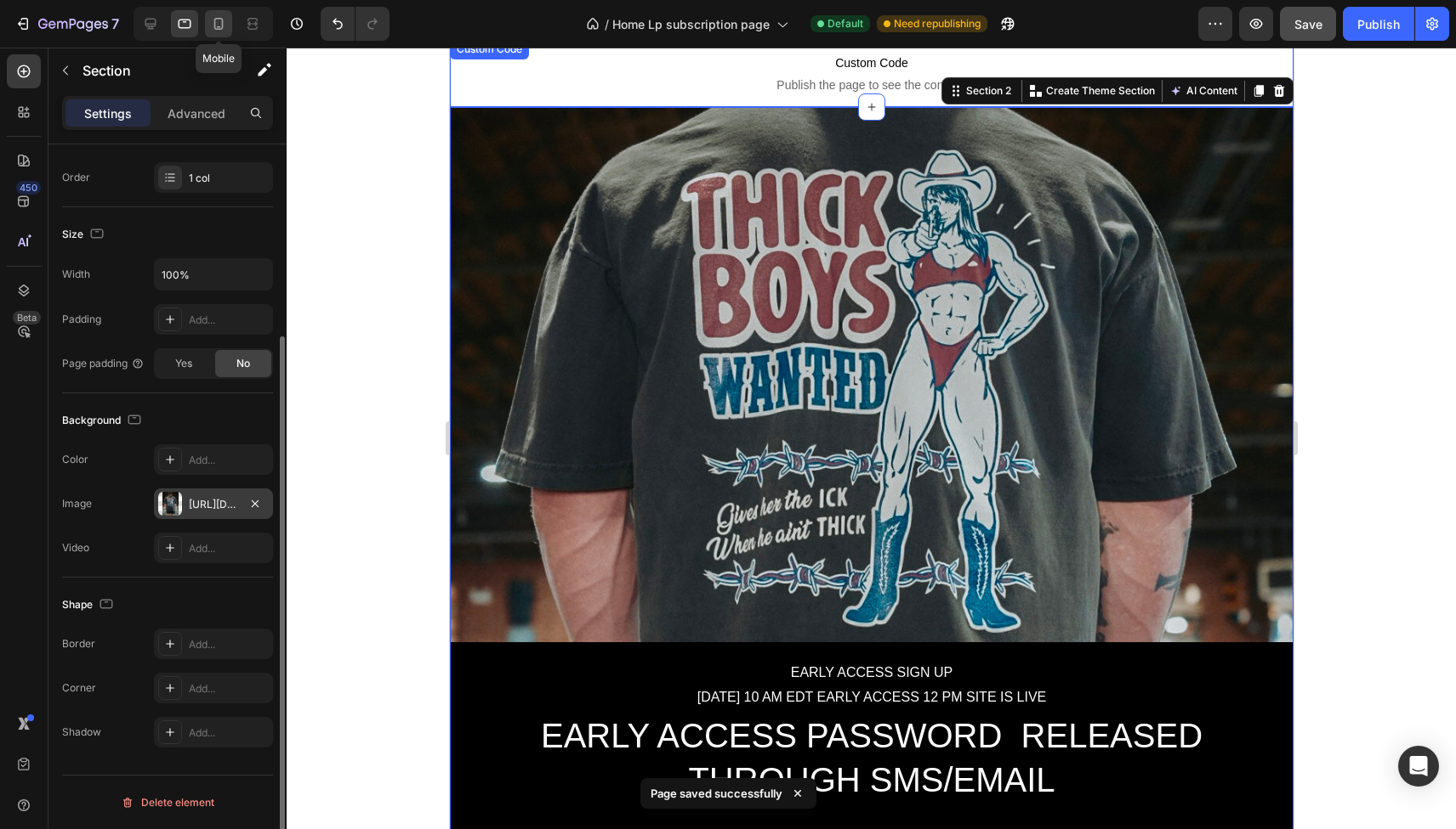
click at [219, 30] on icon at bounding box center [218, 24] width 17 height 17
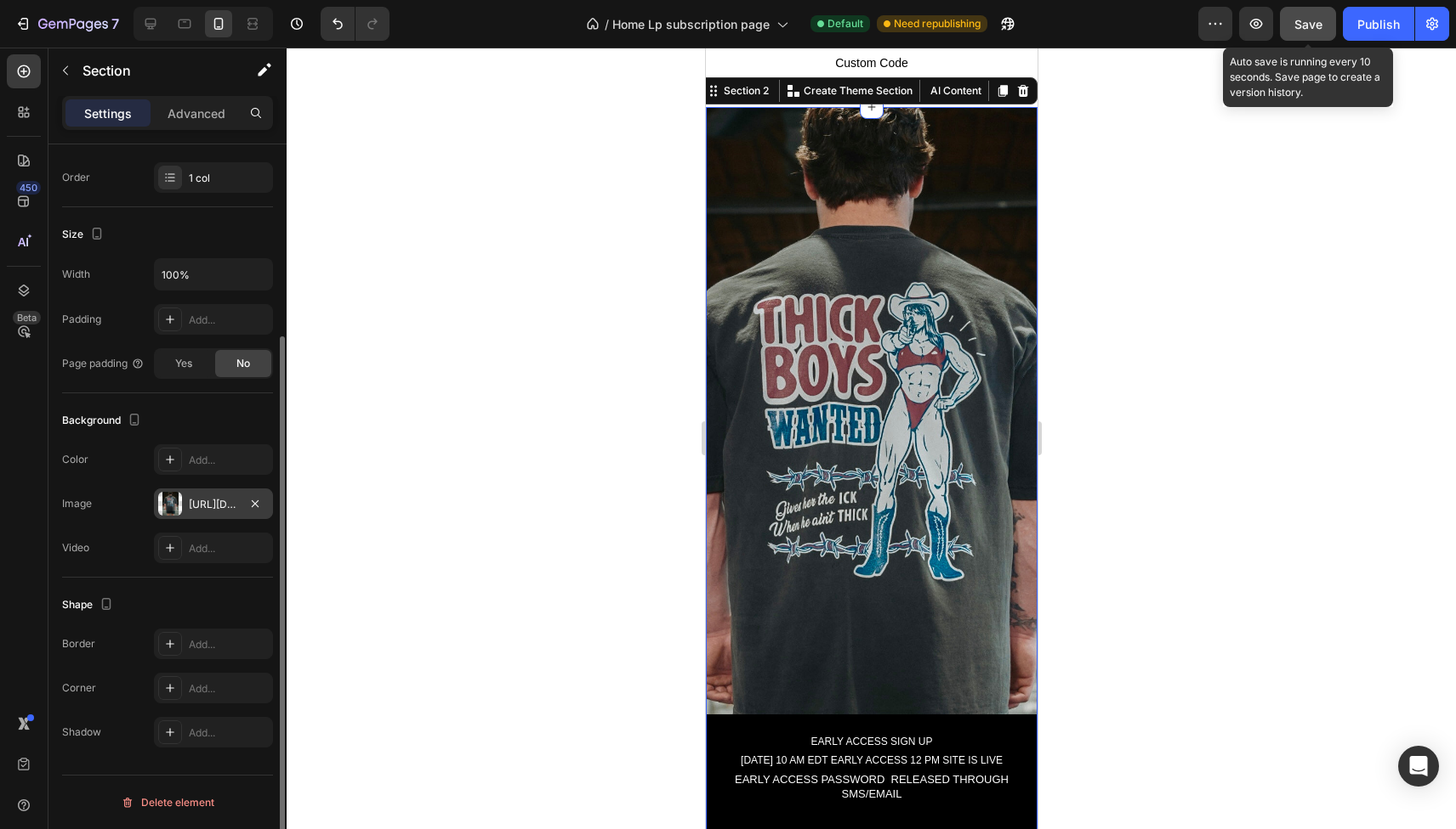
click at [1317, 19] on span "Save" at bounding box center [1308, 24] width 28 height 15
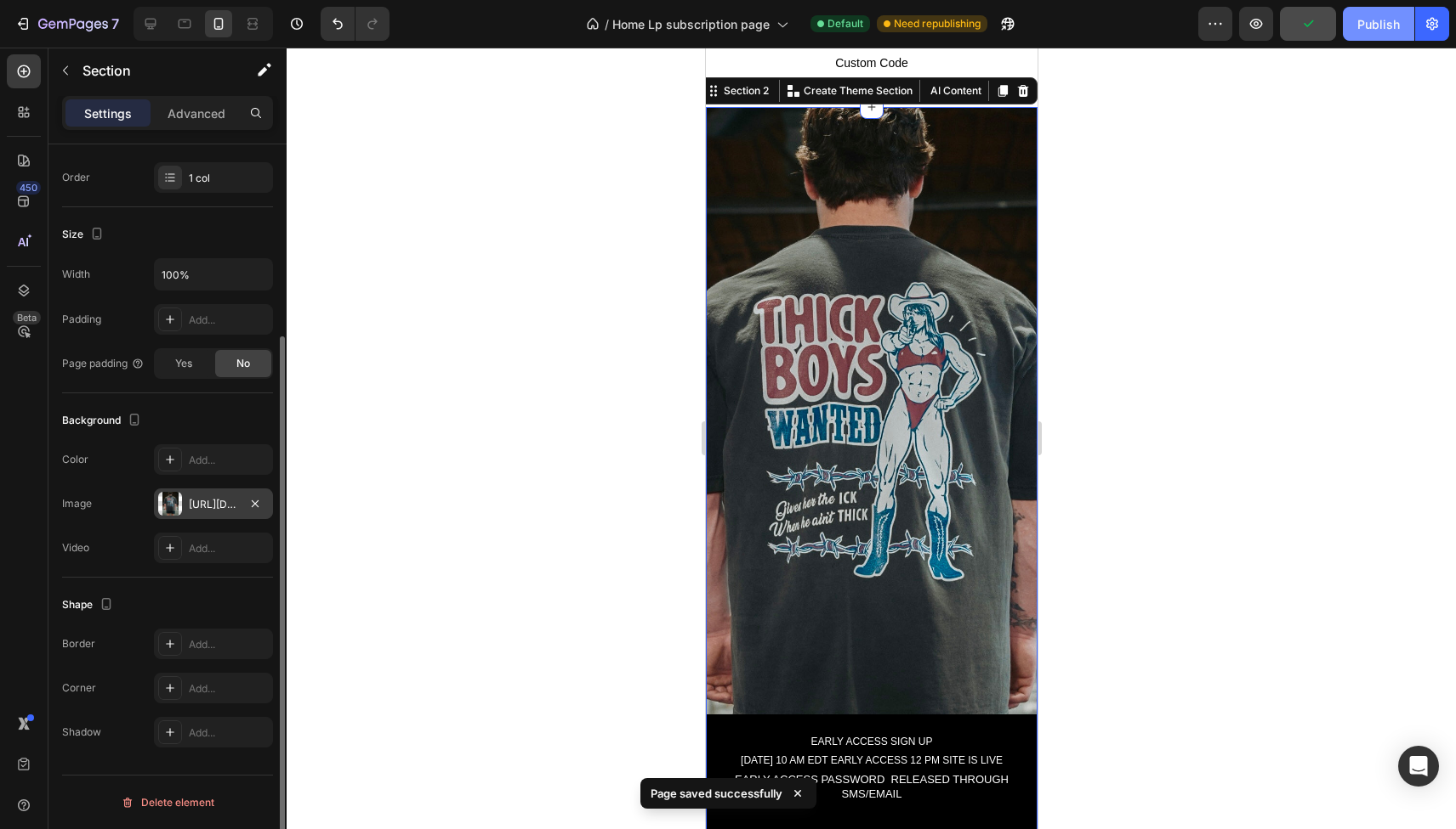
click at [1384, 24] on div "Publish" at bounding box center [1378, 24] width 42 height 18
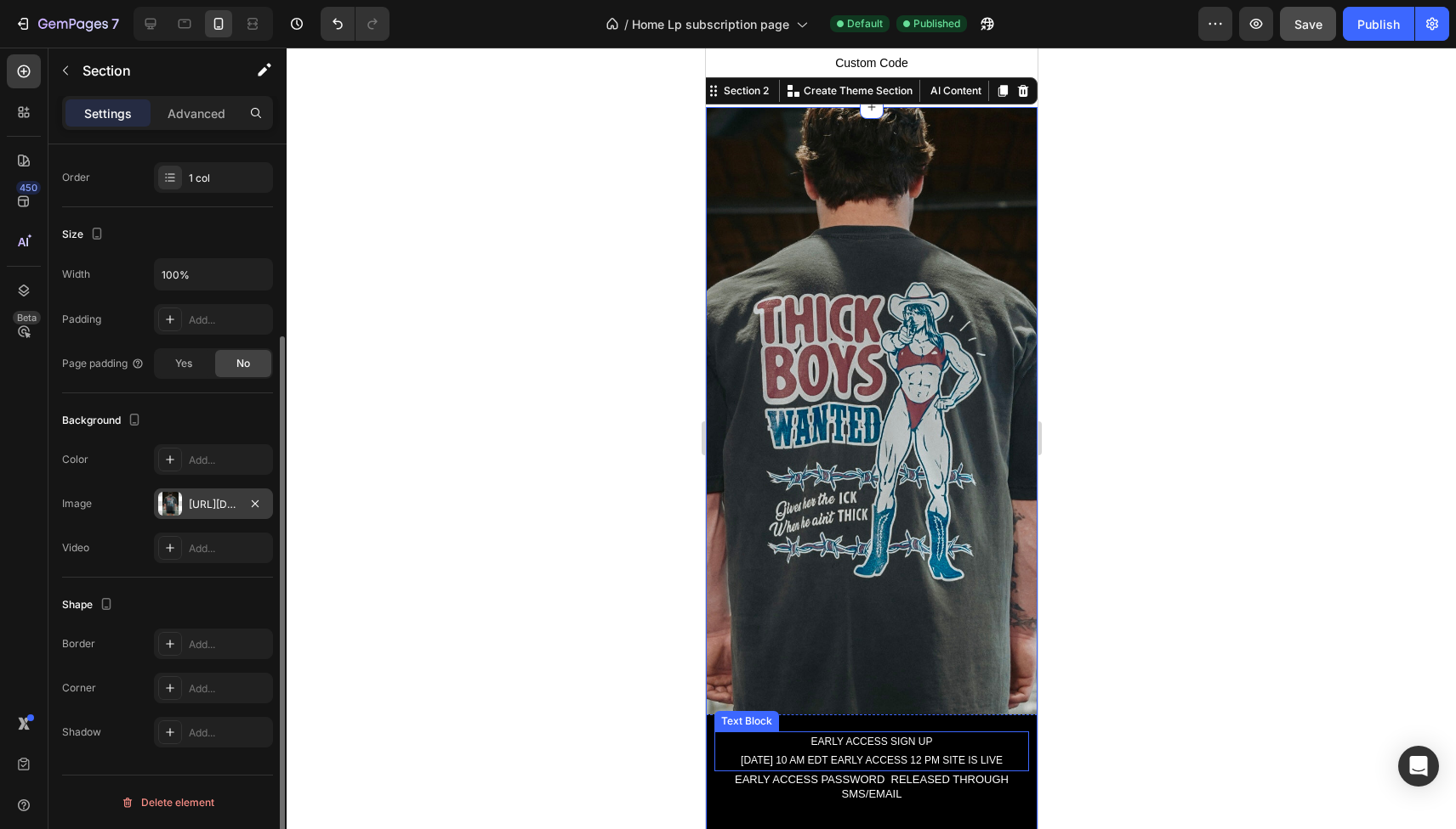
click at [774, 765] on p "[DATE] 10 AM EDT EARLY ACCESS 12 PM SITE IS LIVE" at bounding box center [870, 761] width 311 height 19
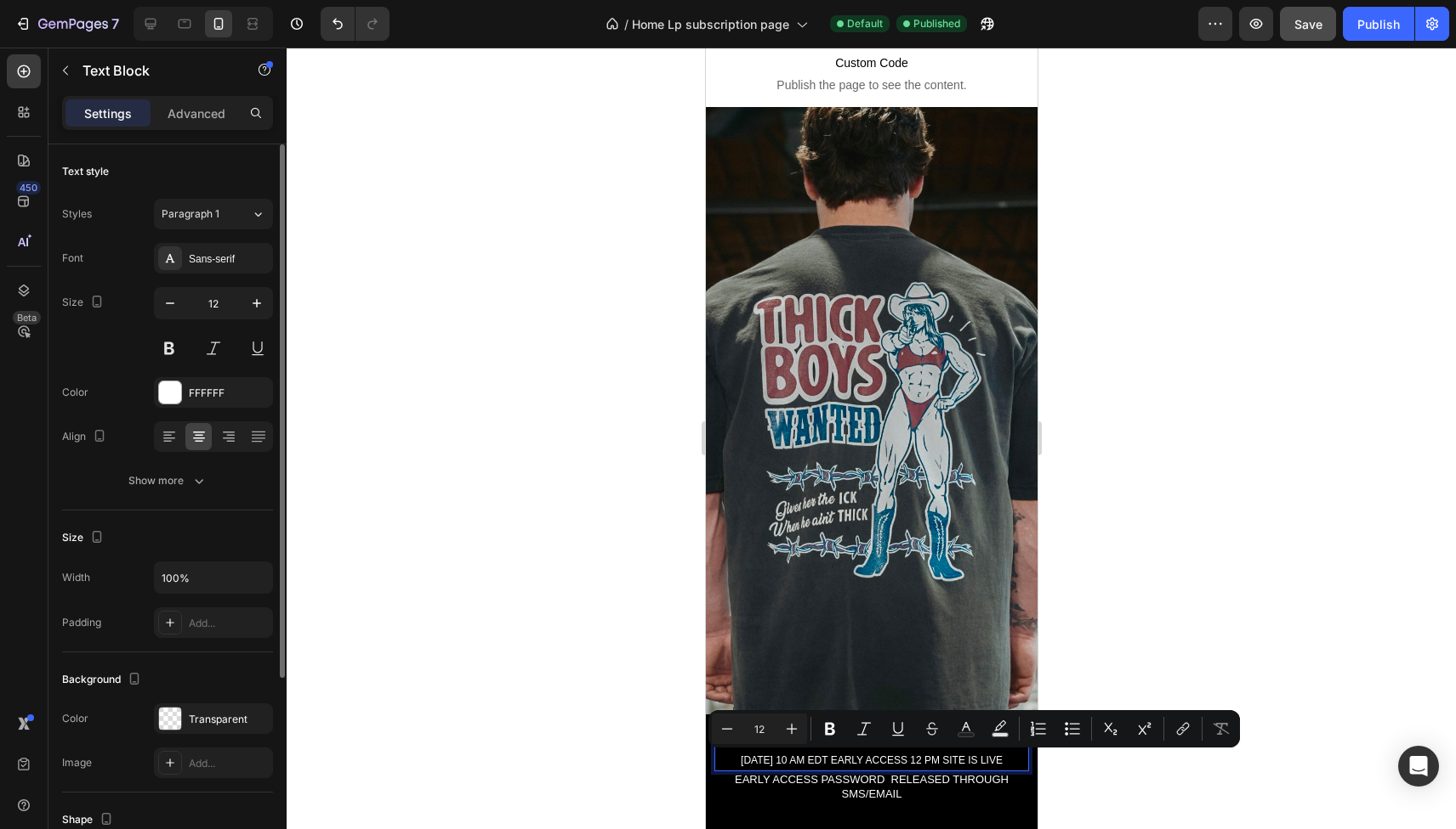
click at [764, 762] on p "[DATE] 10 AM EDT EARLY ACCESS 12 PM SITE IS LIVE" at bounding box center [870, 761] width 311 height 19
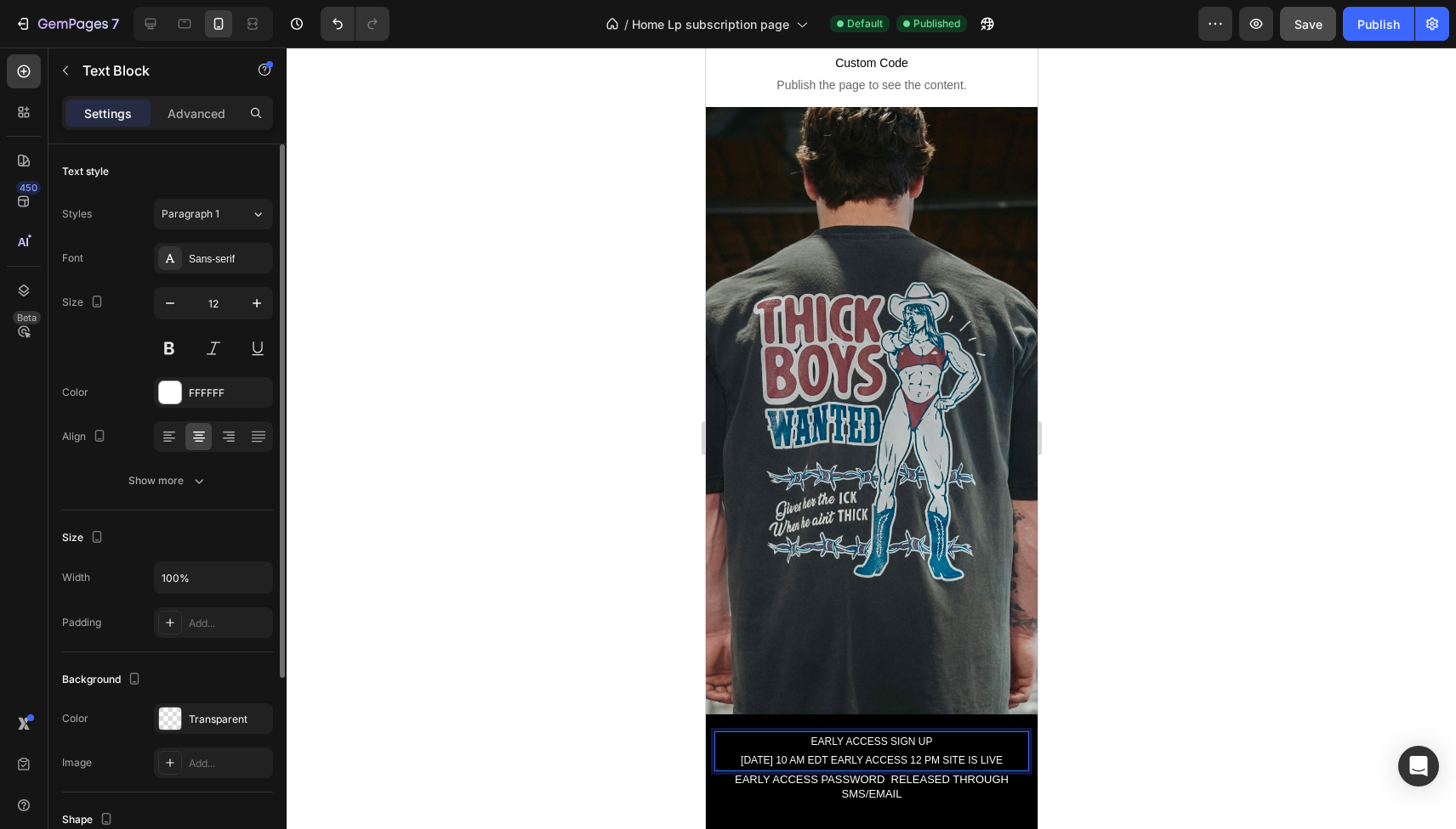
click at [776, 761] on p "[DATE] 10 AM EDT EARLY ACCESS 12 PM SITE IS LIVE" at bounding box center [870, 761] width 311 height 19
click at [1384, 22] on div "Publish" at bounding box center [1378, 24] width 42 height 18
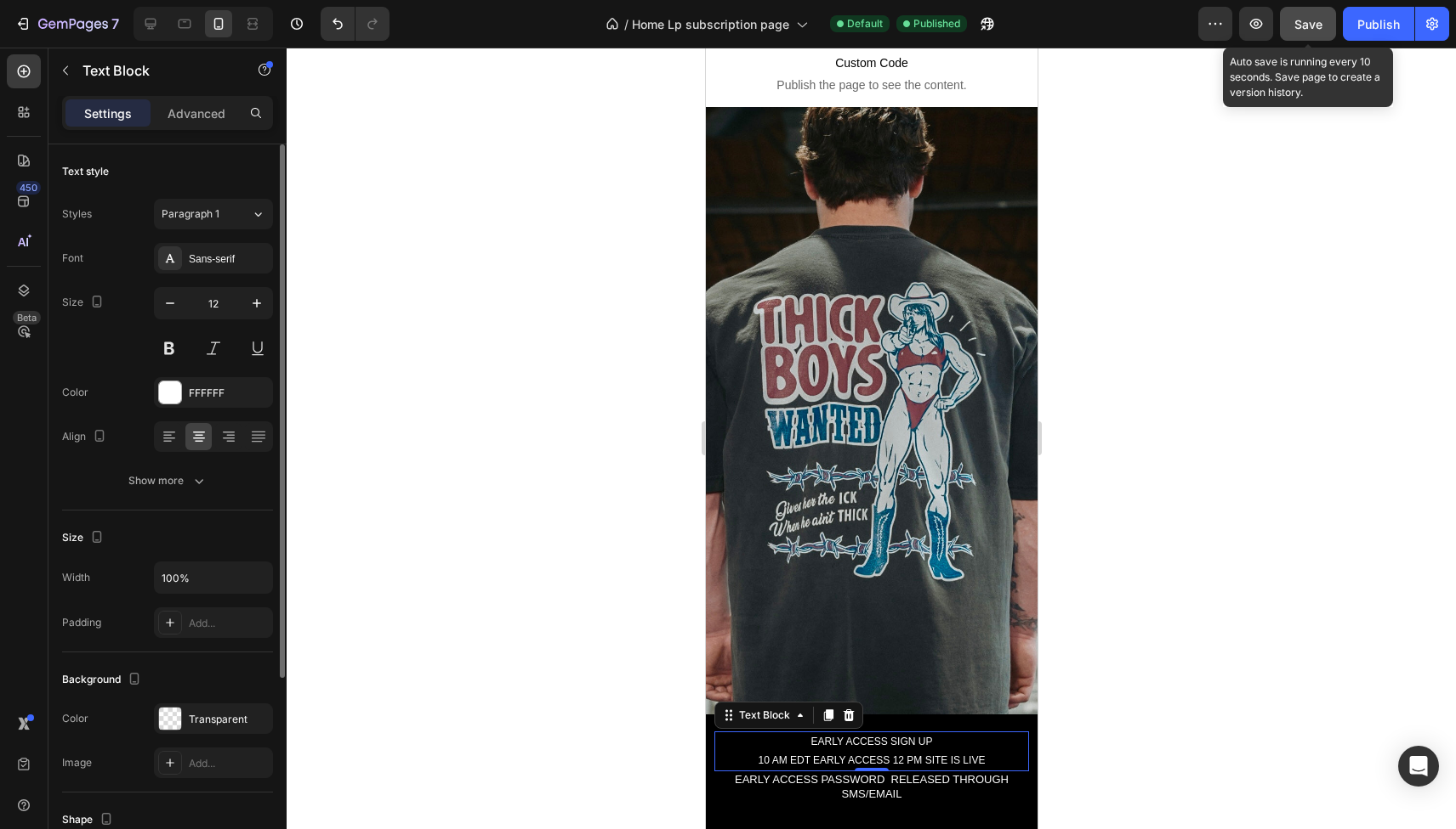
click at [1309, 20] on span "Save" at bounding box center [1308, 24] width 28 height 15
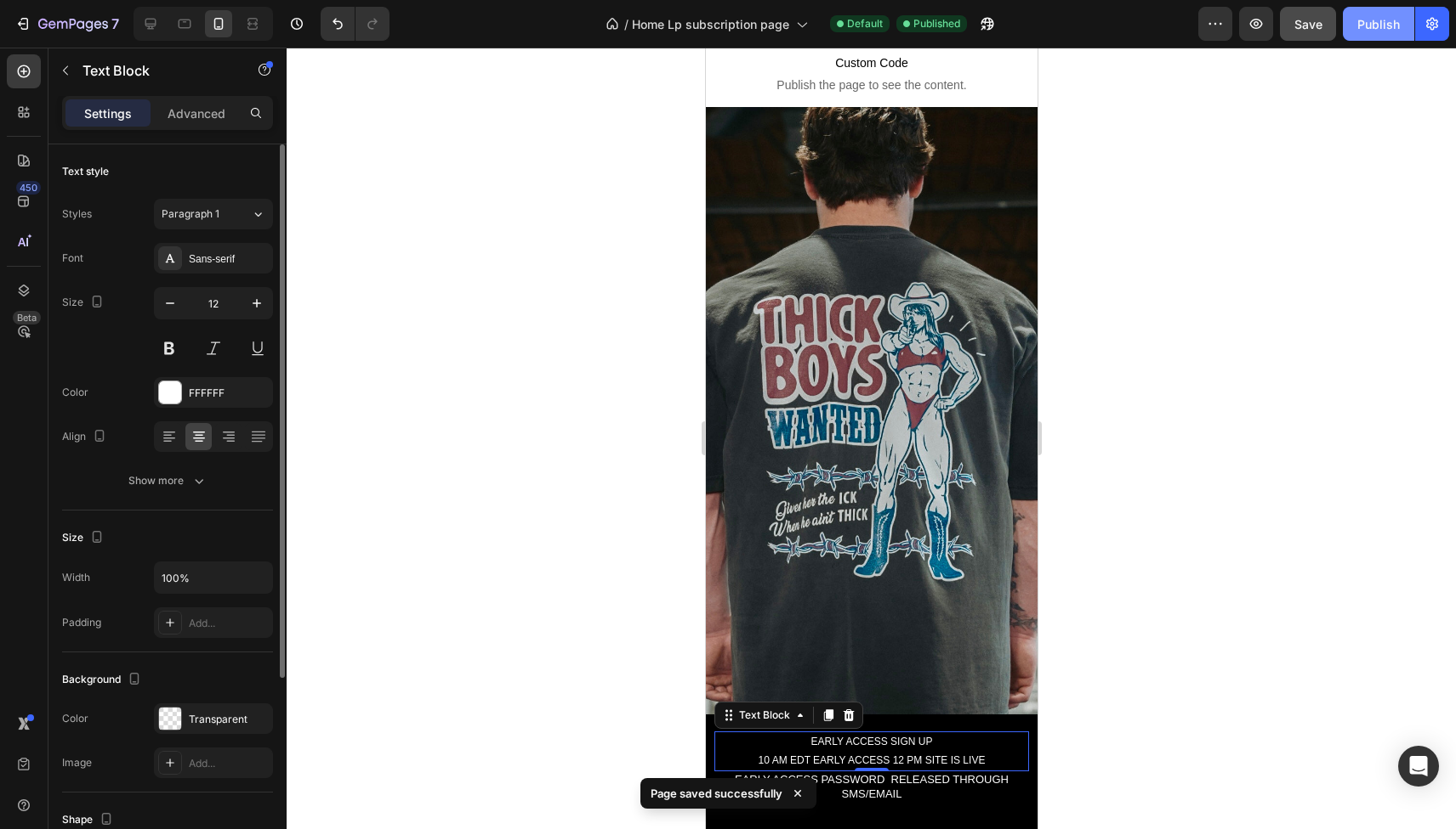
click at [1388, 28] on div "Publish" at bounding box center [1378, 24] width 42 height 18
click at [157, 21] on icon at bounding box center [150, 24] width 17 height 17
type input "16"
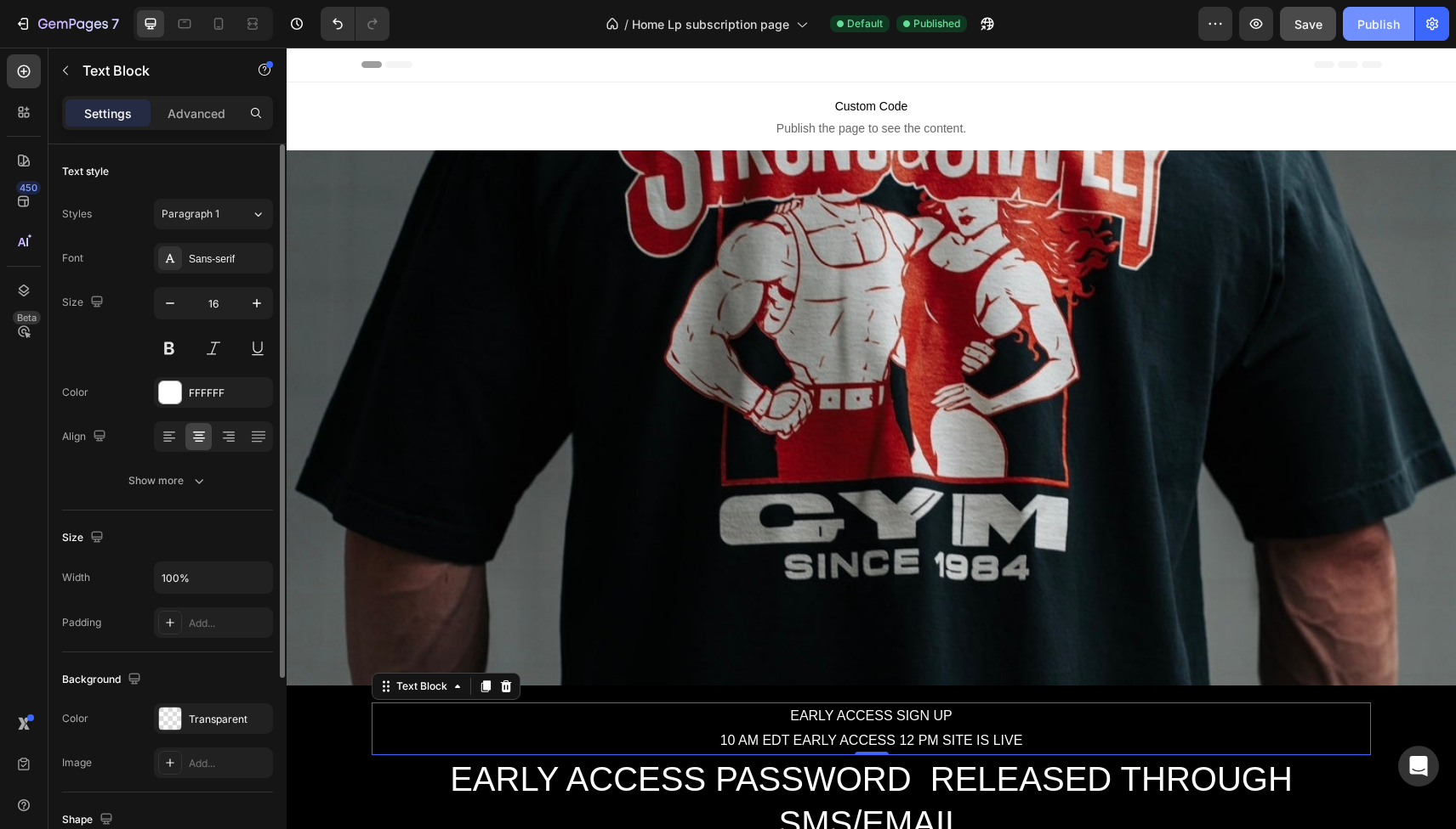
click at [1388, 31] on div "Publish" at bounding box center [1378, 24] width 42 height 18
